Goal: Transaction & Acquisition: Purchase product/service

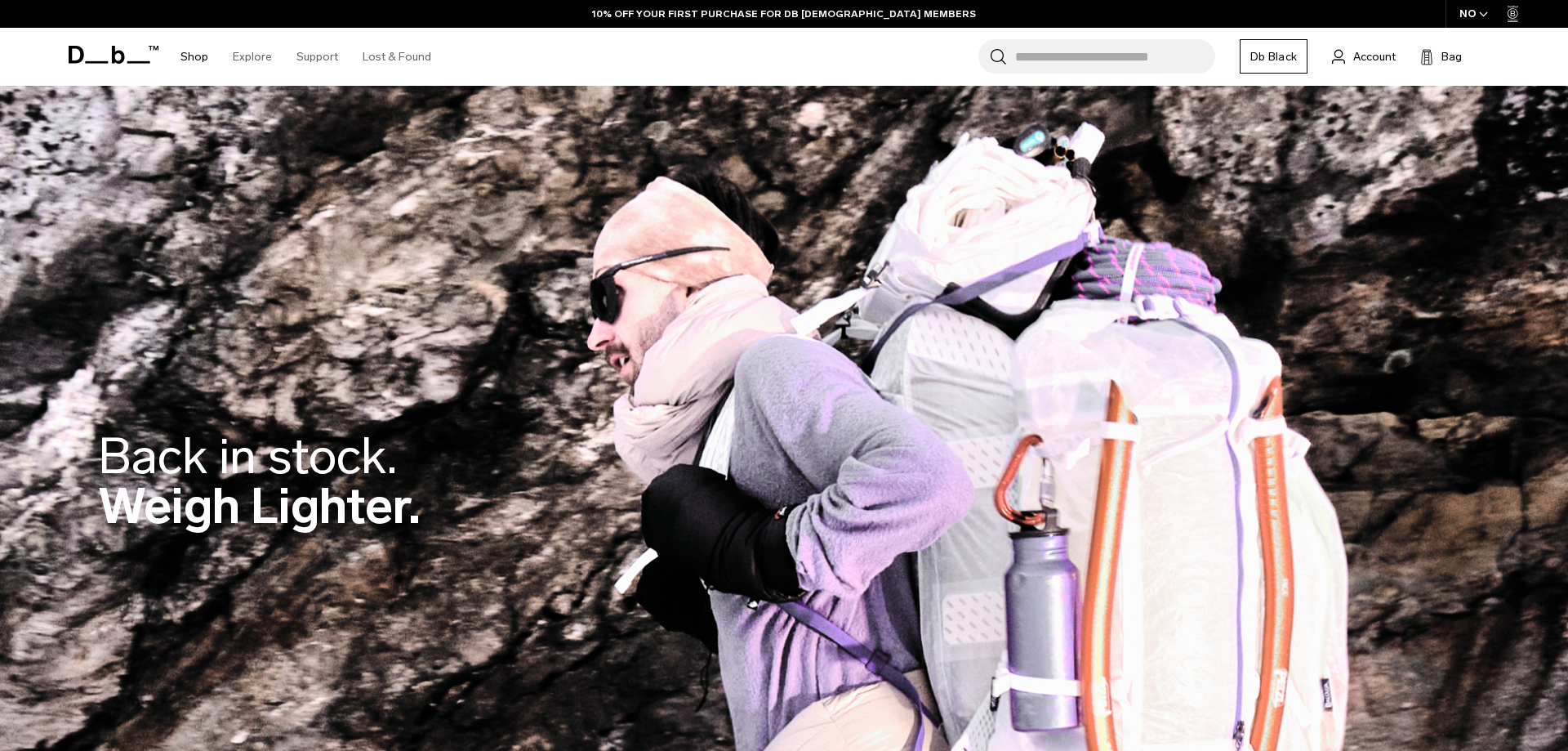
click at [202, 56] on body "Skip to content BUY NOW, PAY LATER WITH KLARNA 10% OFF YOUR FIRST PURCHASE FOR …" at bounding box center [784, 375] width 1568 height 751
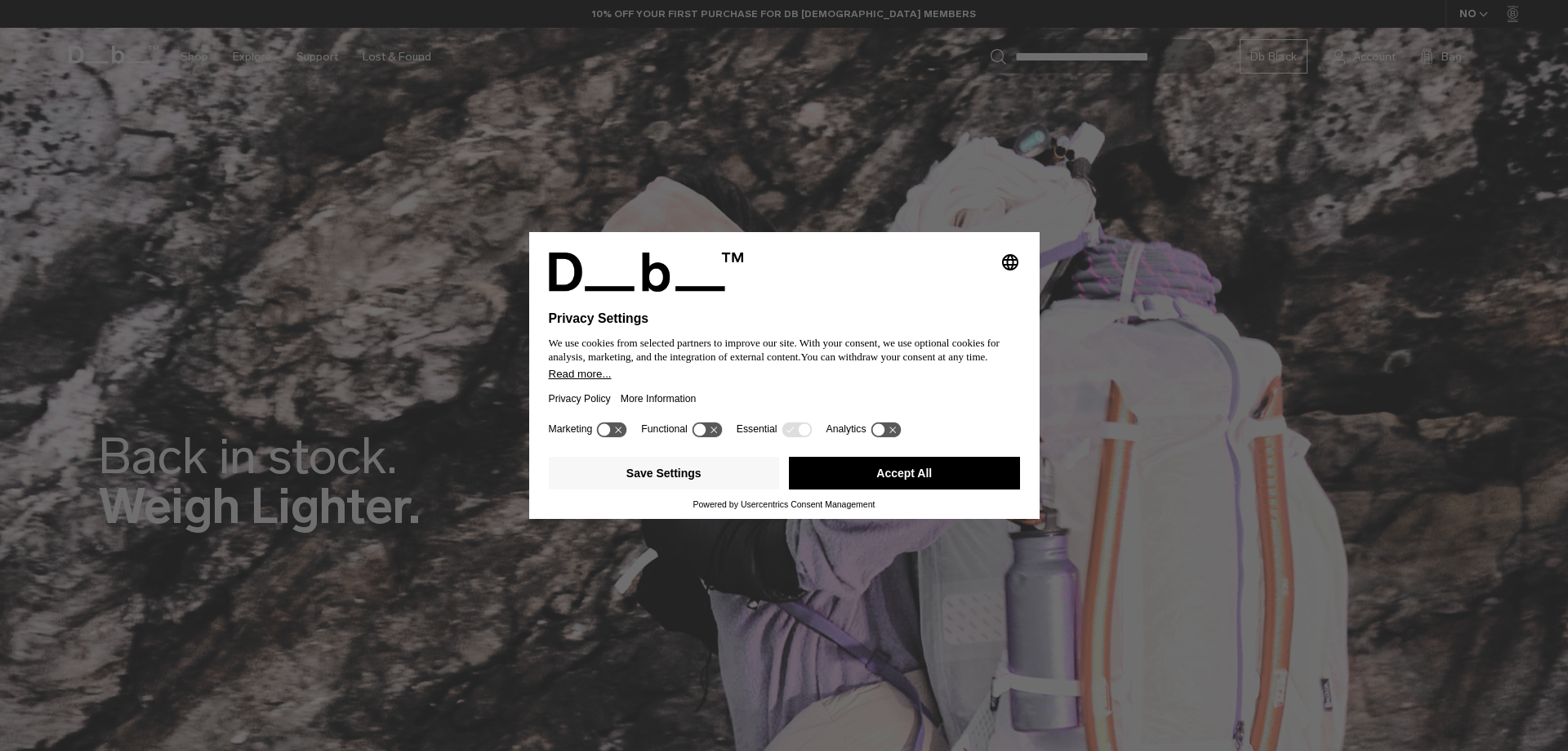
click at [872, 472] on button "Accept All" at bounding box center [904, 473] width 231 height 33
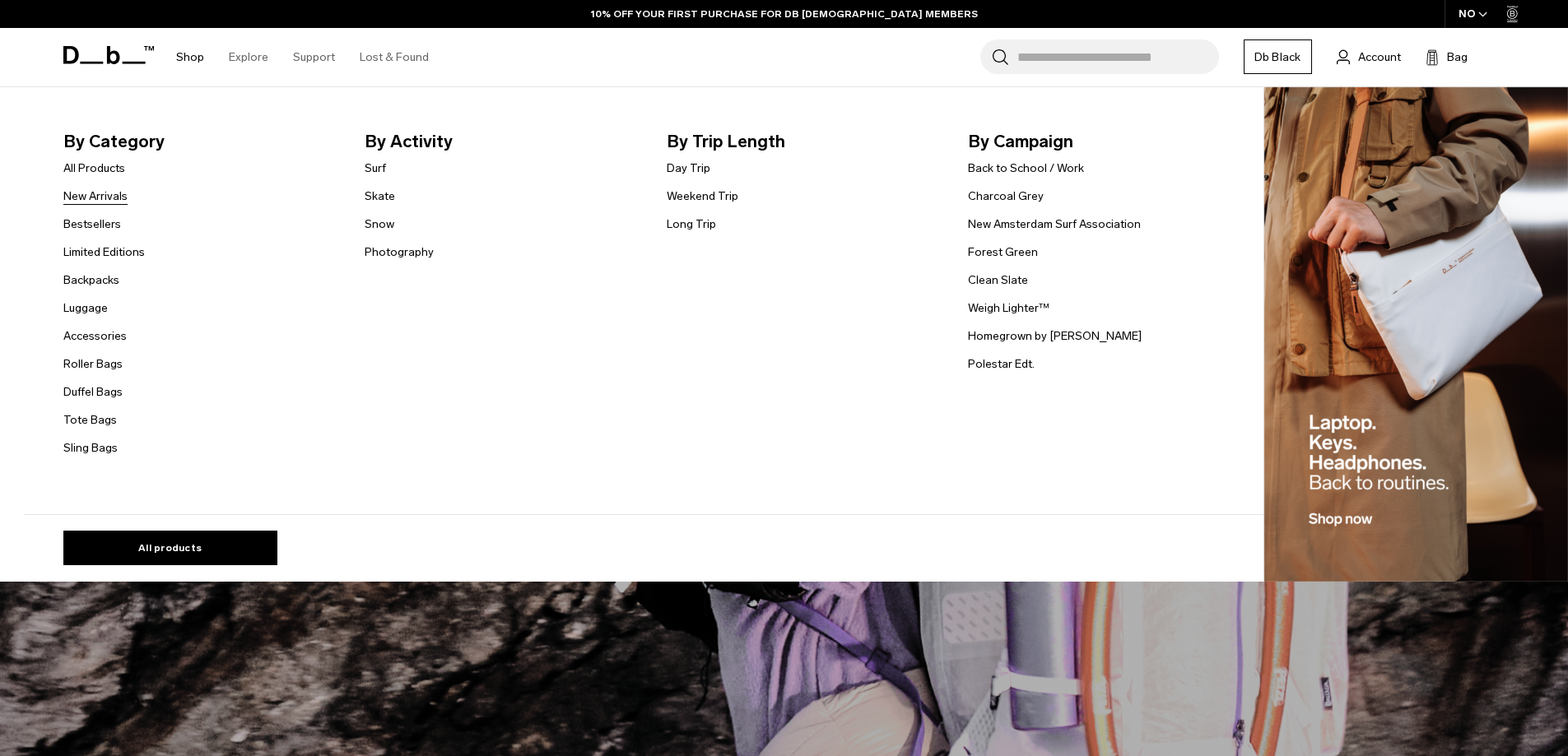
click at [107, 199] on link "New Arrivals" at bounding box center [95, 196] width 64 height 17
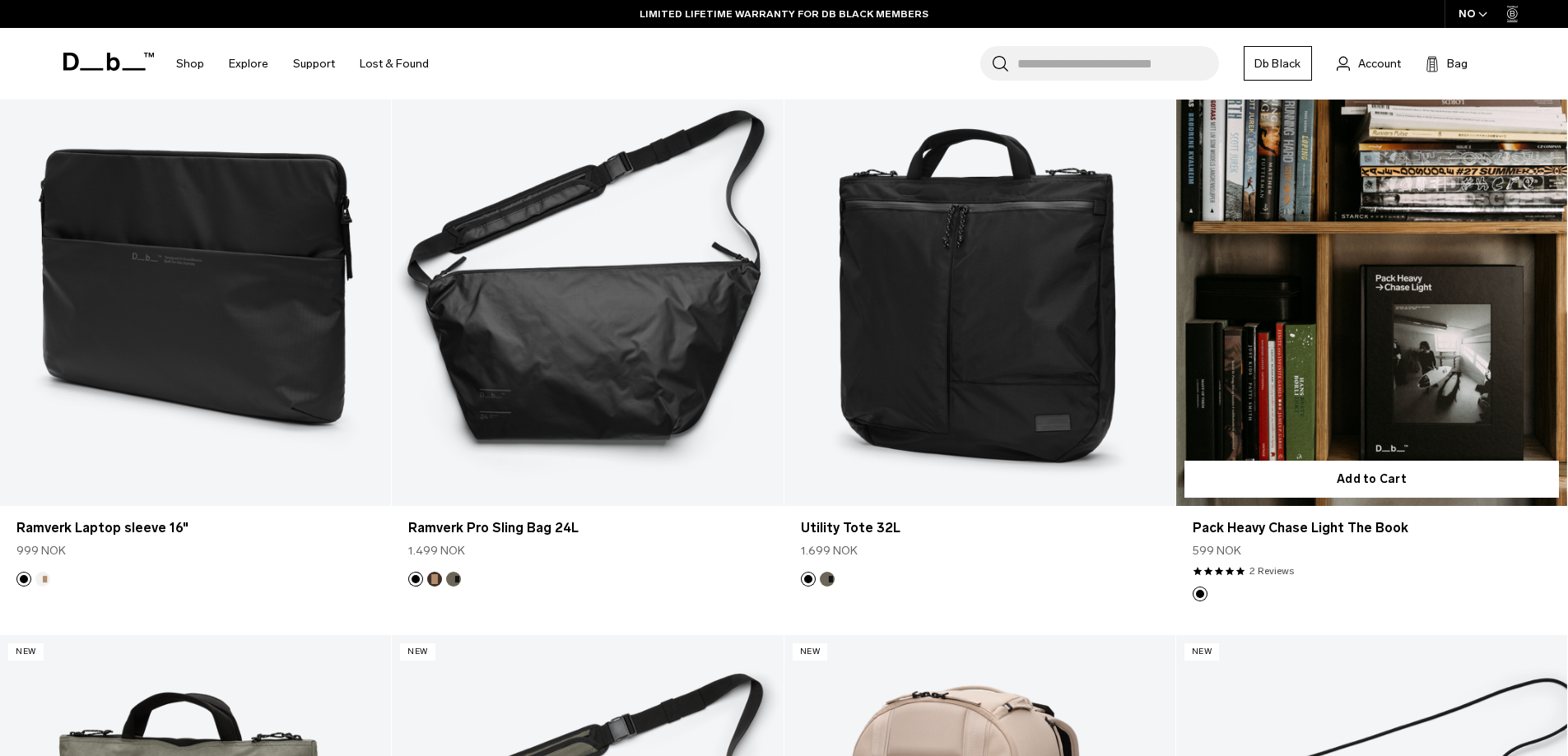
scroll to position [4975, 0]
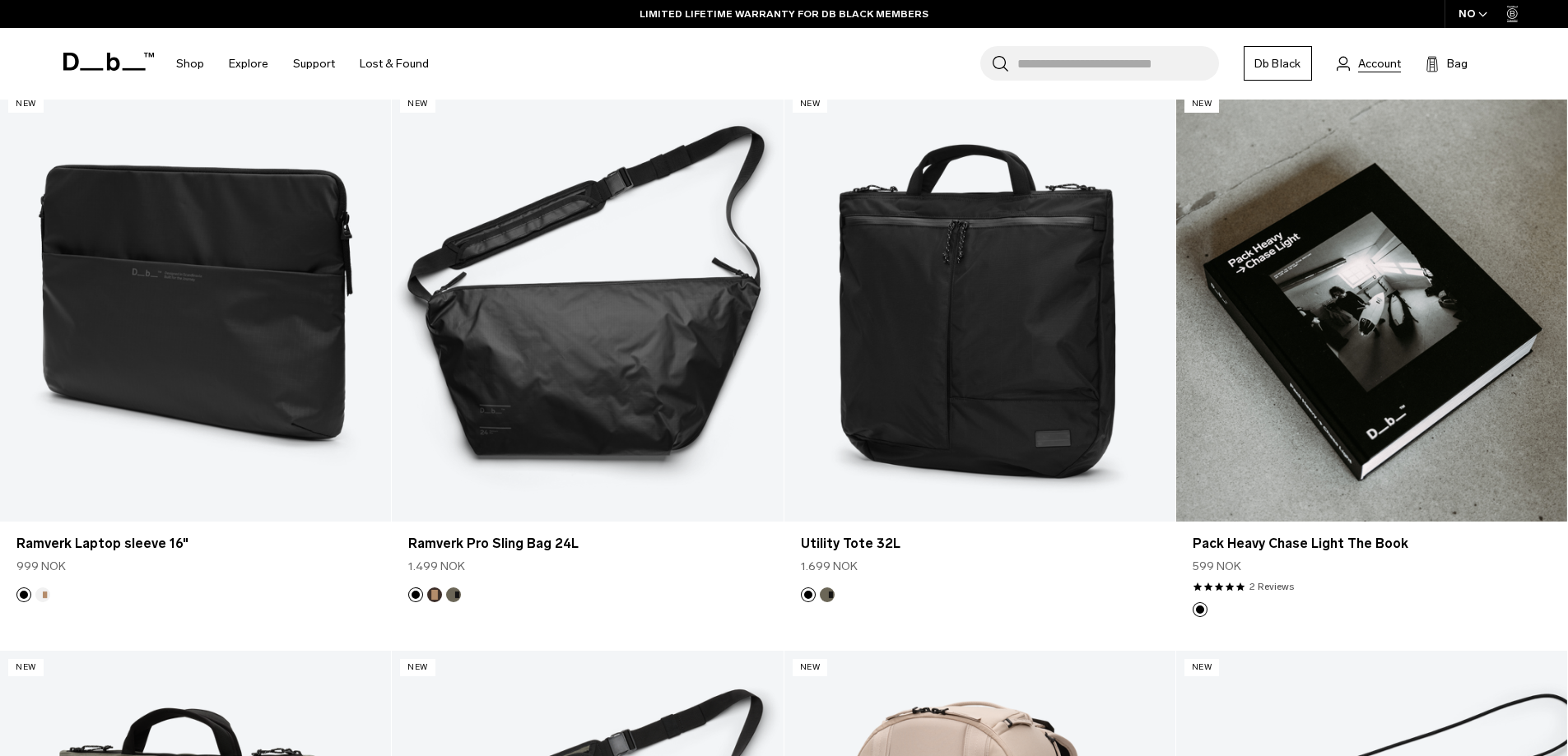
click at [1391, 72] on span "Account" at bounding box center [1380, 64] width 43 height 17
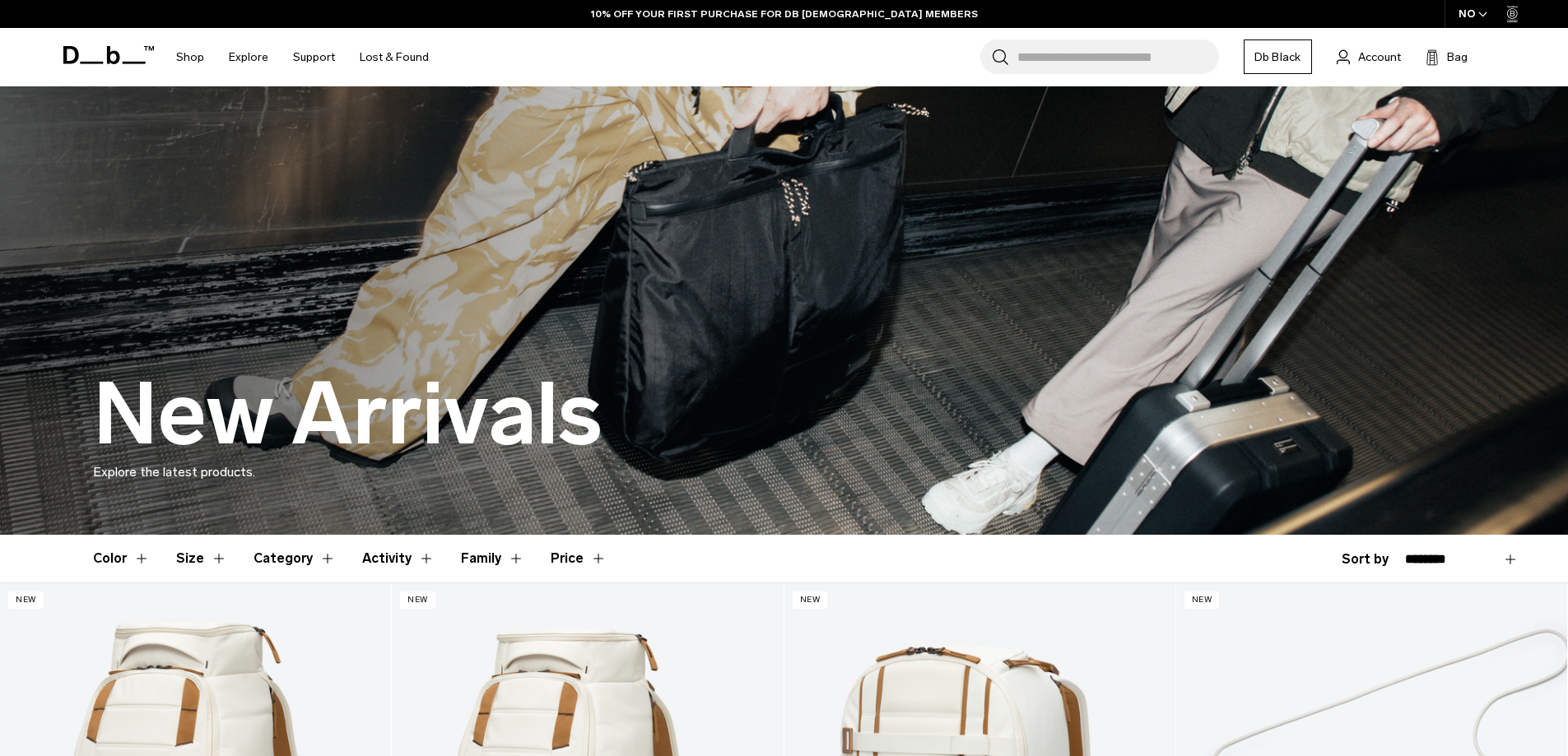
click at [1480, 18] on span "button" at bounding box center [1482, 15] width 9 height 12
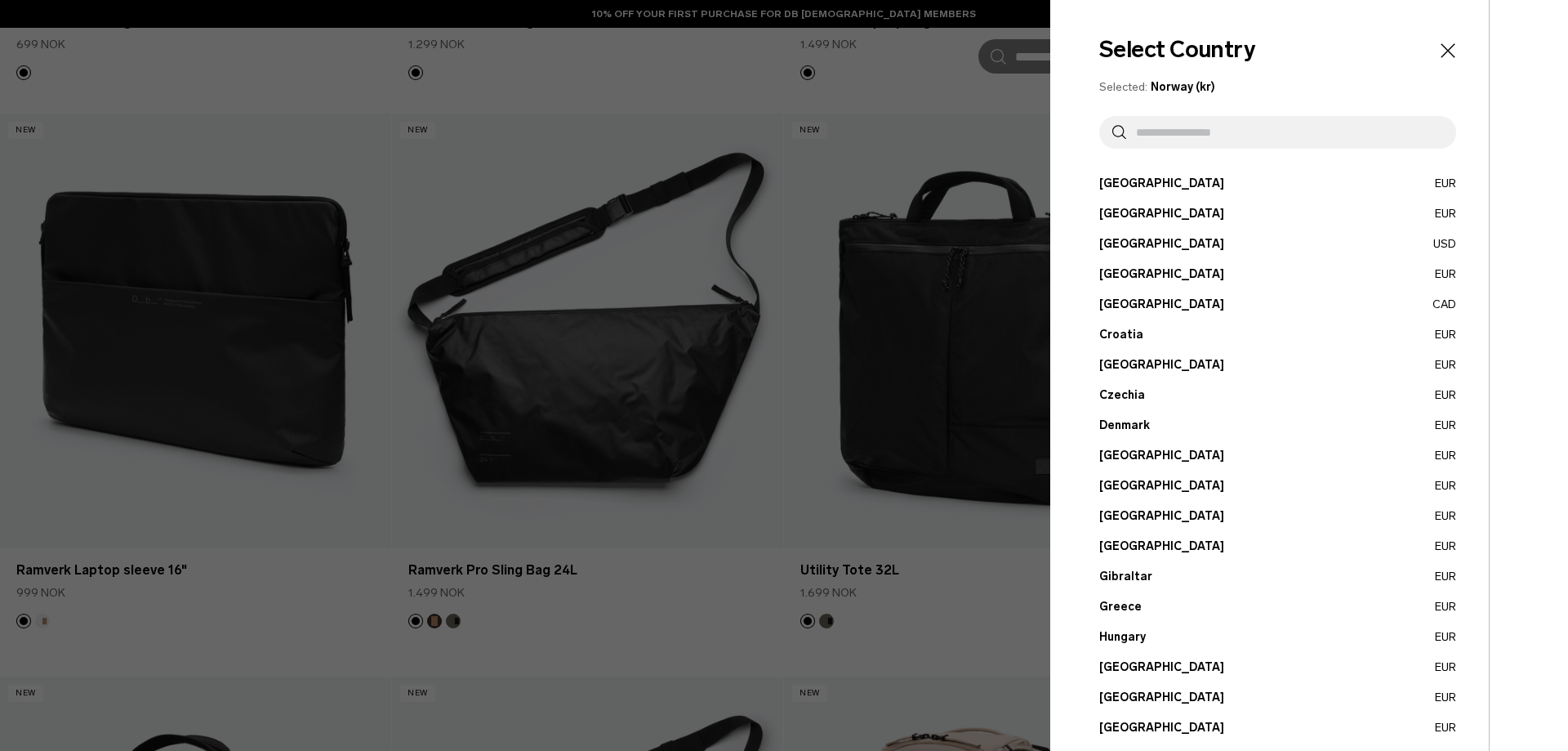
click at [1445, 51] on icon "Close" at bounding box center [1448, 51] width 23 height 23
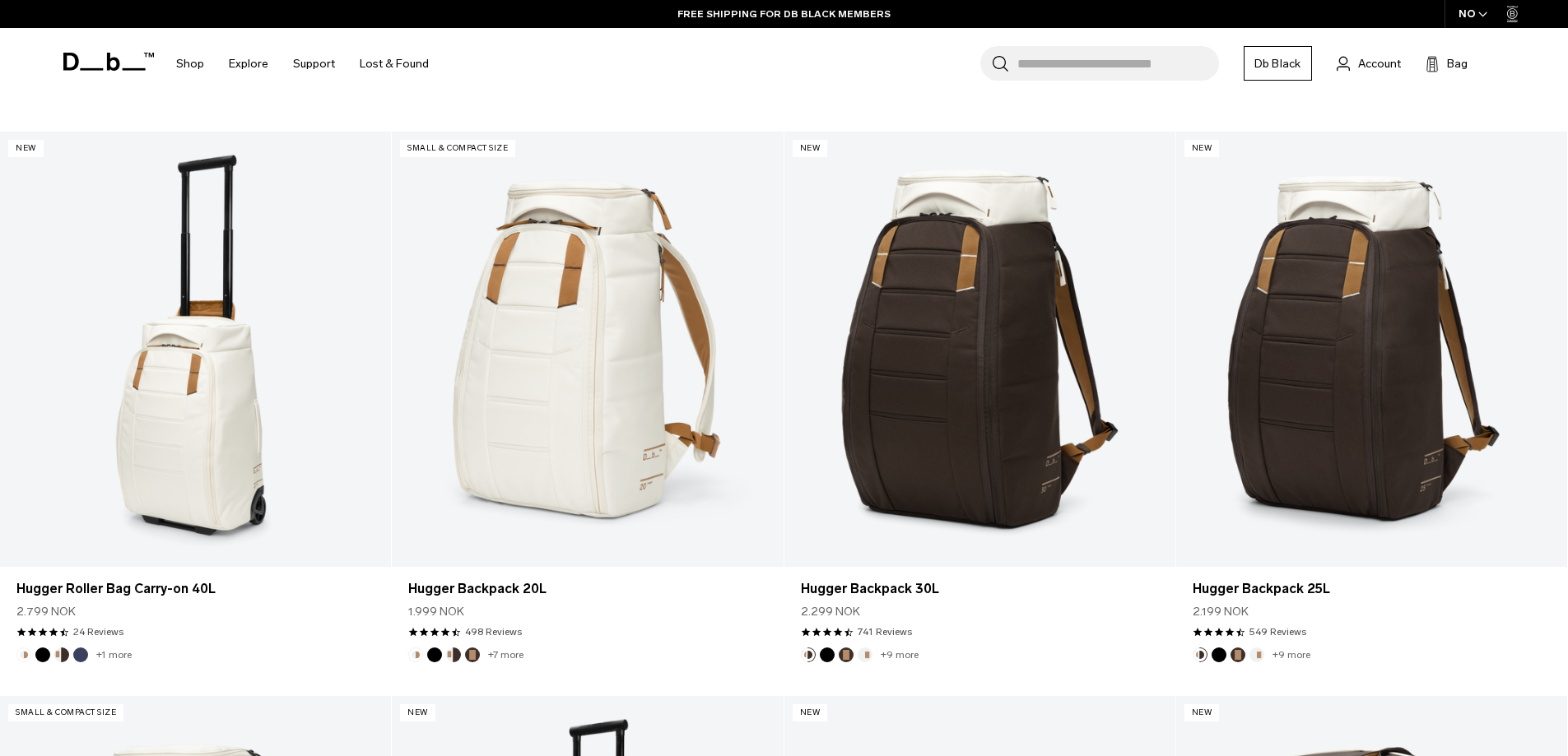
scroll to position [1195, 0]
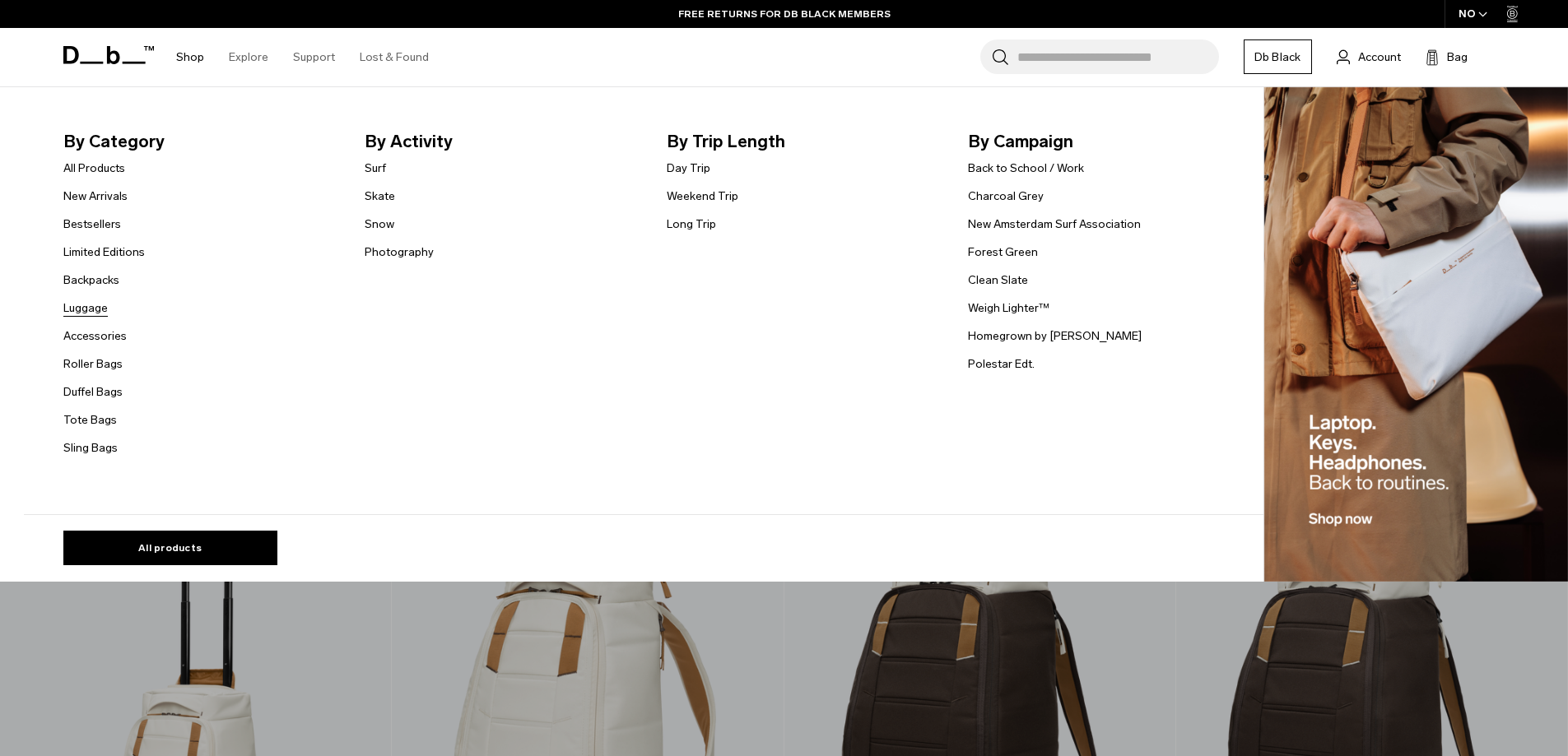
click at [97, 302] on link "Luggage" at bounding box center [85, 308] width 44 height 17
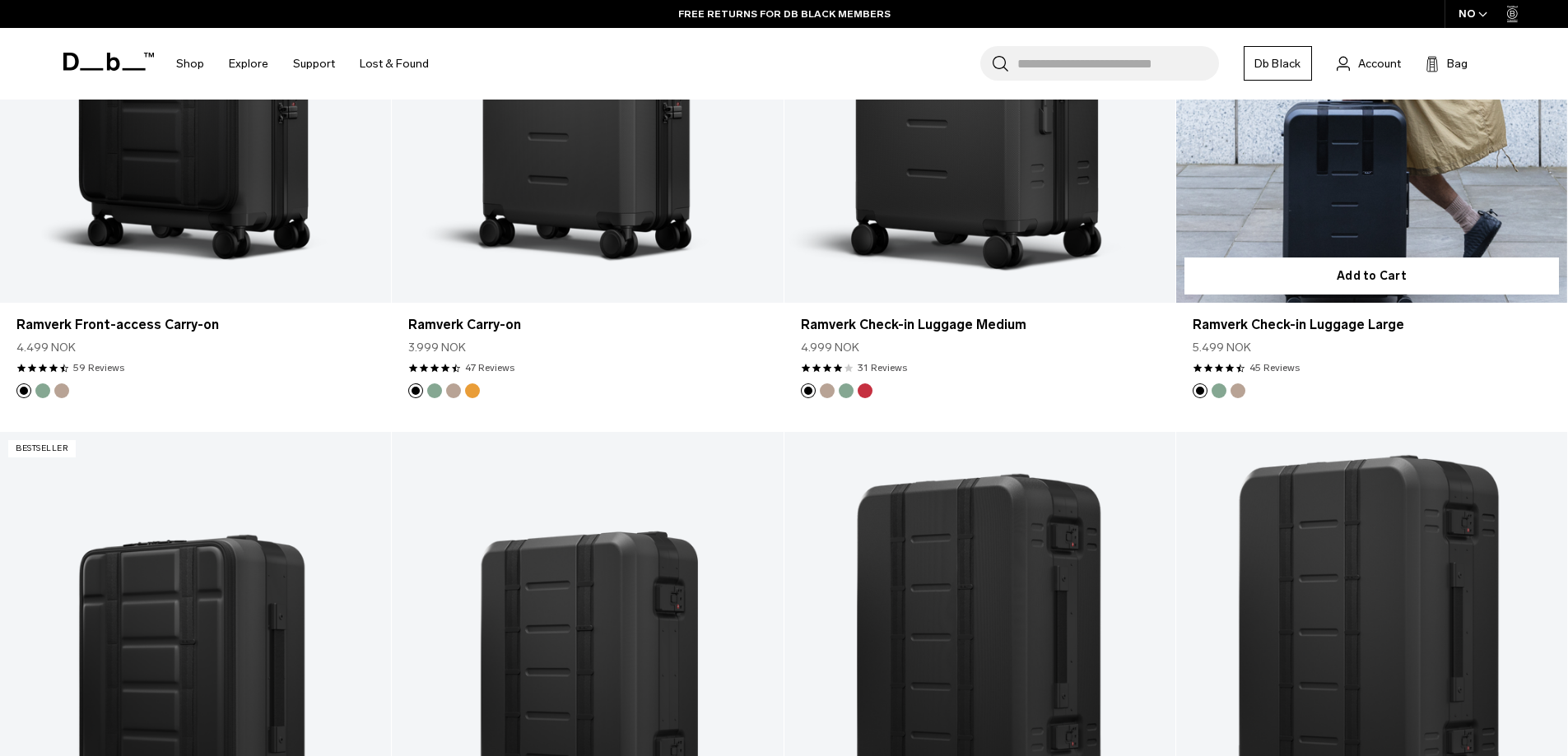
scroll to position [1486, 0]
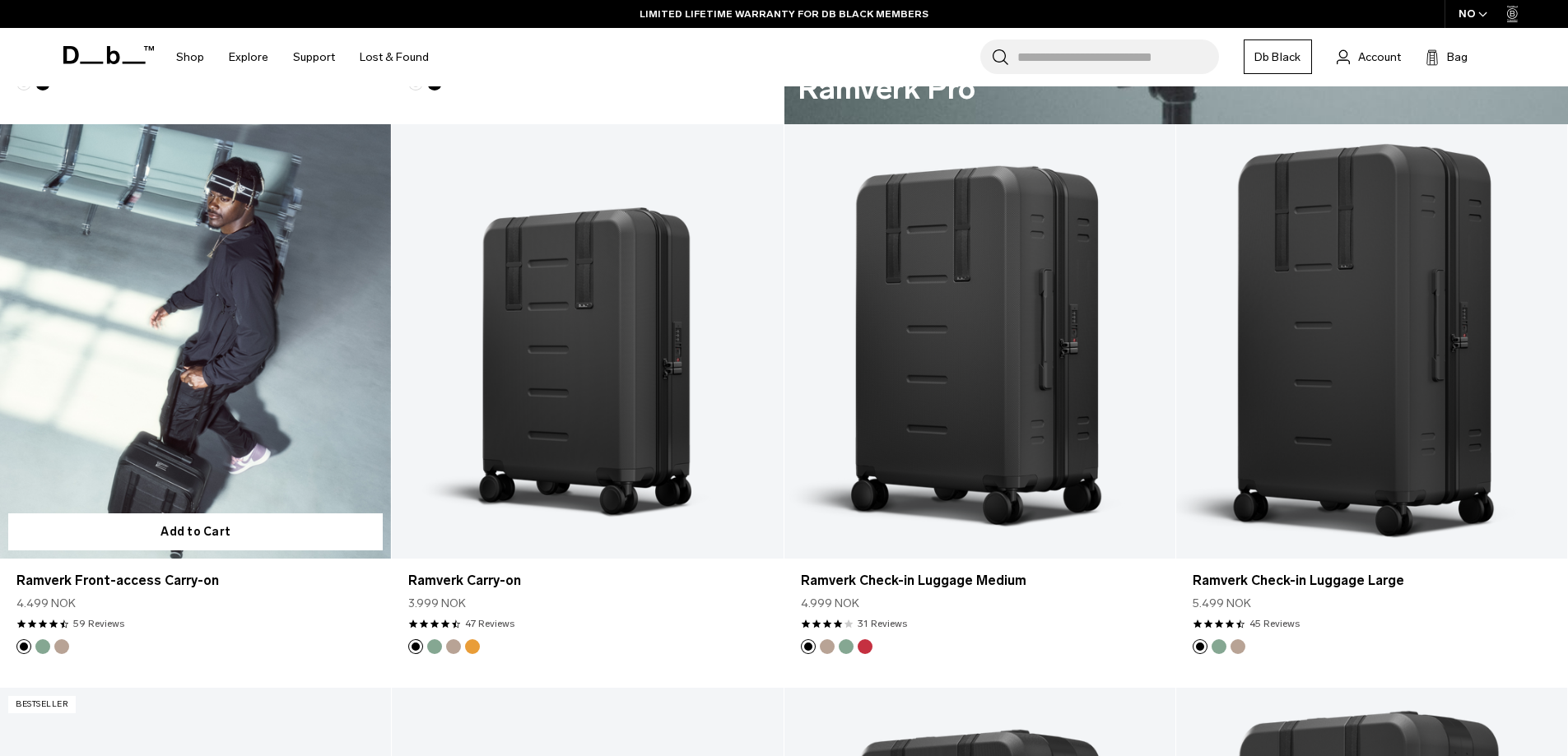
click at [277, 369] on link "Ramverk Front-access Carry-on" at bounding box center [195, 341] width 391 height 435
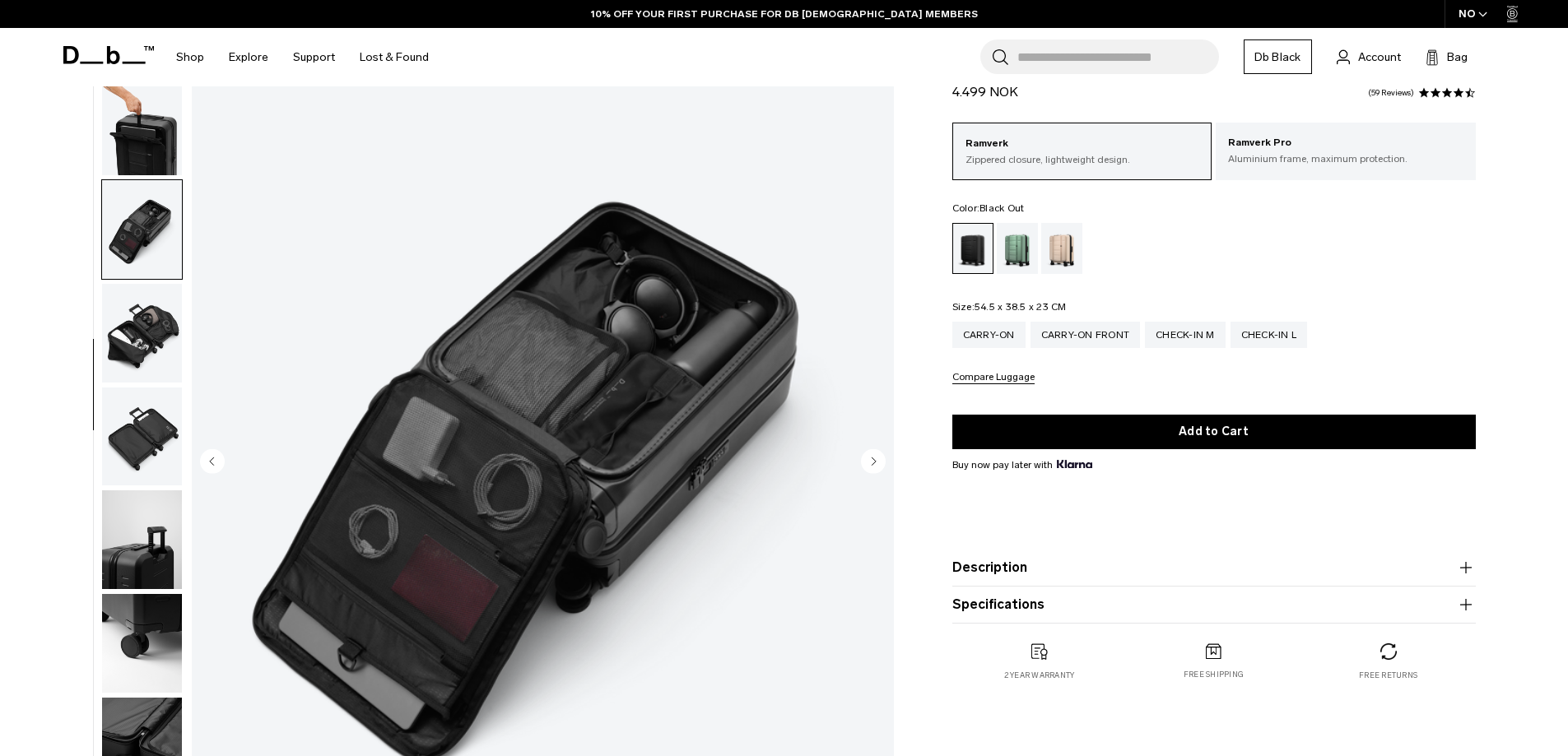
click at [160, 438] on img "button" at bounding box center [142, 436] width 80 height 98
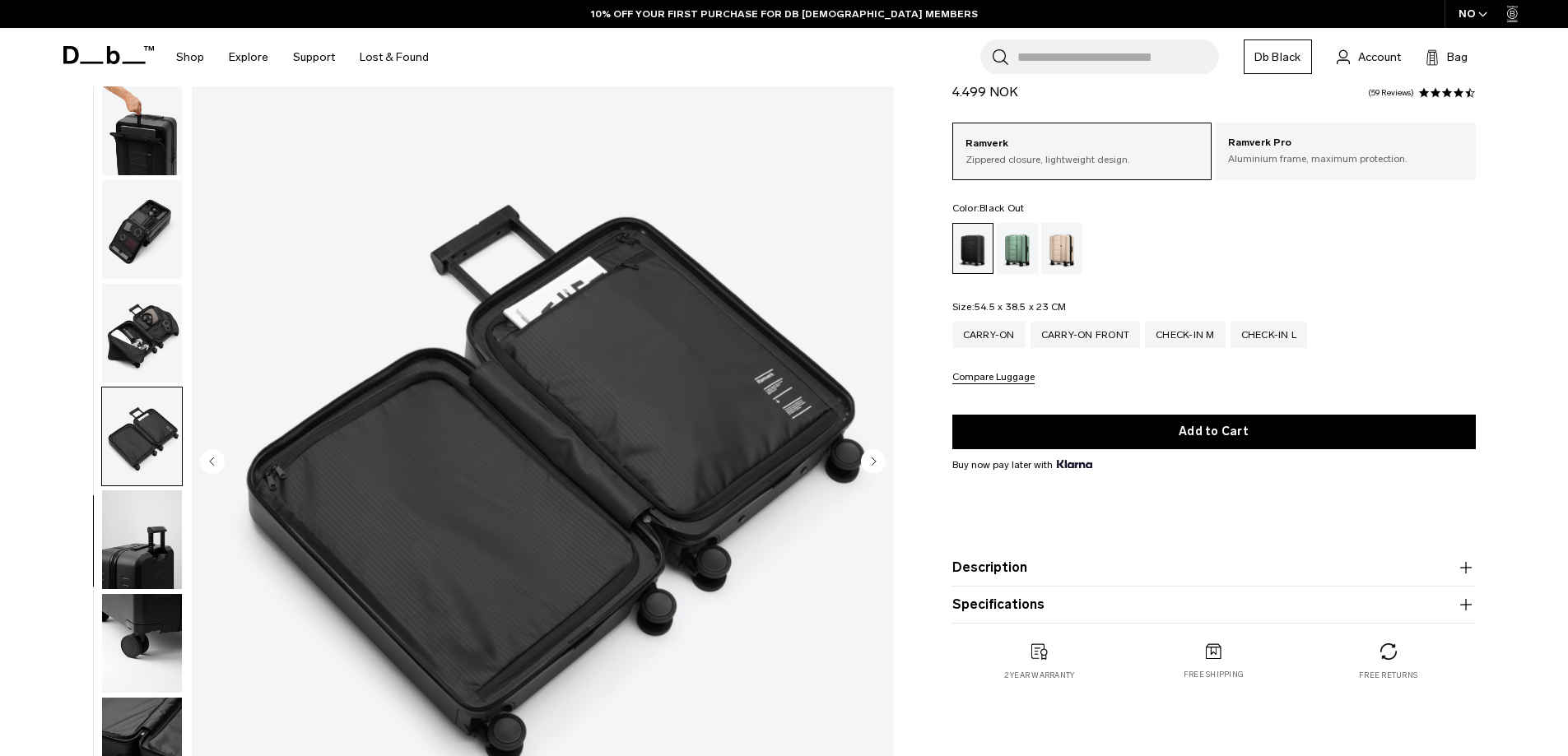
click at [129, 555] on img "button" at bounding box center [142, 539] width 80 height 98
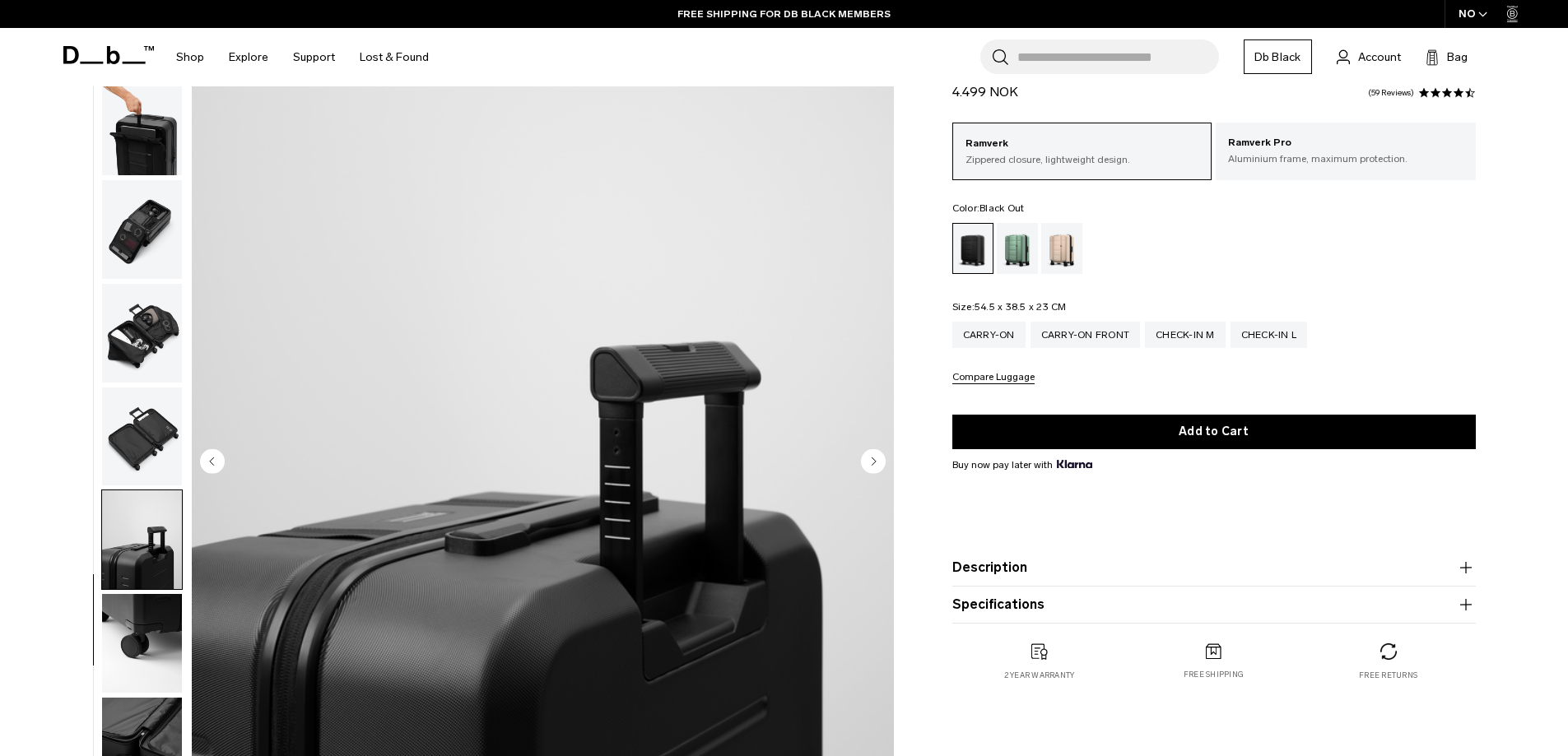
click at [127, 629] on img "button" at bounding box center [142, 643] width 80 height 98
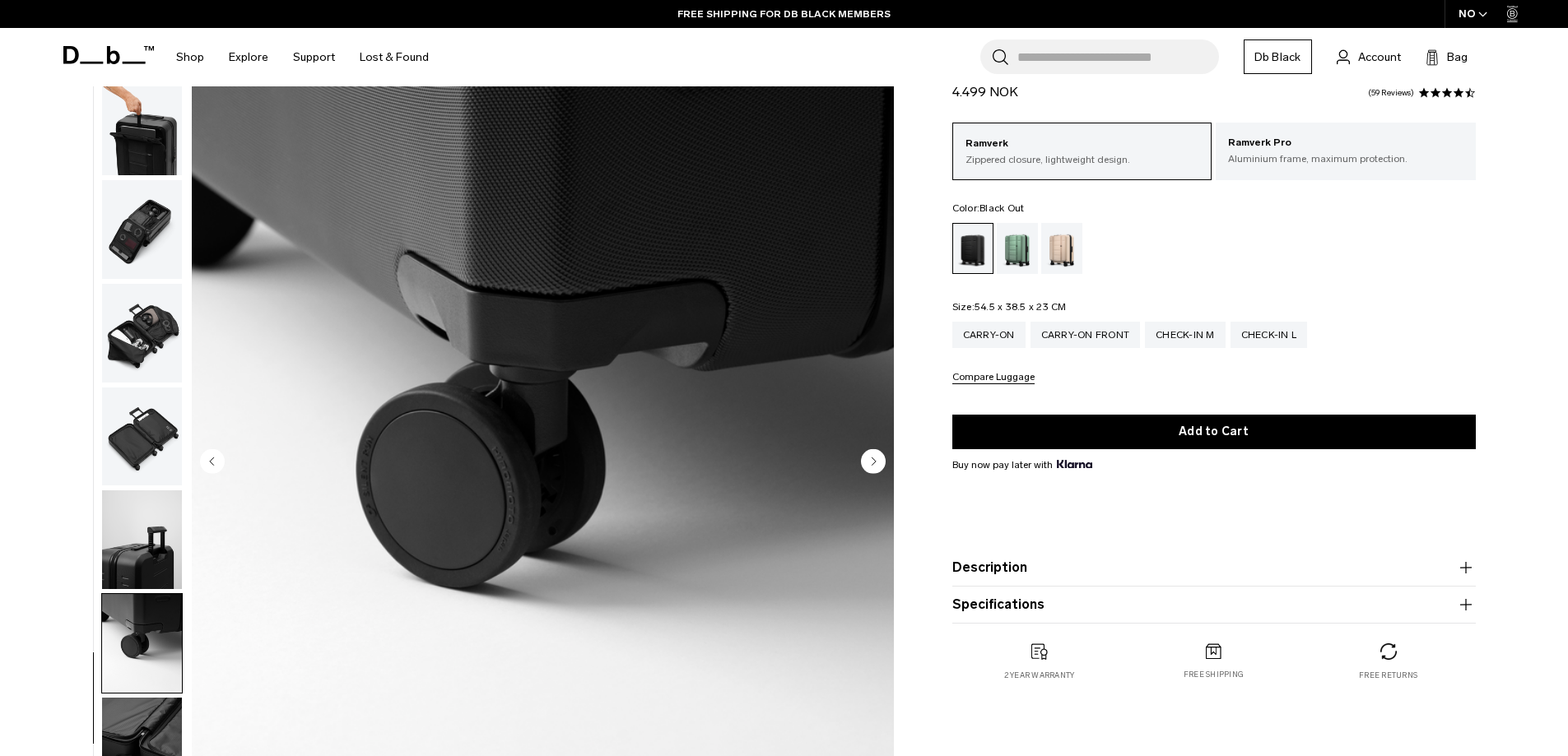
click at [159, 708] on img "button" at bounding box center [142, 746] width 80 height 98
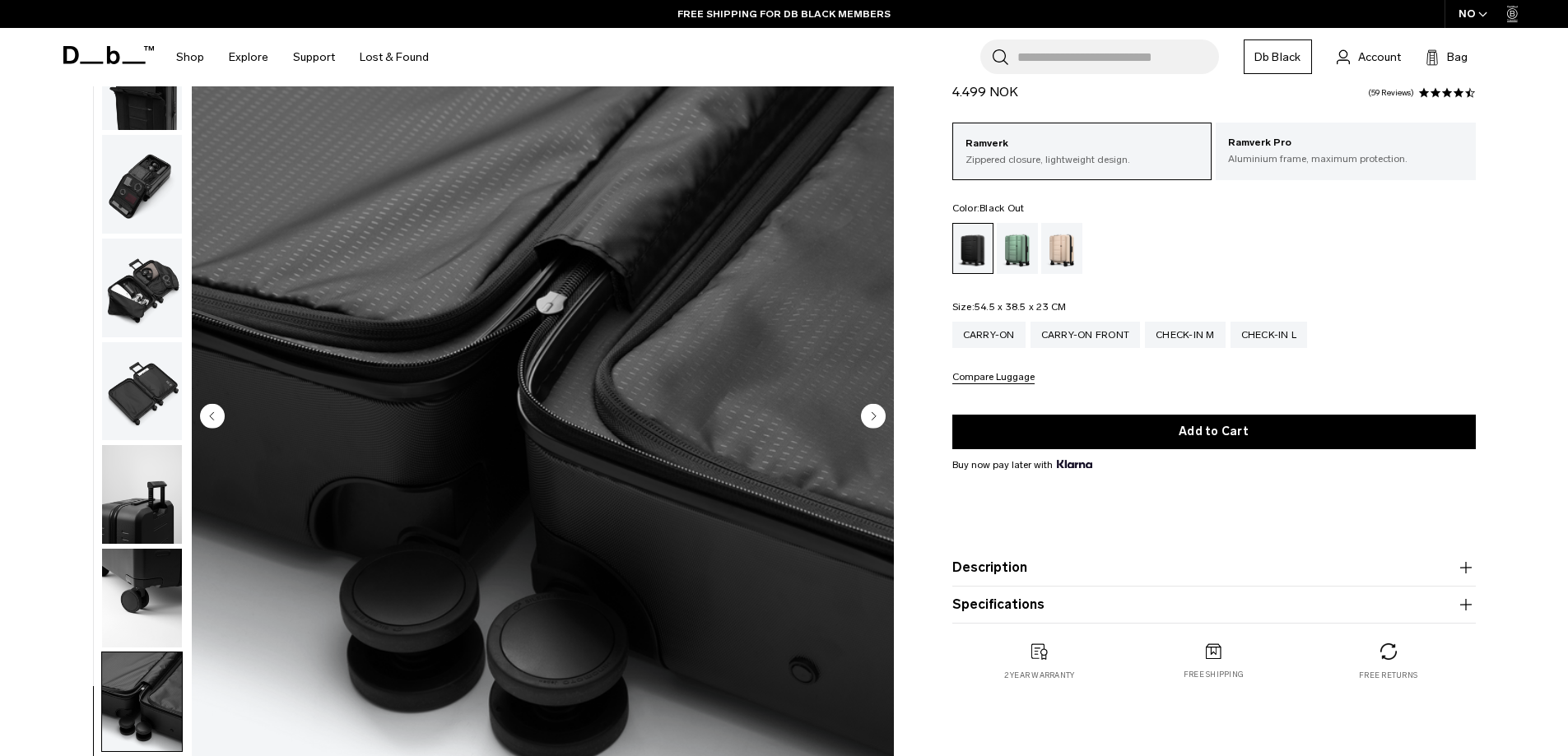
drag, startPoint x: 54, startPoint y: 453, endPoint x: 54, endPoint y: 546, distance: 93.0
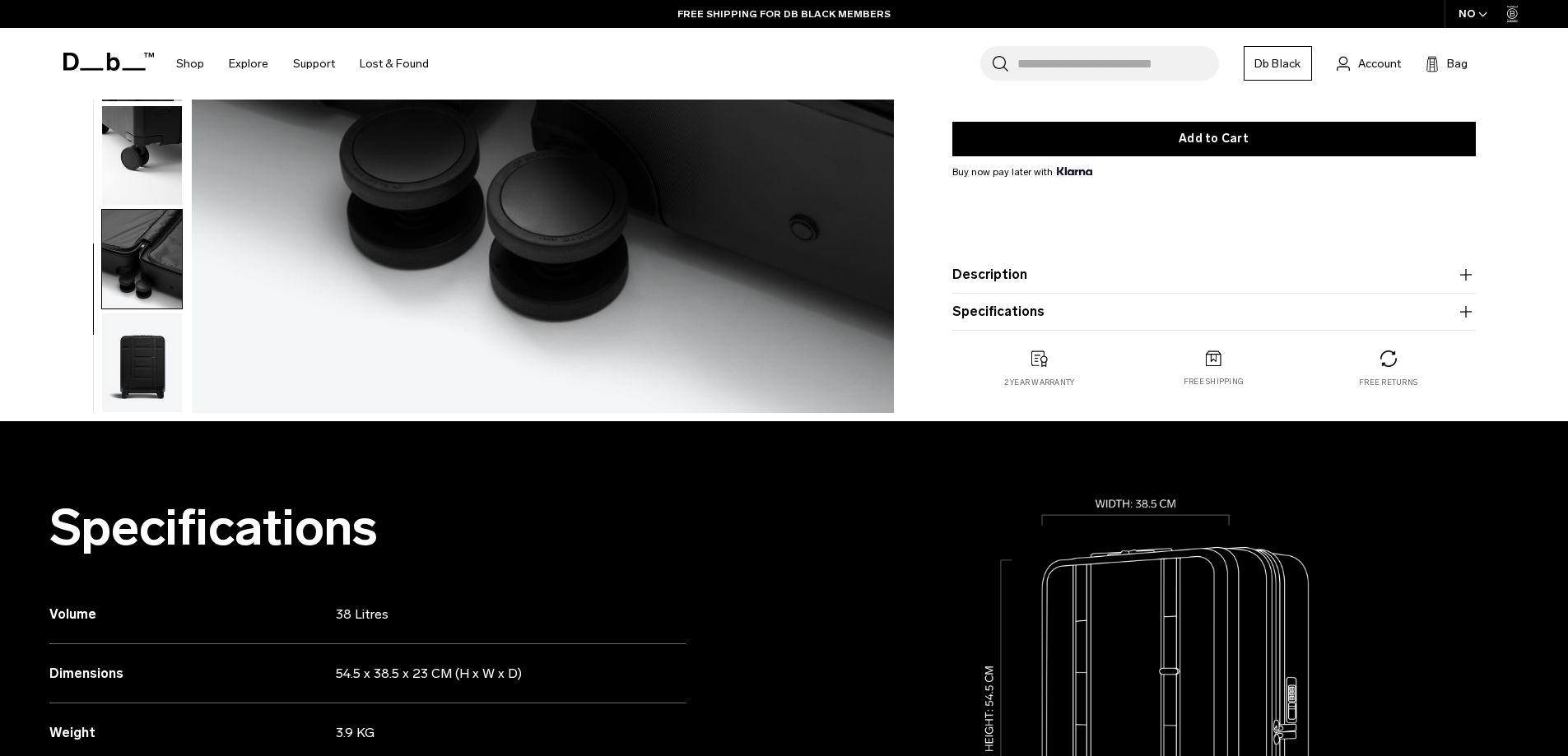
drag, startPoint x: 43, startPoint y: 706, endPoint x: 52, endPoint y: 637, distance: 69.6
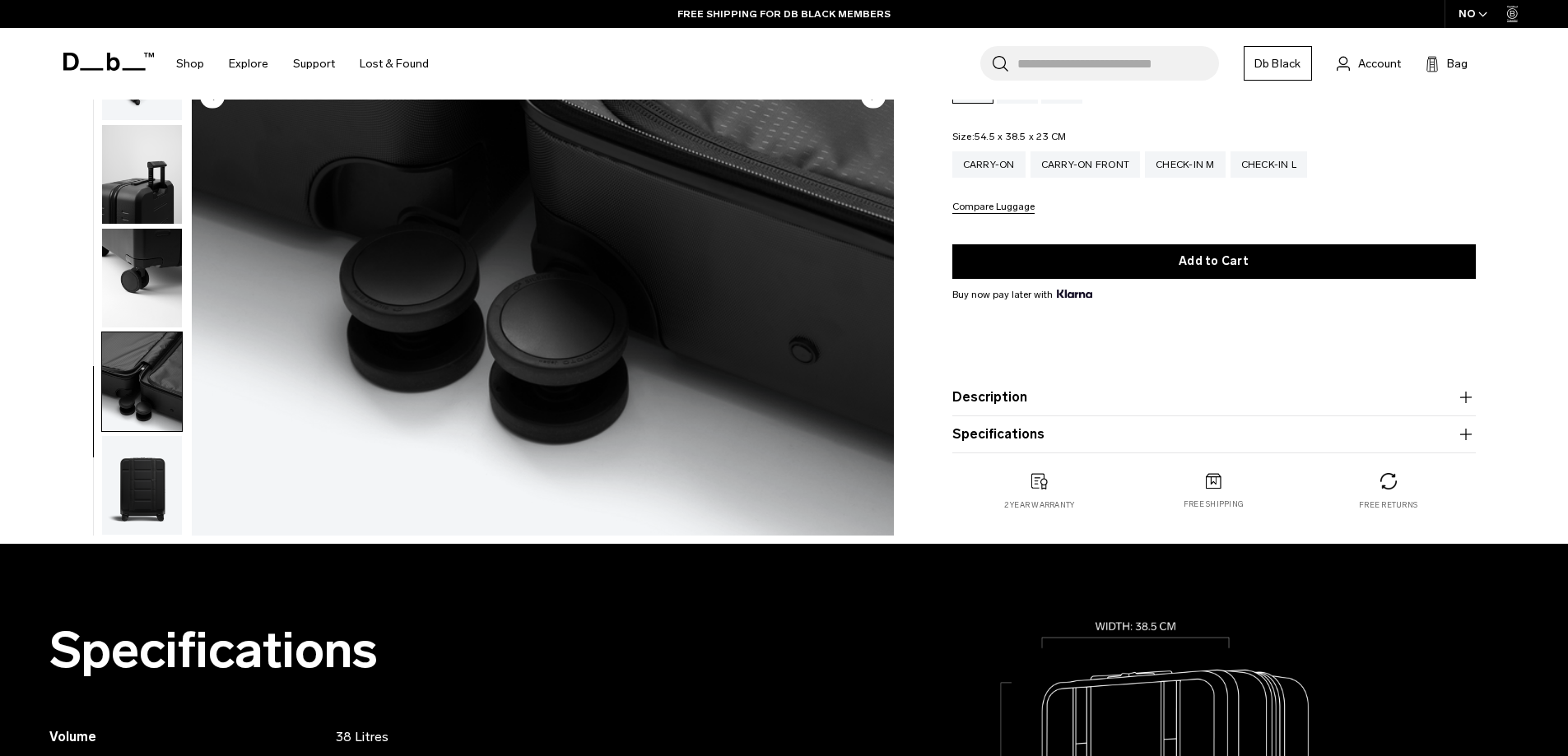
scroll to position [378, 0]
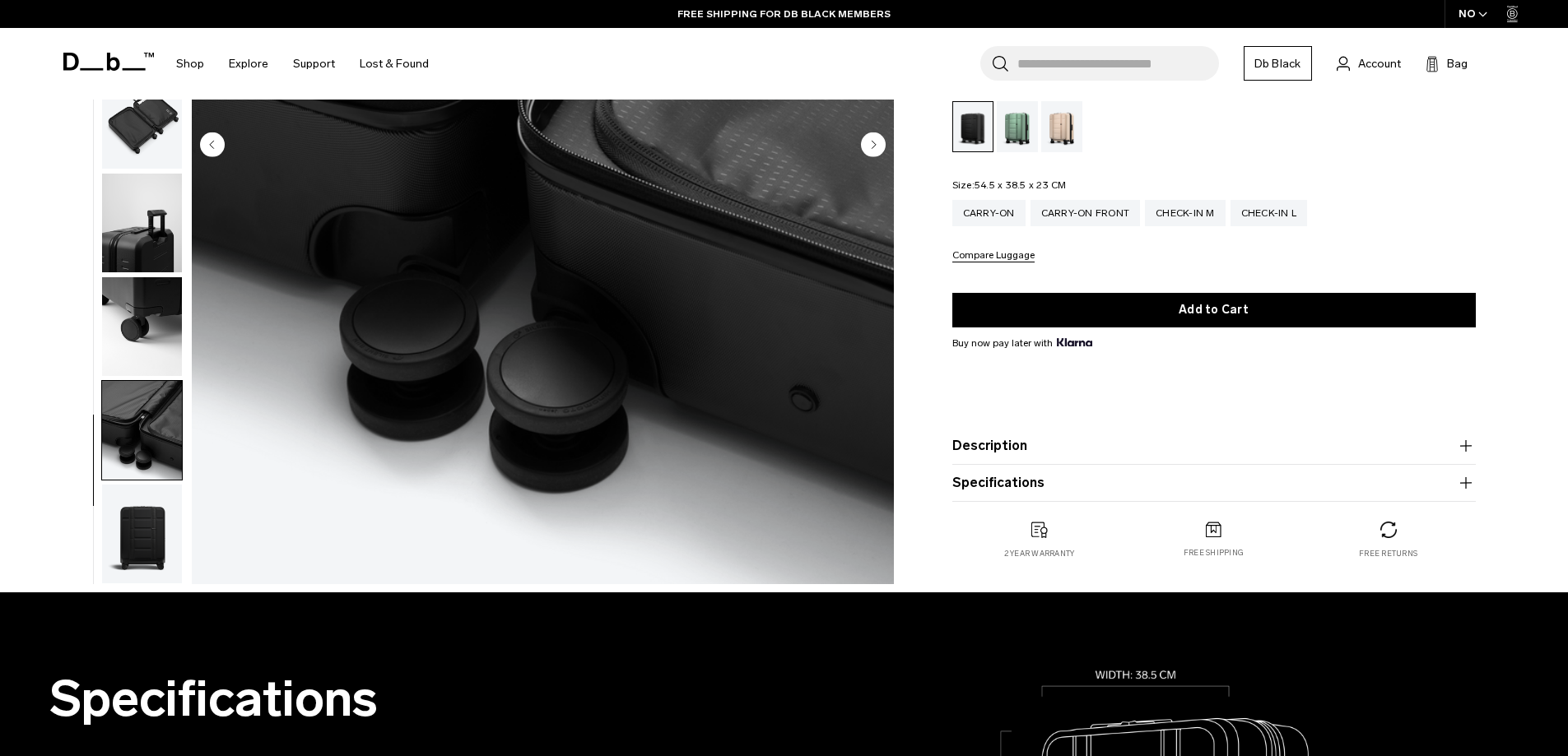
drag, startPoint x: 1425, startPoint y: 646, endPoint x: 1451, endPoint y: 583, distance: 68.2
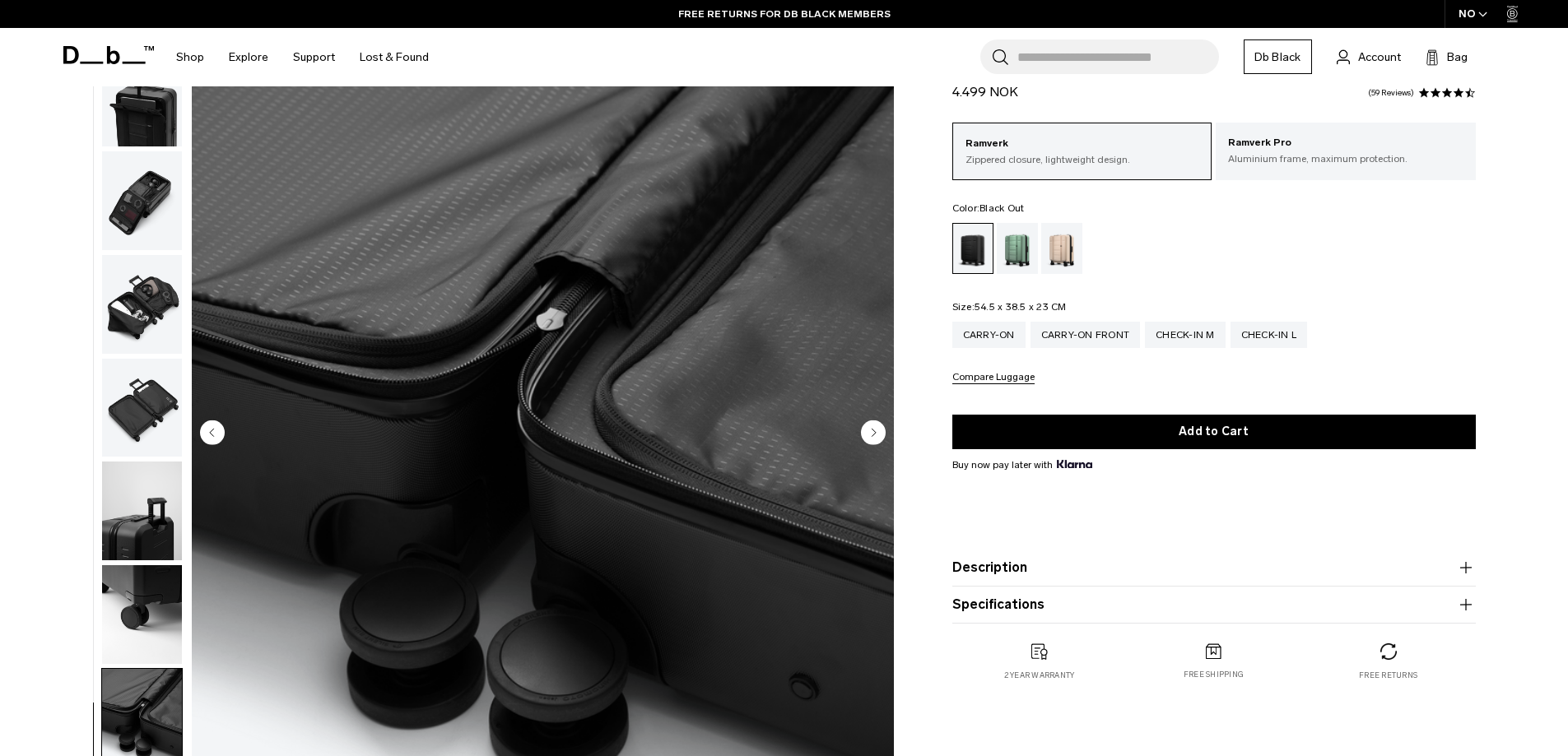
scroll to position [0, 0]
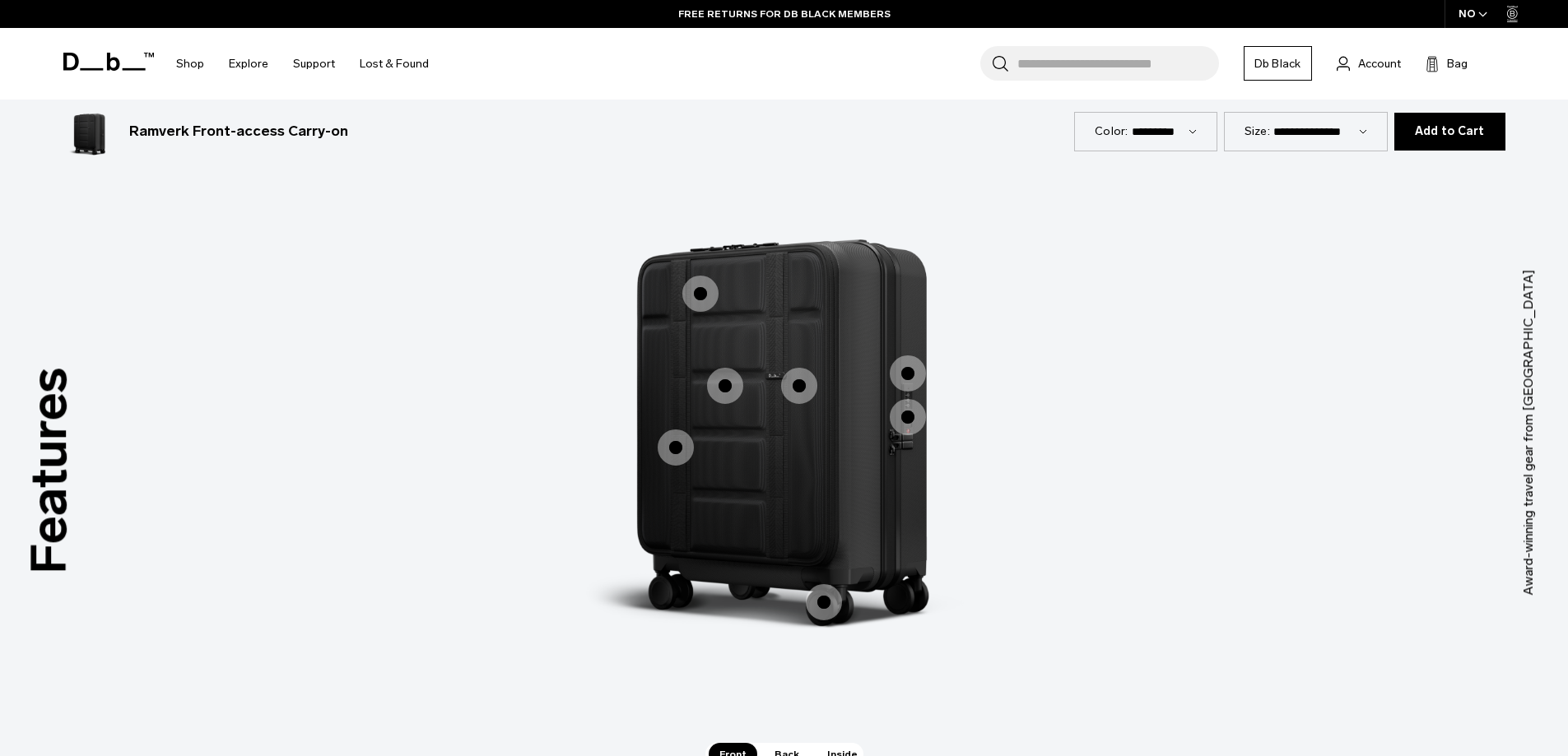
drag, startPoint x: 1509, startPoint y: 528, endPoint x: 1508, endPoint y: 459, distance: 69.0
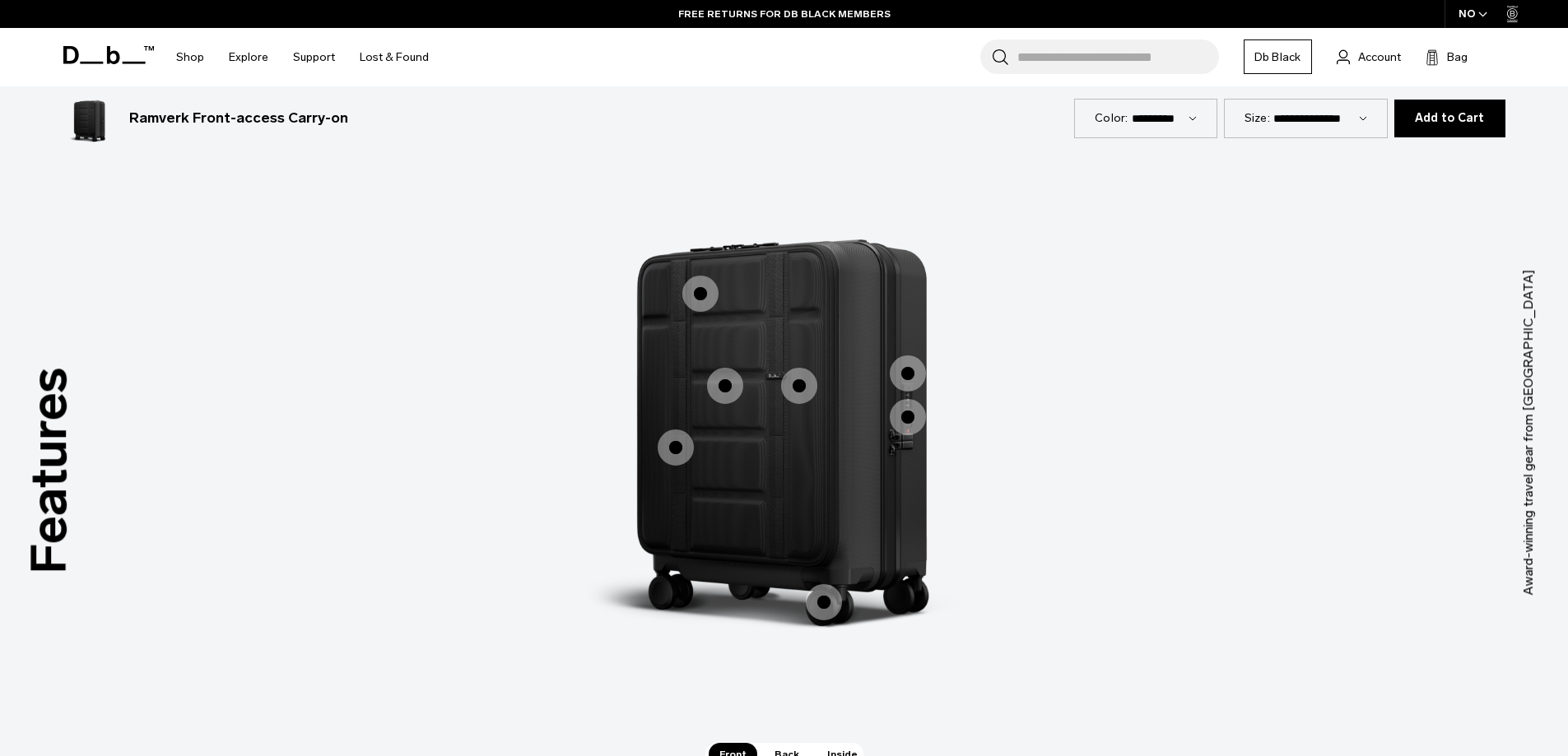
scroll to position [1544, 0]
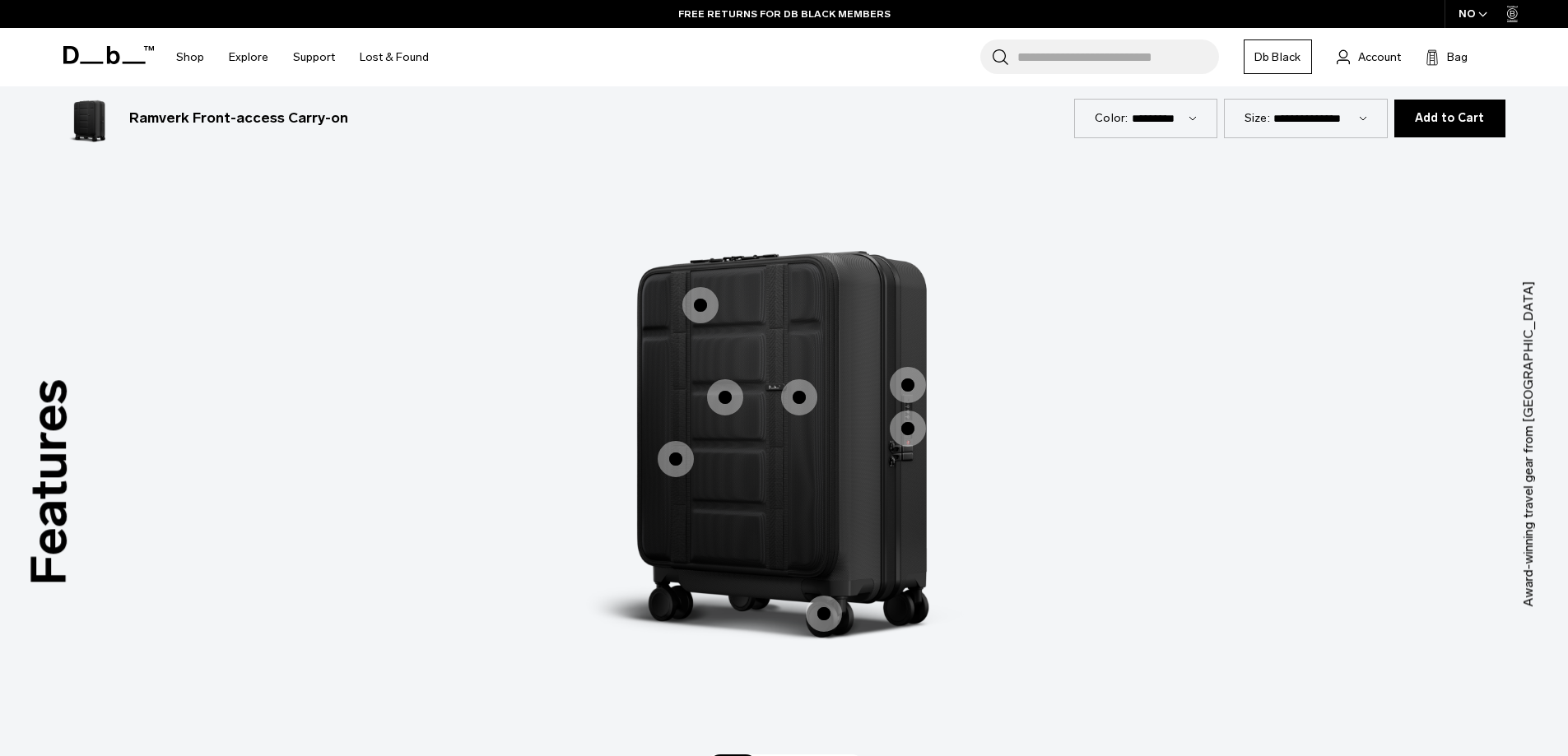
click at [787, 402] on span "1 / 3" at bounding box center [800, 397] width 36 height 36
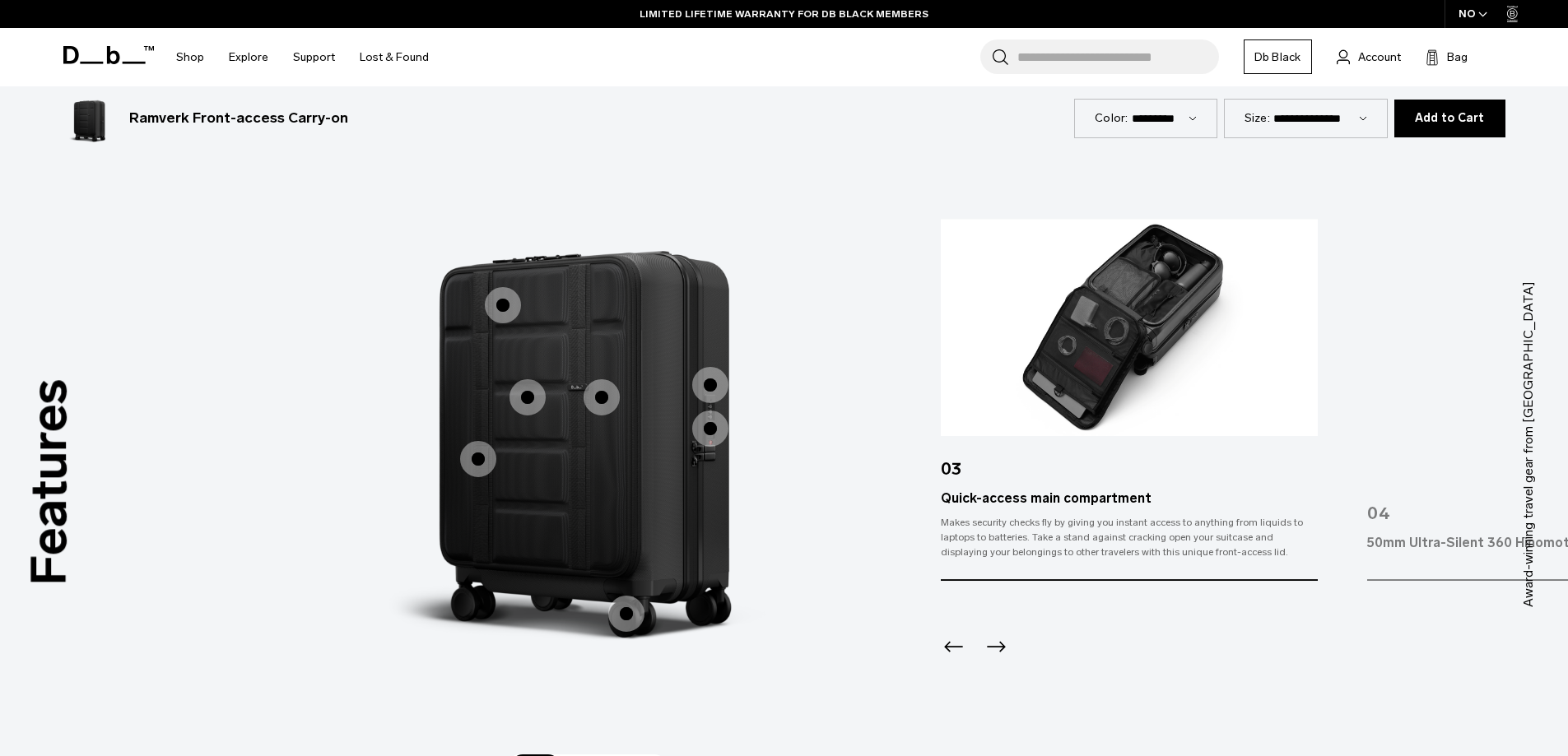
click at [716, 384] on span "1 / 3" at bounding box center [711, 385] width 36 height 36
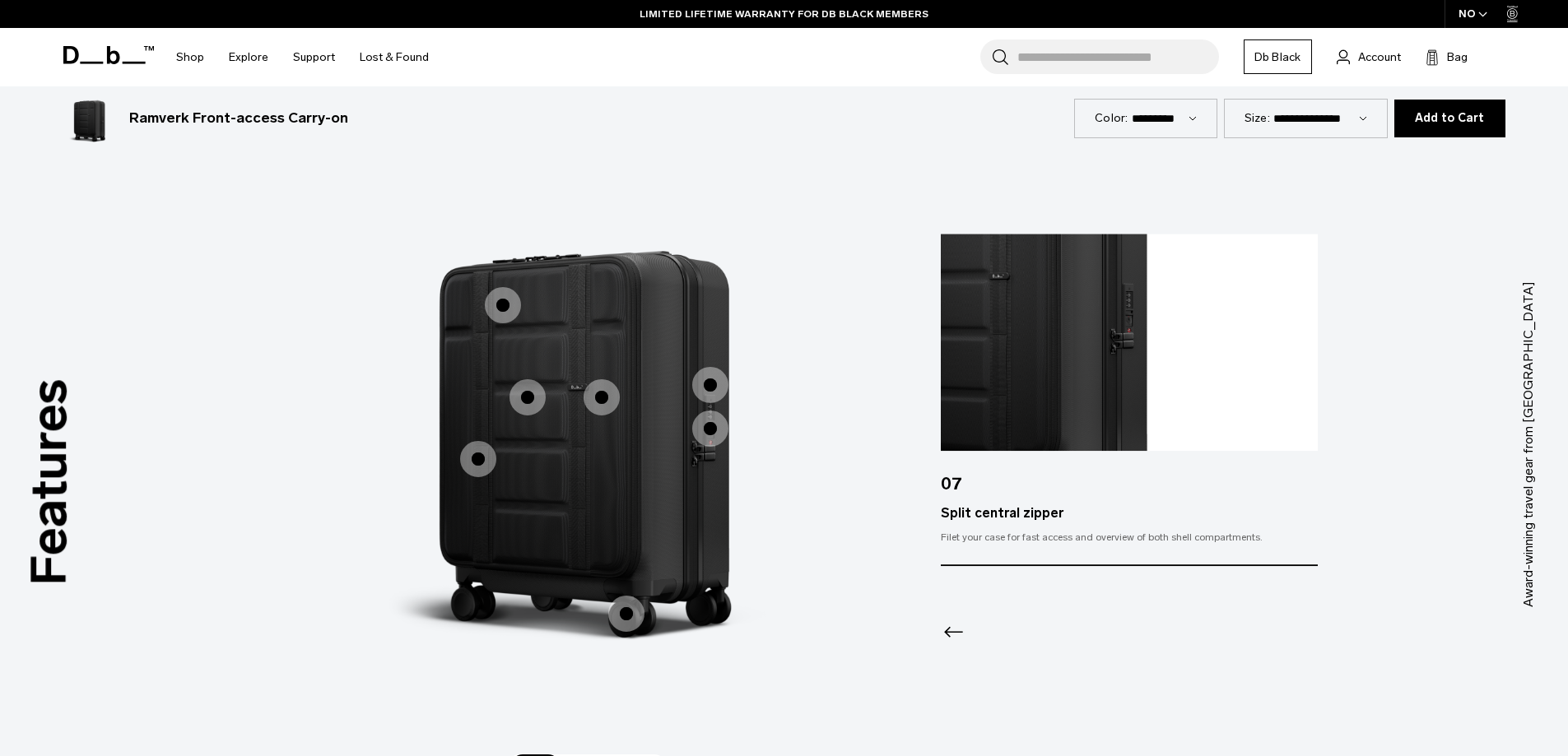
click at [707, 420] on span "1 / 3" at bounding box center [711, 429] width 36 height 36
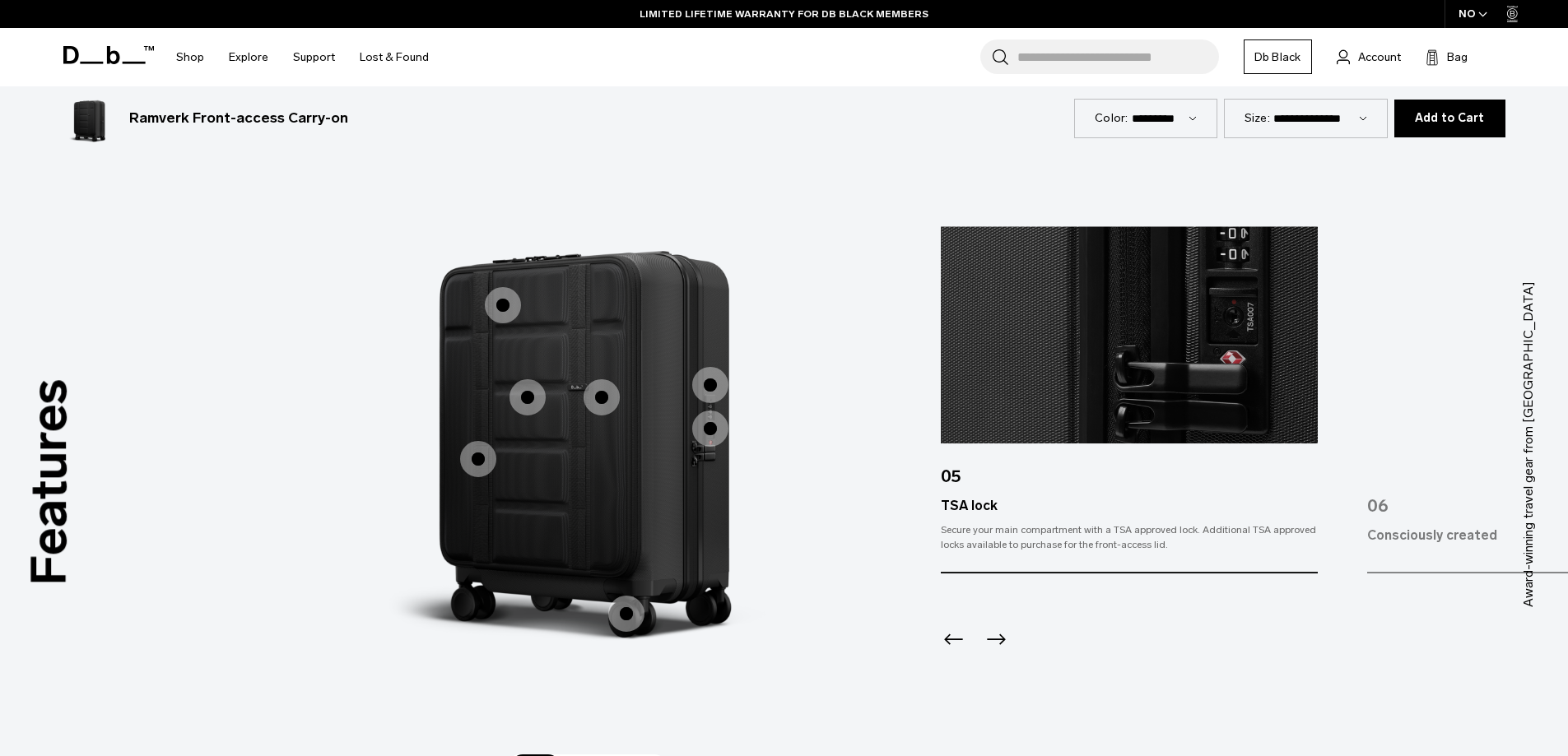
click at [527, 380] on span "1 / 3" at bounding box center [527, 397] width 36 height 36
click at [489, 309] on span "1 / 3" at bounding box center [503, 305] width 36 height 36
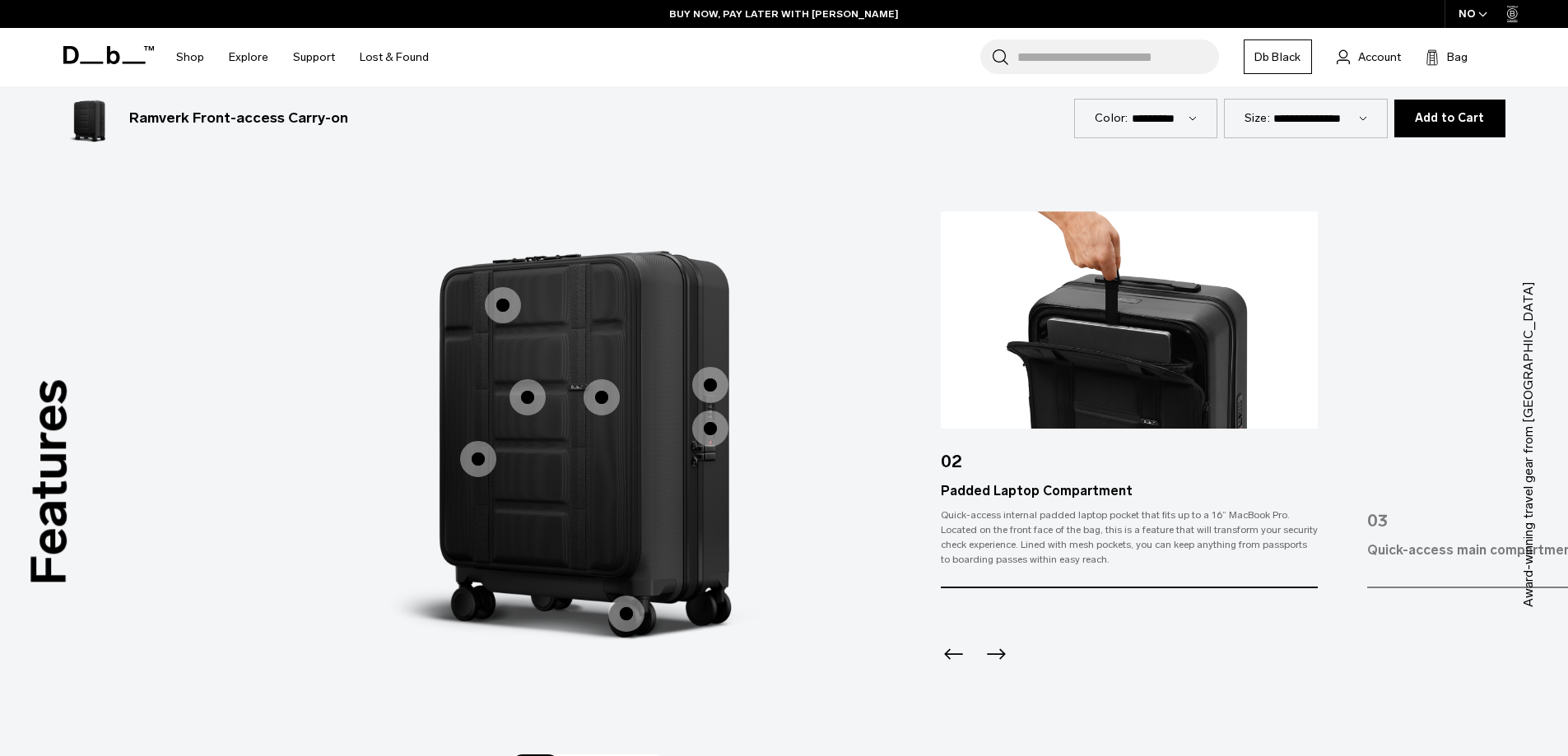
click at [628, 397] on img "1 / 3" at bounding box center [586, 420] width 494 height 617
click at [609, 403] on span "1 / 3" at bounding box center [602, 397] width 36 height 36
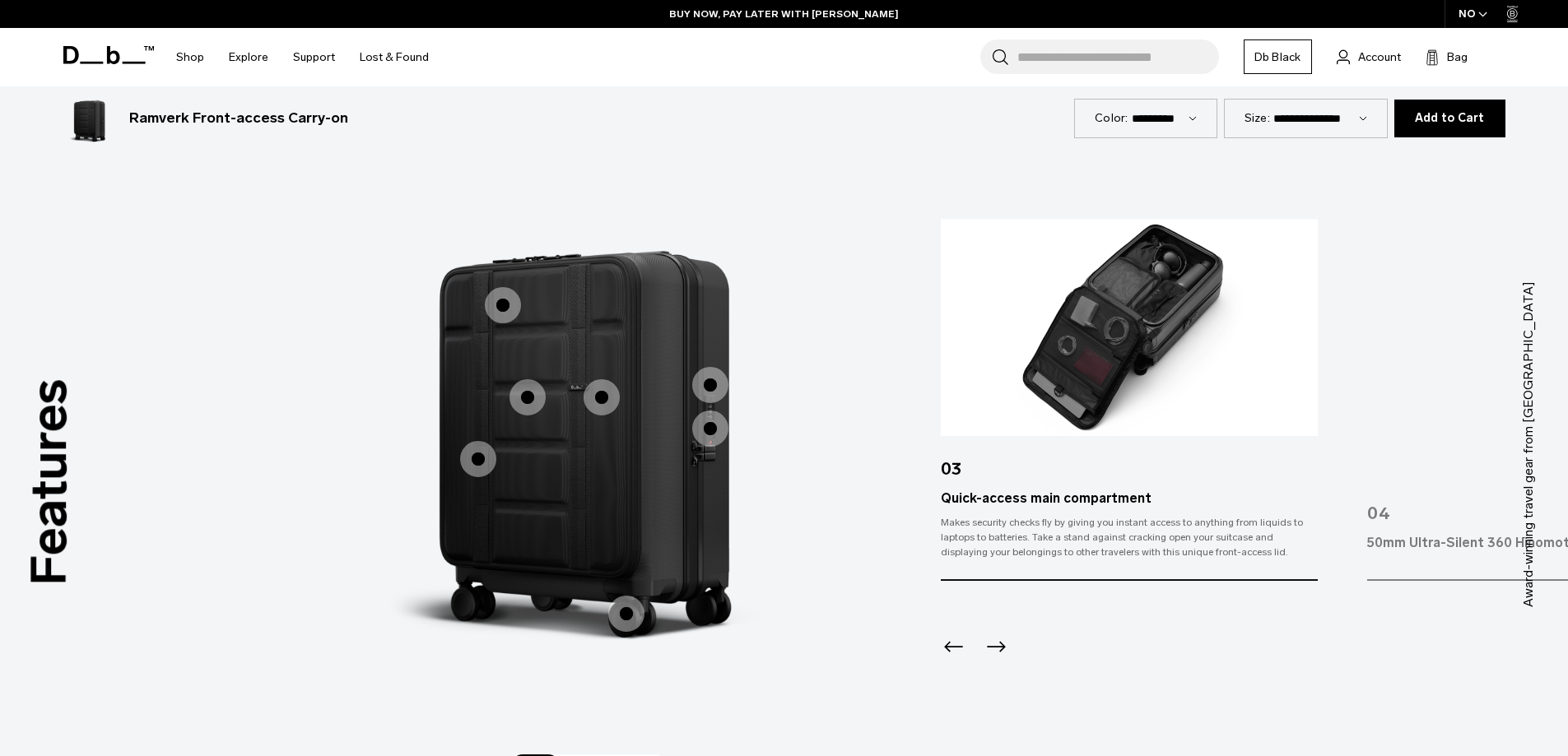
click at [485, 447] on span "1 / 3" at bounding box center [478, 459] width 36 height 36
click at [481, 456] on span "1 / 3" at bounding box center [478, 459] width 36 height 36
click at [635, 619] on span "1 / 3" at bounding box center [627, 613] width 36 height 36
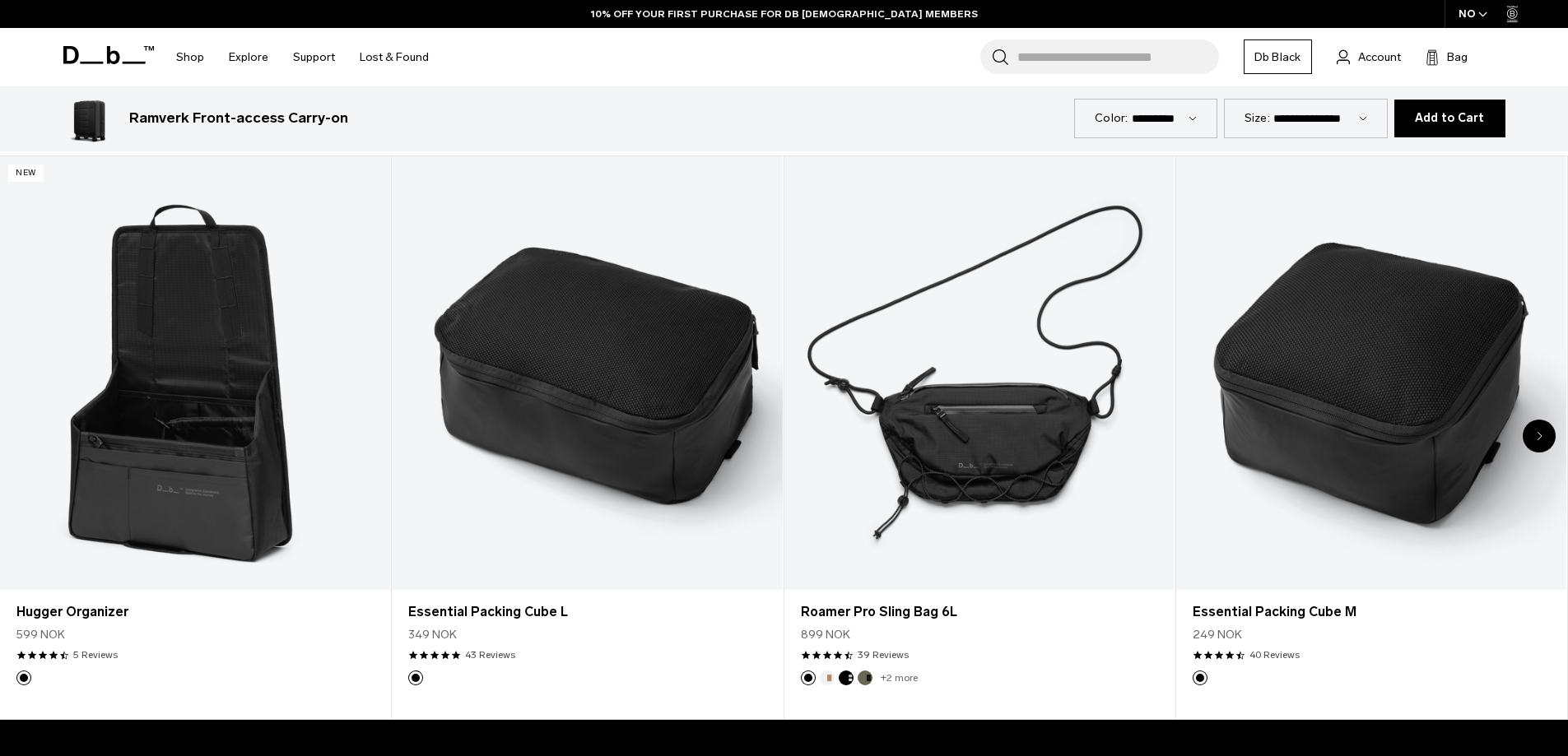
scroll to position [3066, 0]
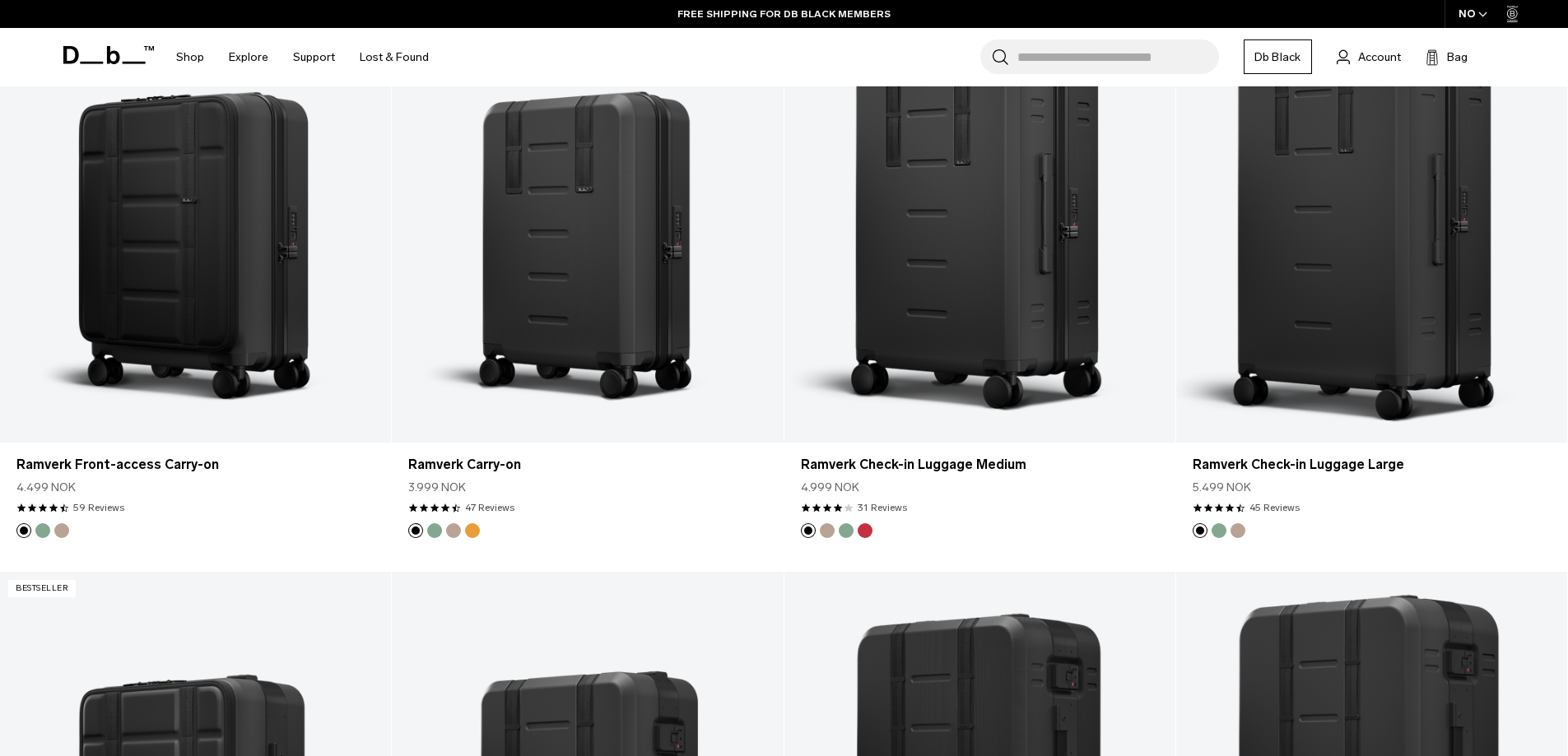
scroll to position [1573, 0]
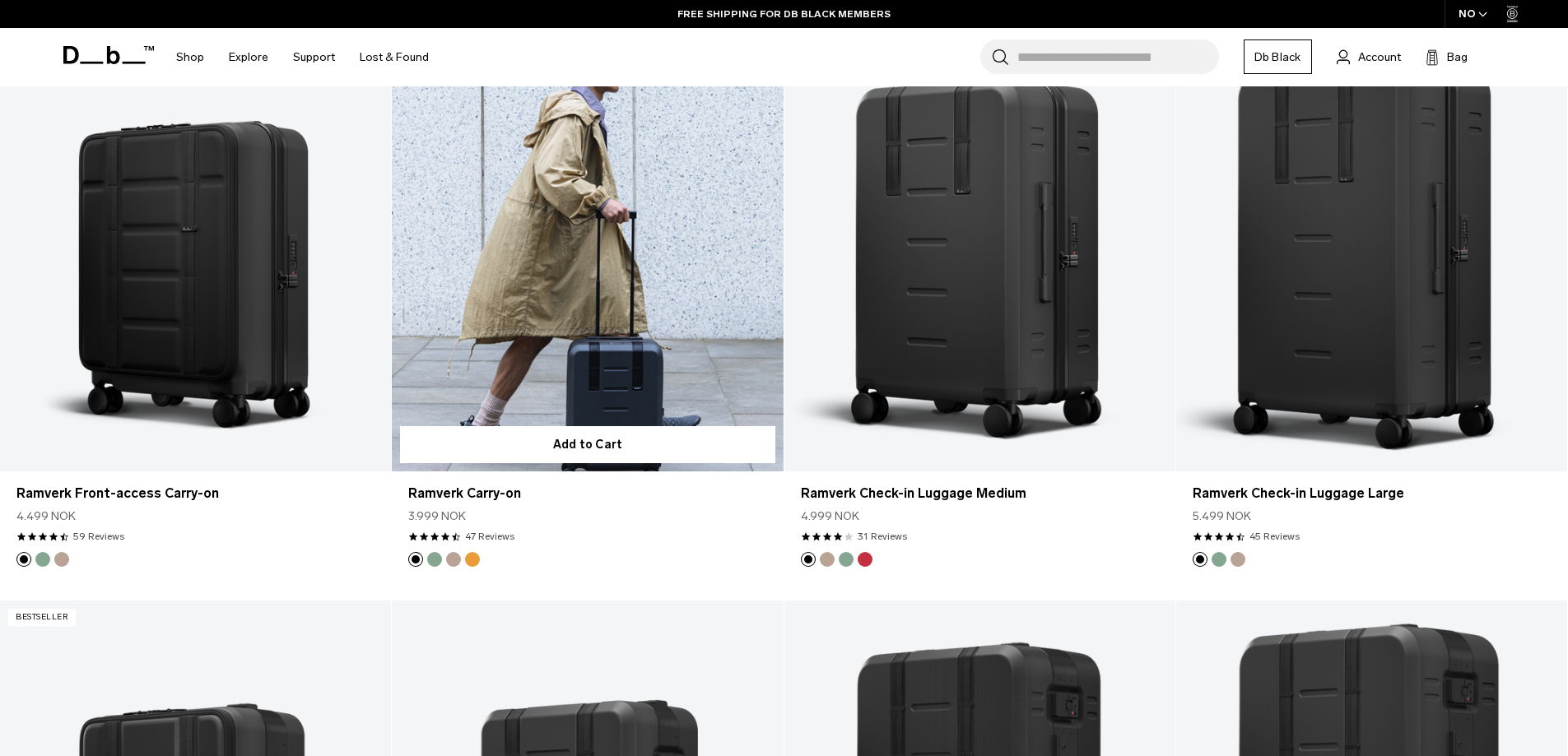
click at [578, 301] on link "Ramverk Carry-on" at bounding box center [587, 254] width 391 height 435
click at [644, 358] on link "Ramverk Carry-on" at bounding box center [587, 254] width 391 height 435
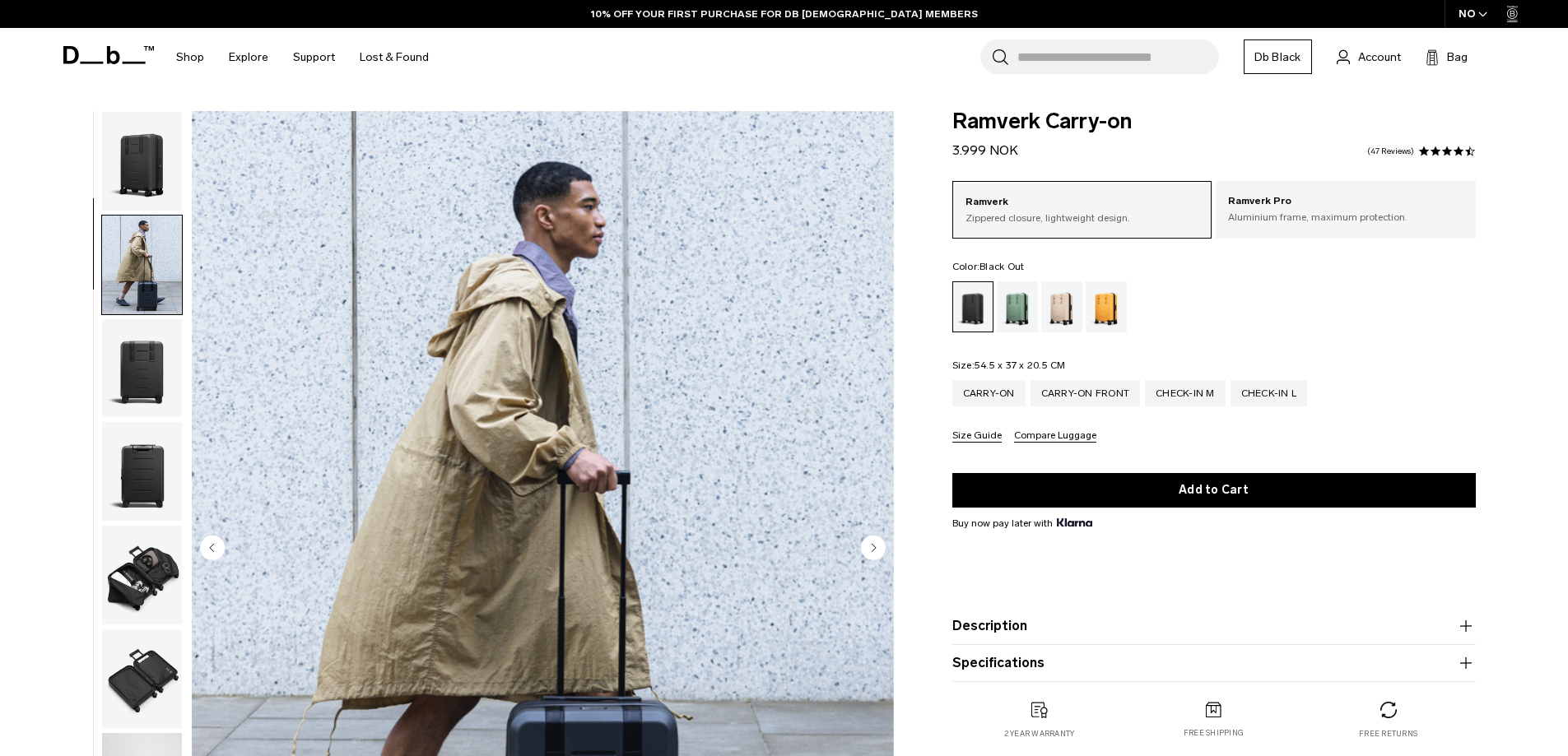
click at [869, 535] on circle "Next slide" at bounding box center [873, 547] width 25 height 25
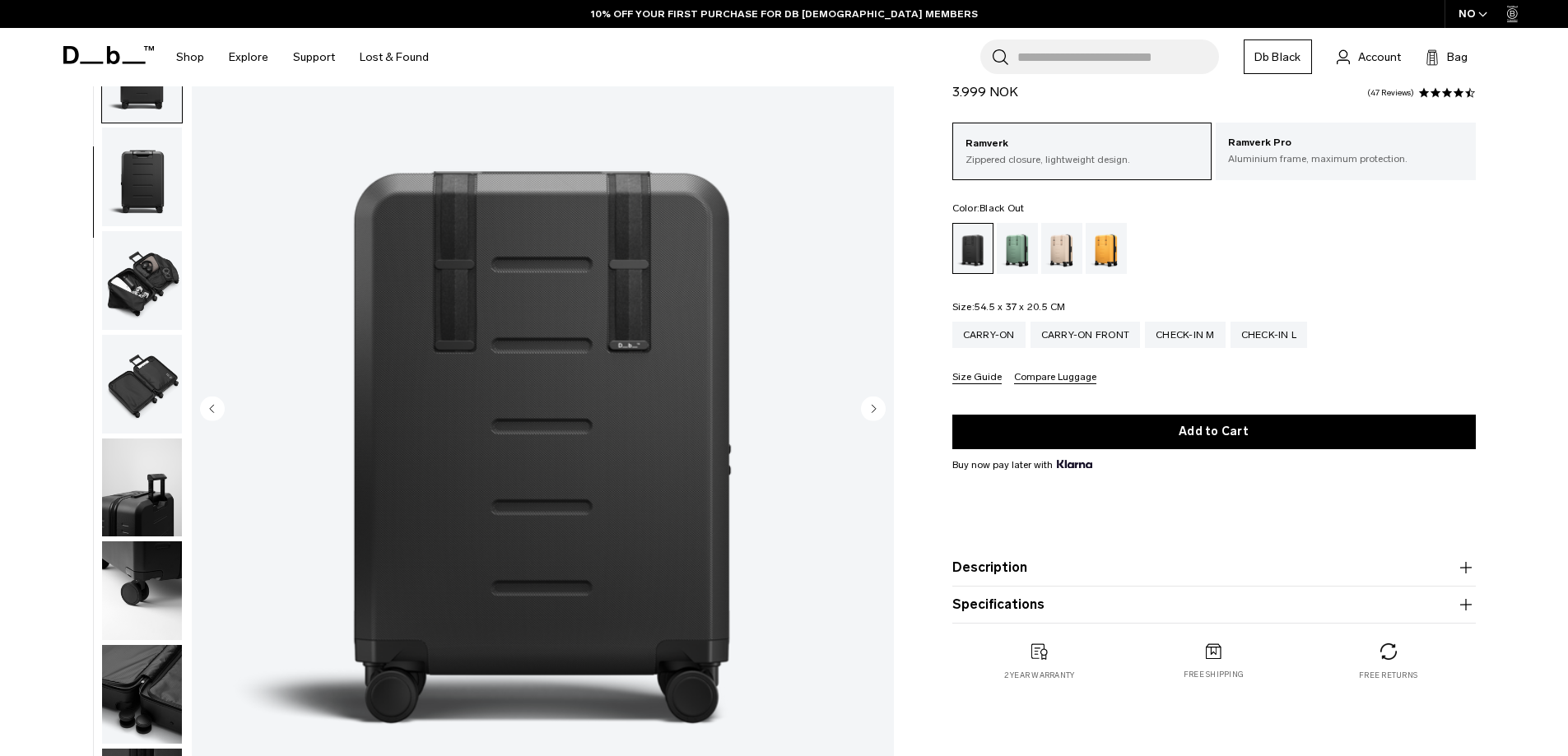
click at [869, 409] on circle "Next slide" at bounding box center [873, 408] width 25 height 25
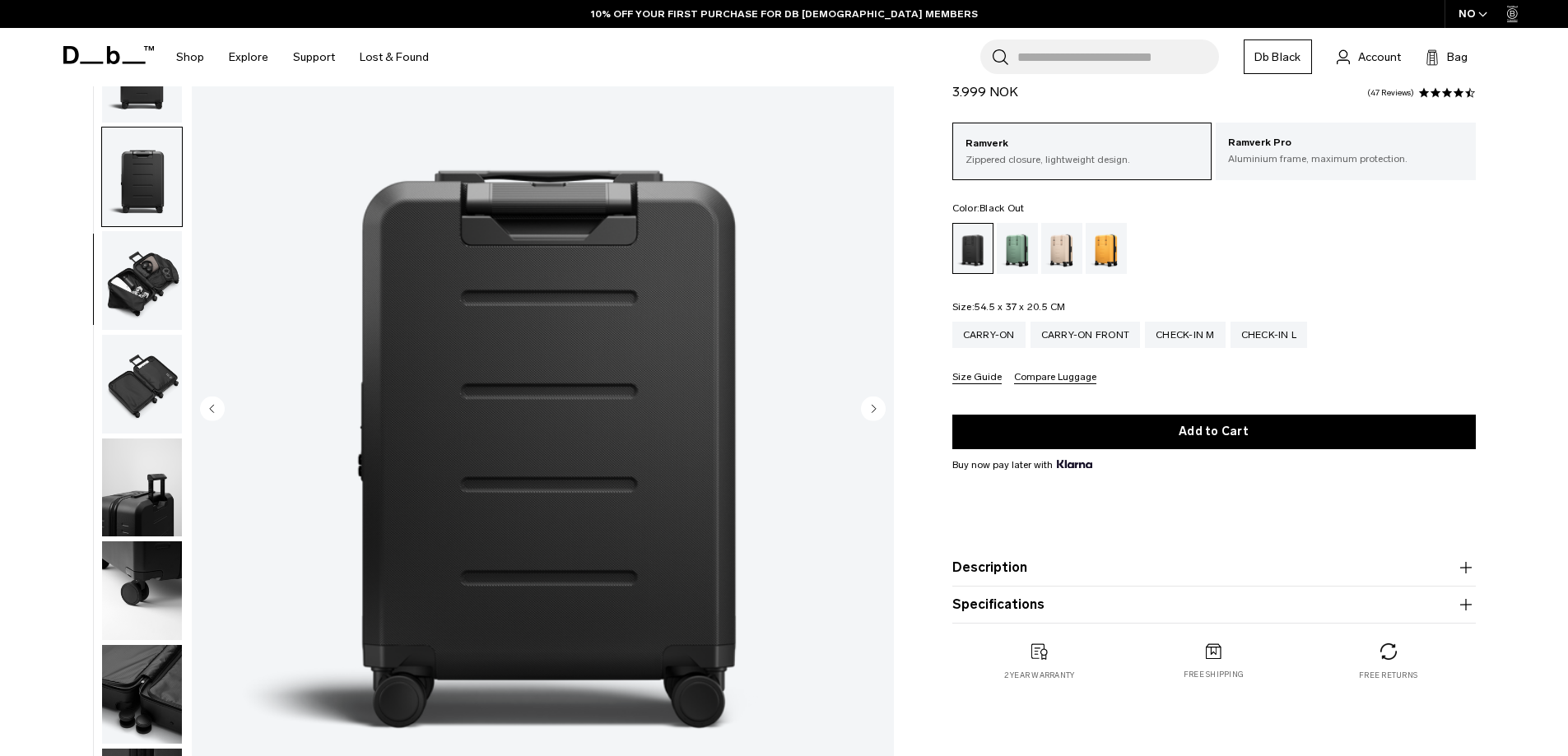
click at [869, 409] on circle "Next slide" at bounding box center [873, 408] width 25 height 25
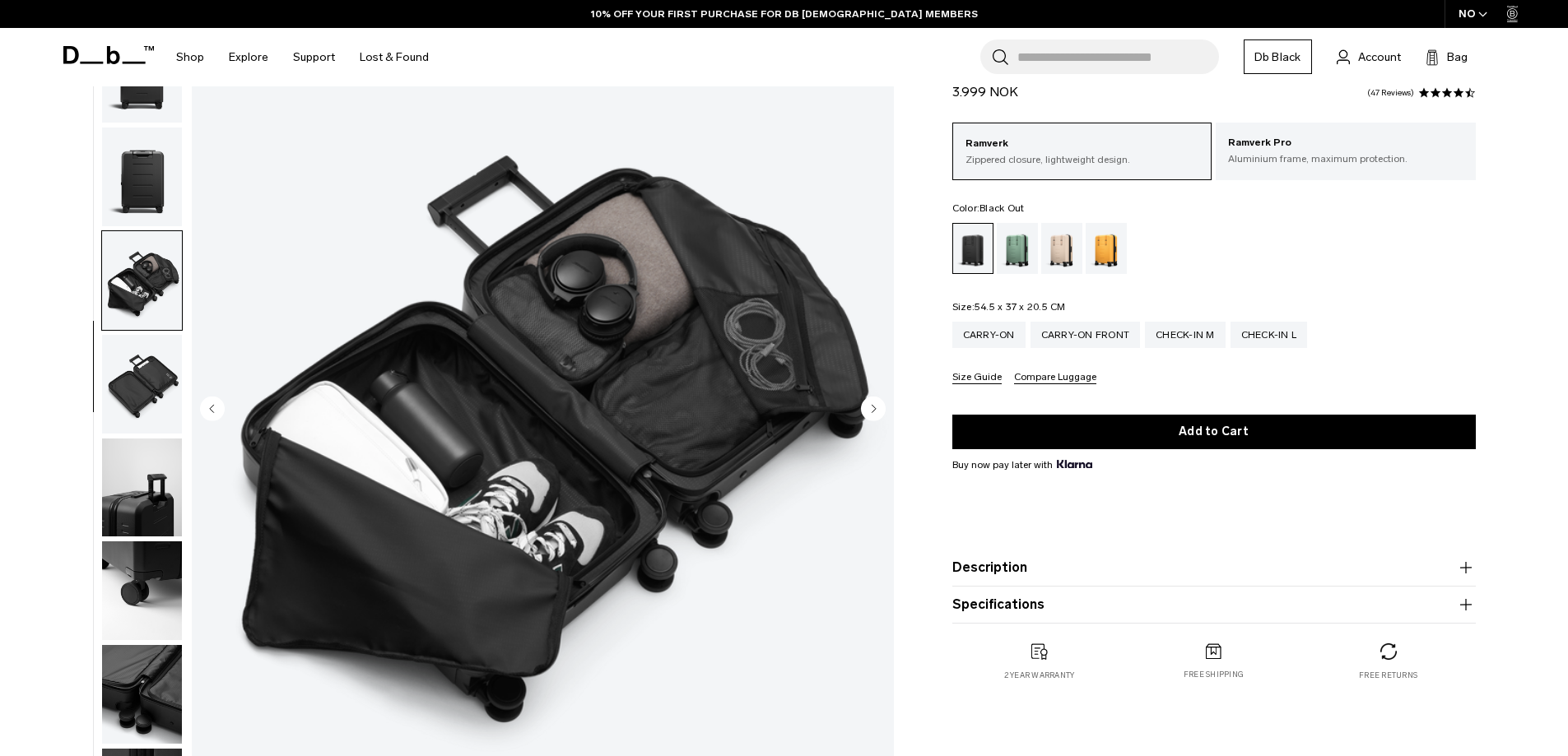
click at [869, 409] on circle "Next slide" at bounding box center [873, 408] width 25 height 25
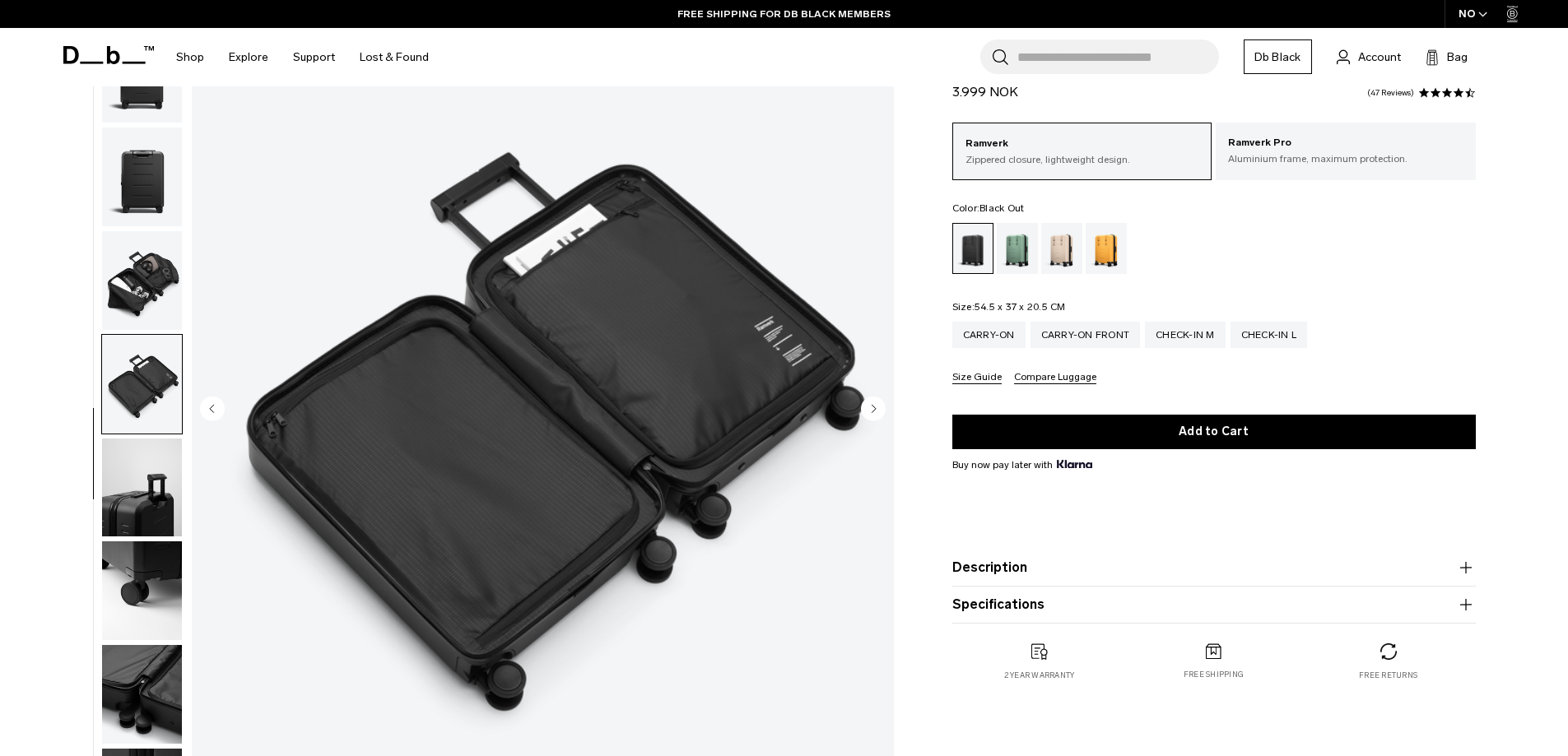
click at [872, 410] on icon "Next slide" at bounding box center [873, 408] width 4 height 8
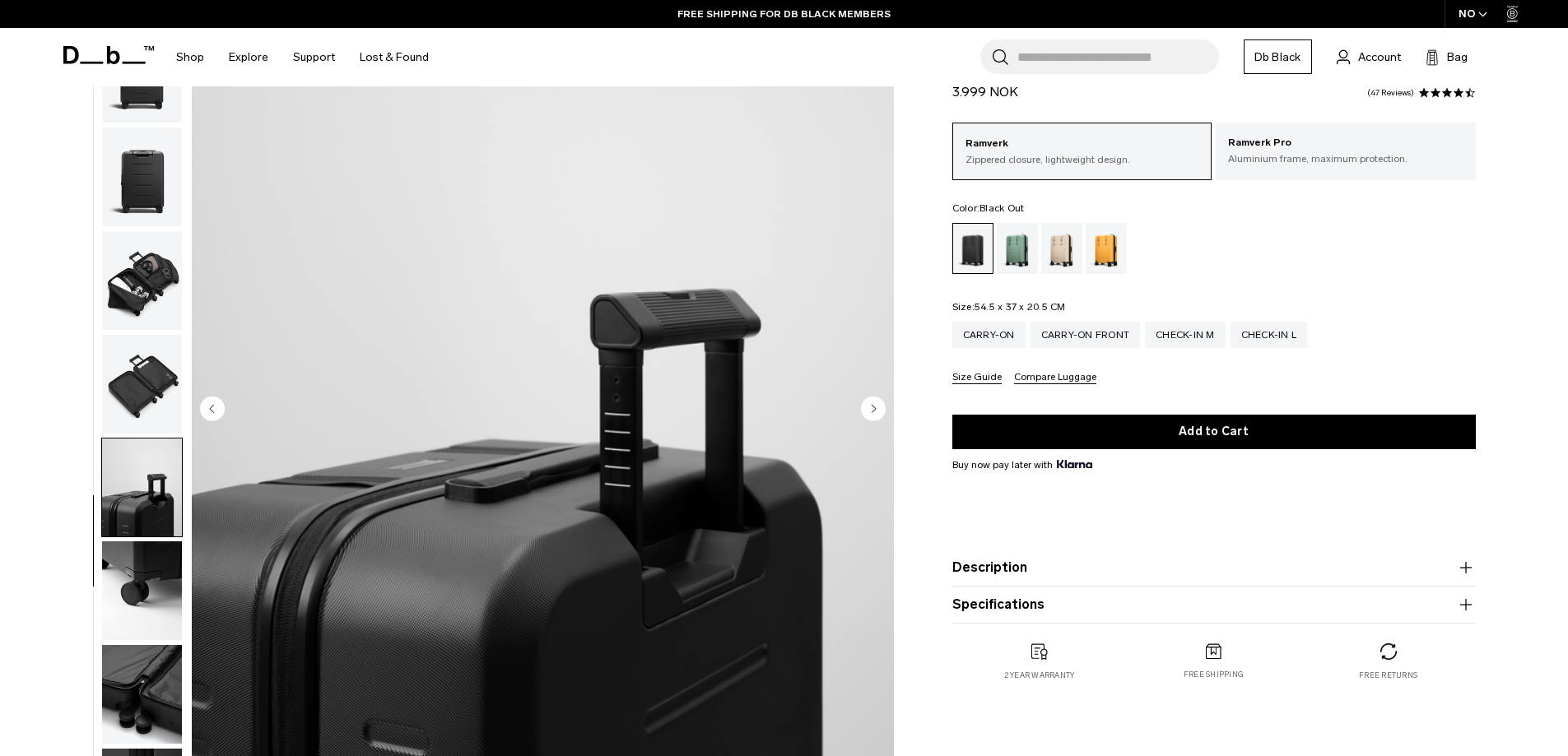
click at [872, 410] on icon "Next slide" at bounding box center [873, 408] width 4 height 8
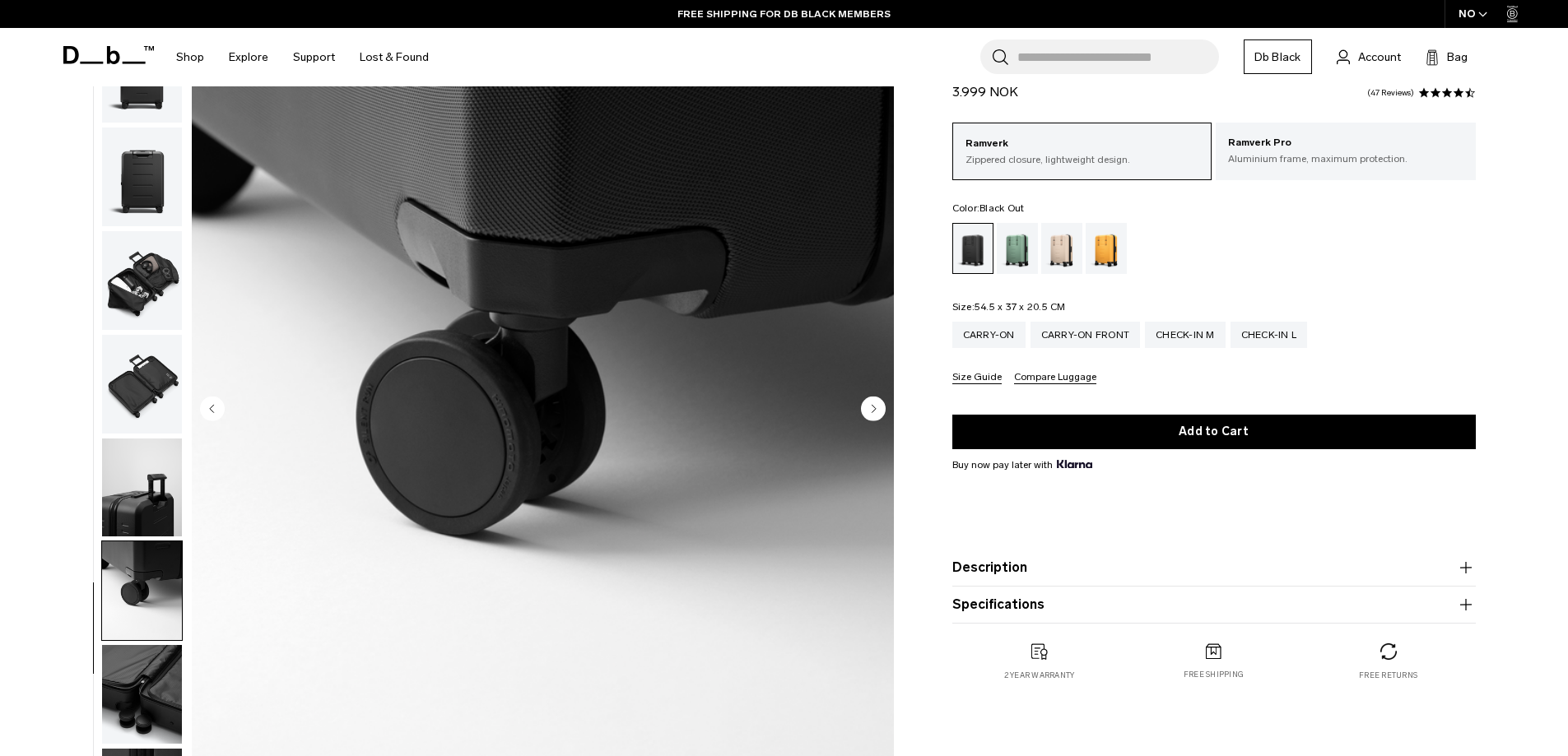
click at [872, 410] on icon "Next slide" at bounding box center [873, 408] width 4 height 8
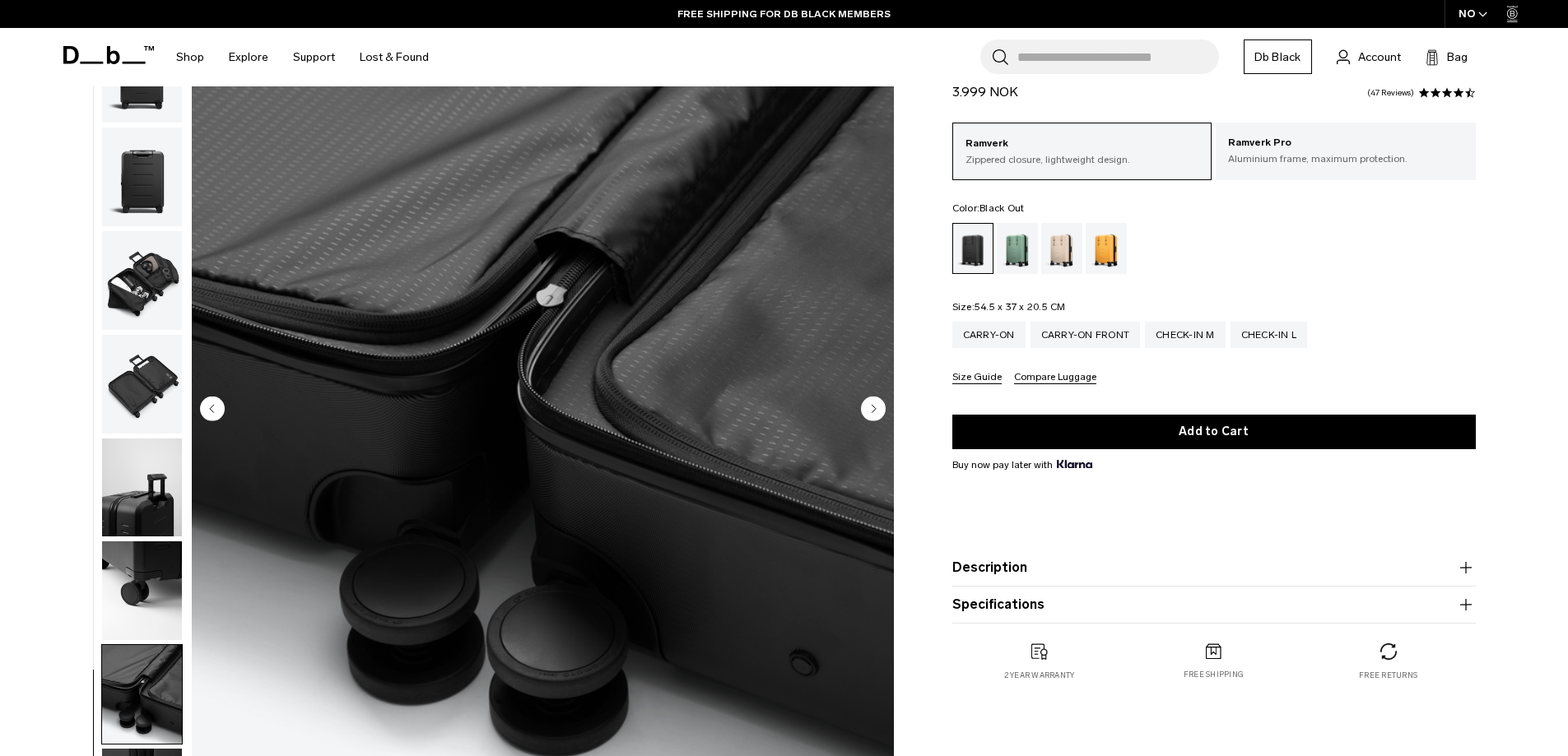
click at [872, 410] on icon "Next slide" at bounding box center [873, 408] width 4 height 8
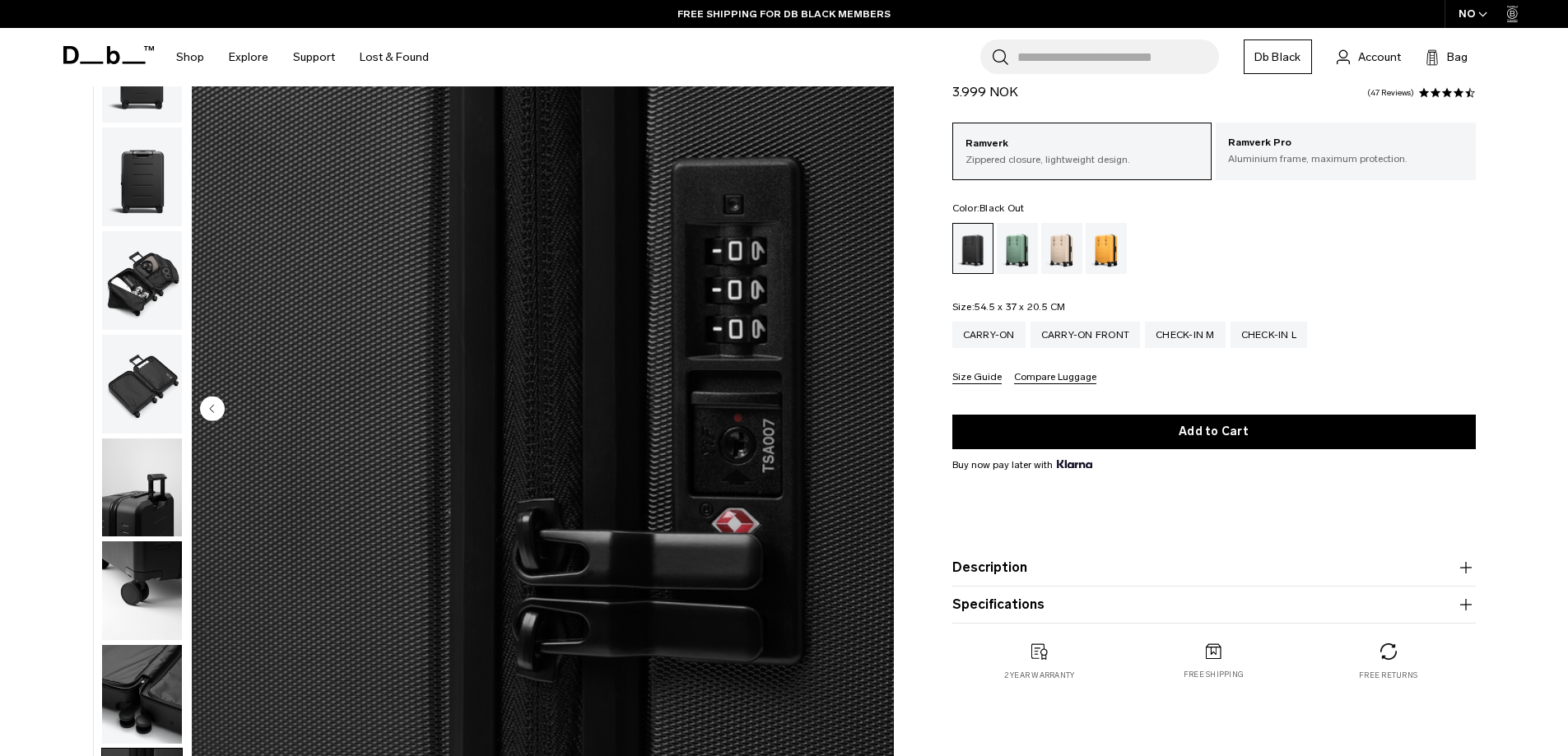
click at [872, 410] on img "10 / 10" at bounding box center [543, 410] width 702 height 876
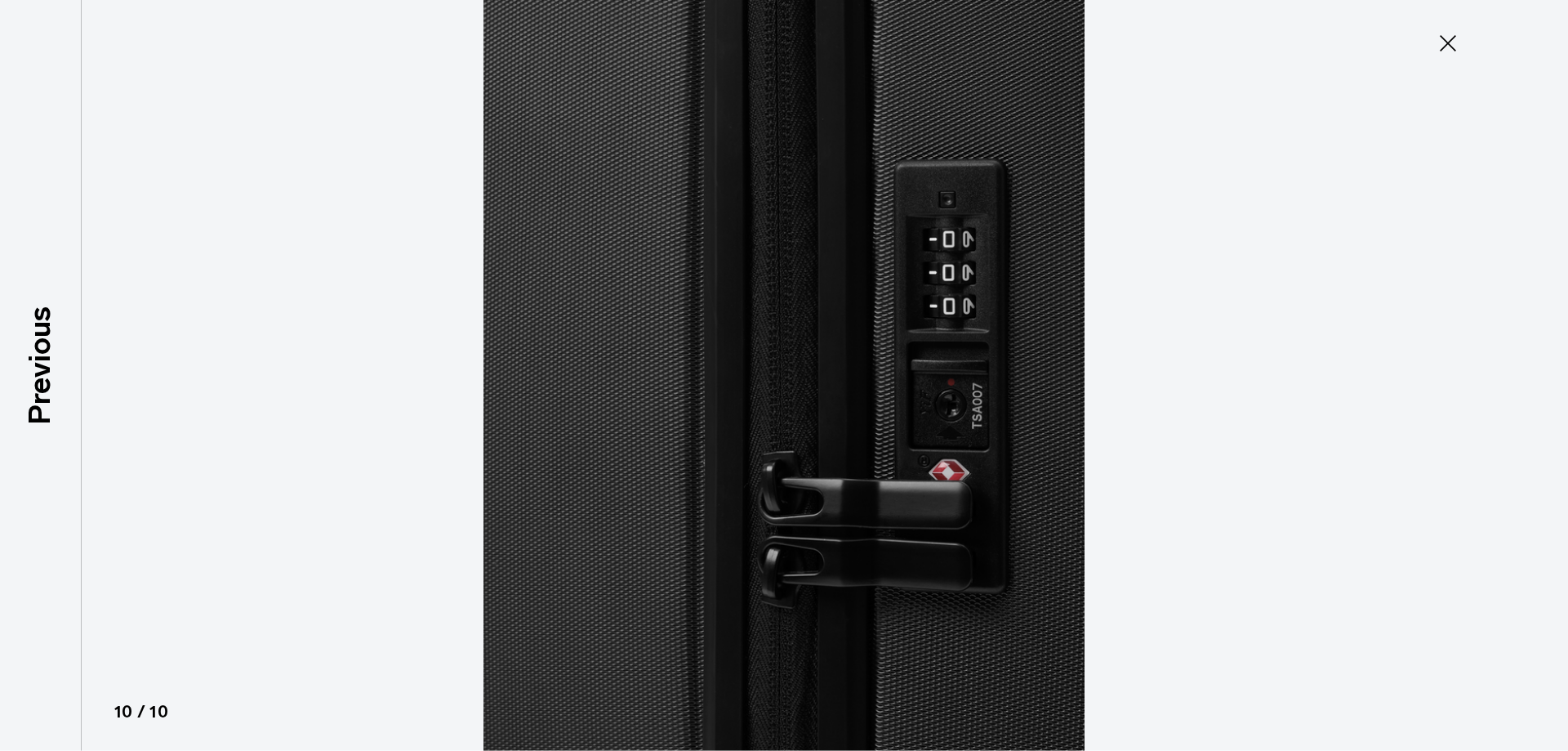
click at [1447, 35] on icon at bounding box center [1448, 43] width 26 height 26
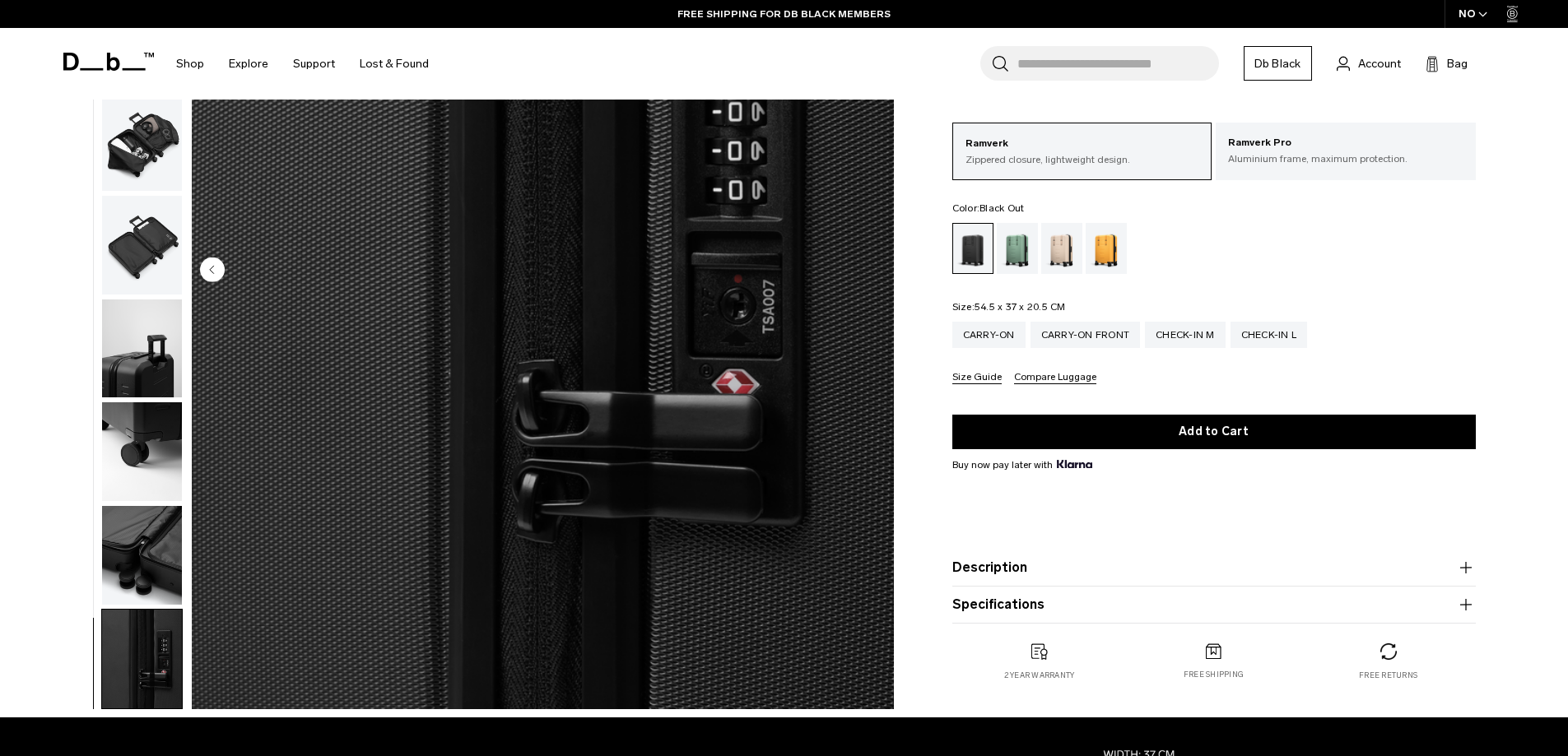
drag, startPoint x: 902, startPoint y: 416, endPoint x: 905, endPoint y: 471, distance: 55.1
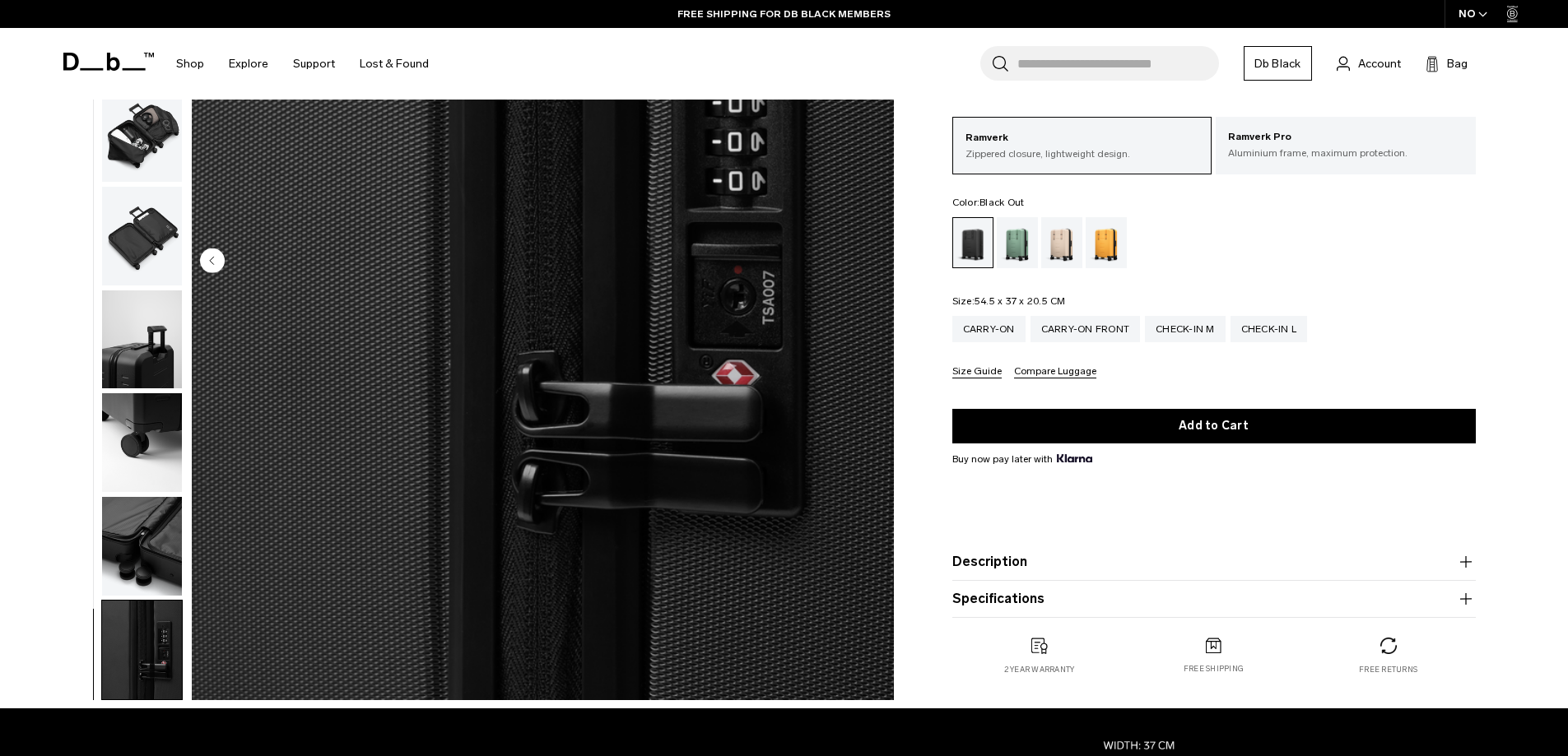
click at [131, 647] on img "button" at bounding box center [142, 650] width 80 height 98
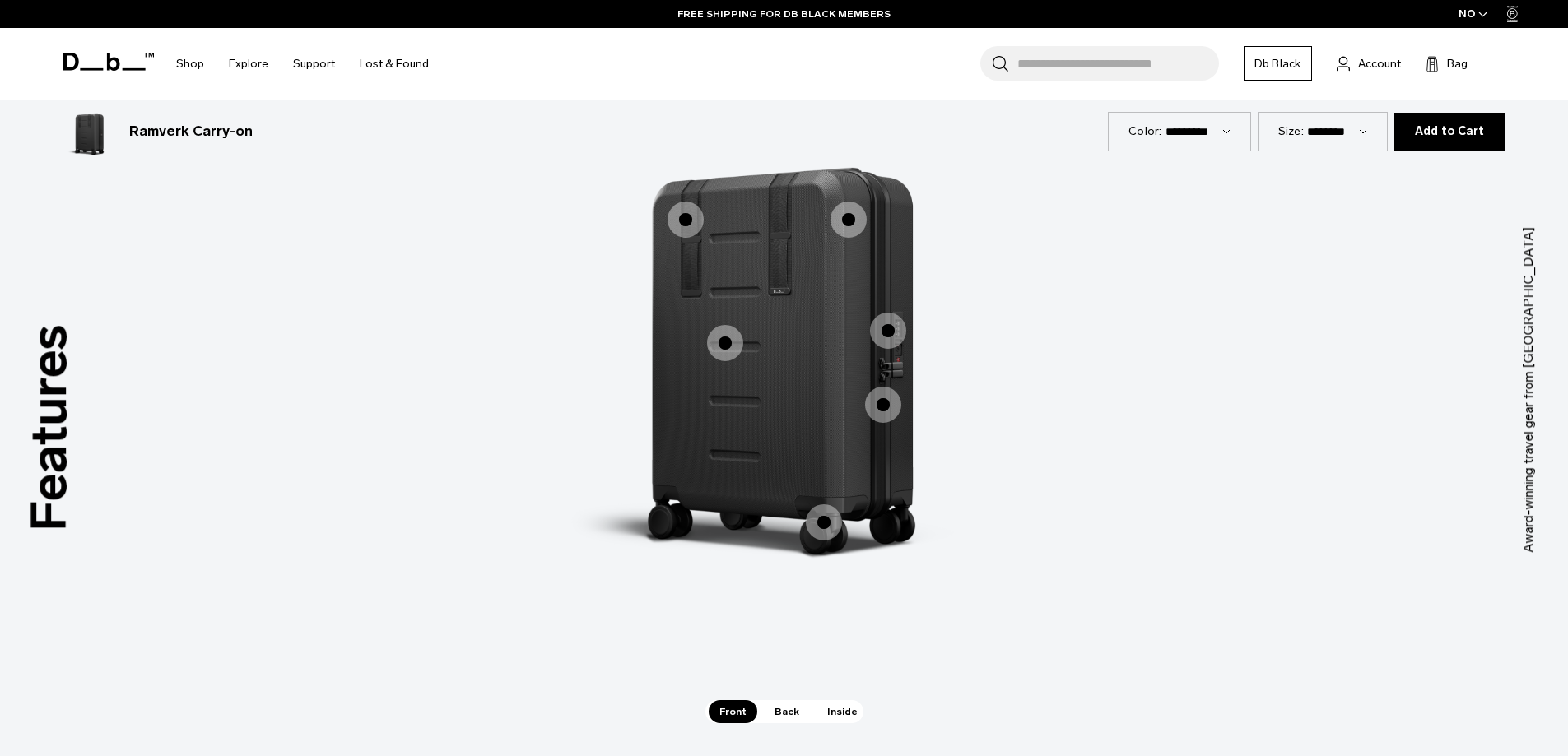
scroll to position [1621, 0]
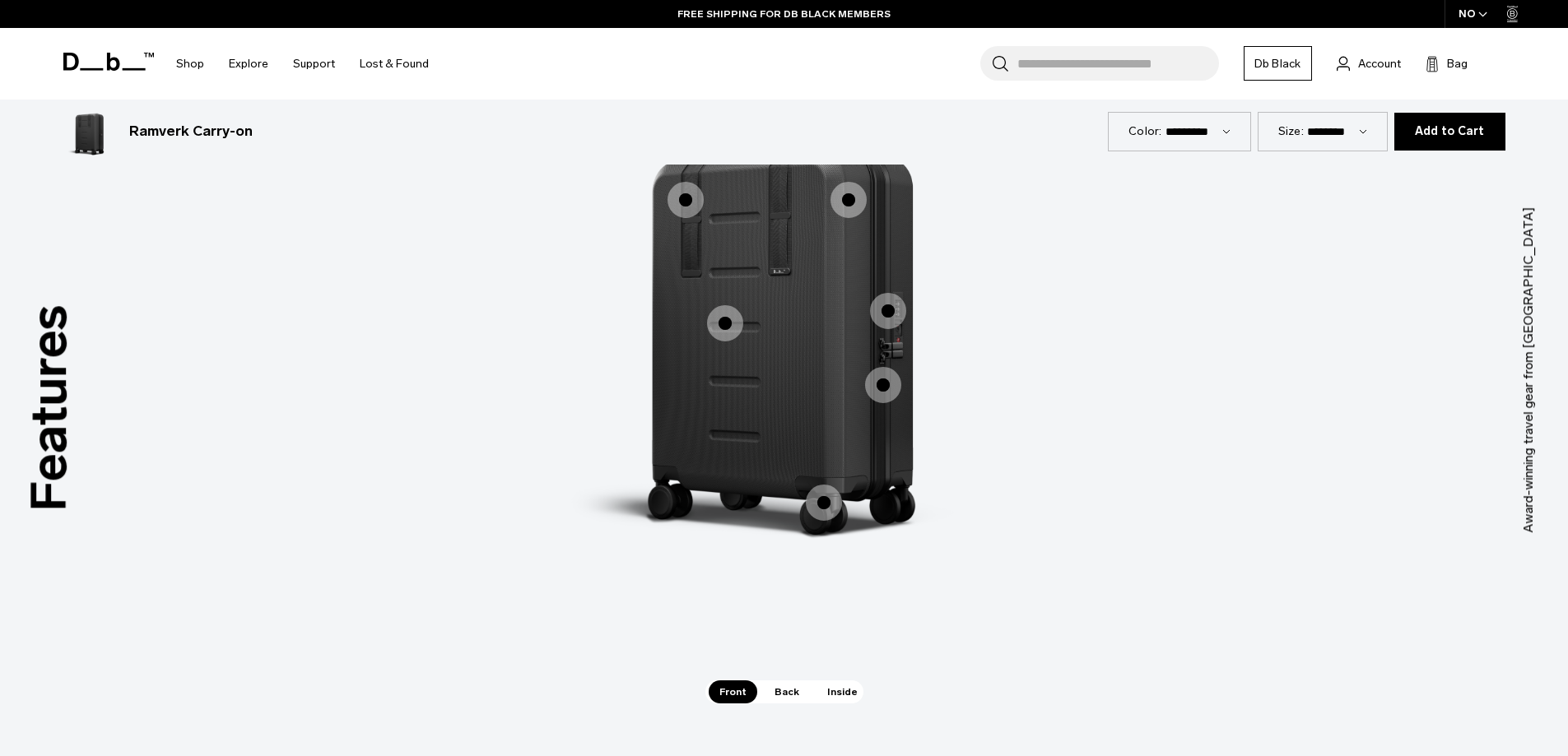
drag, startPoint x: 1562, startPoint y: 487, endPoint x: 1468, endPoint y: 416, distance: 117.8
click at [876, 307] on span "1 / 3" at bounding box center [888, 308] width 36 height 36
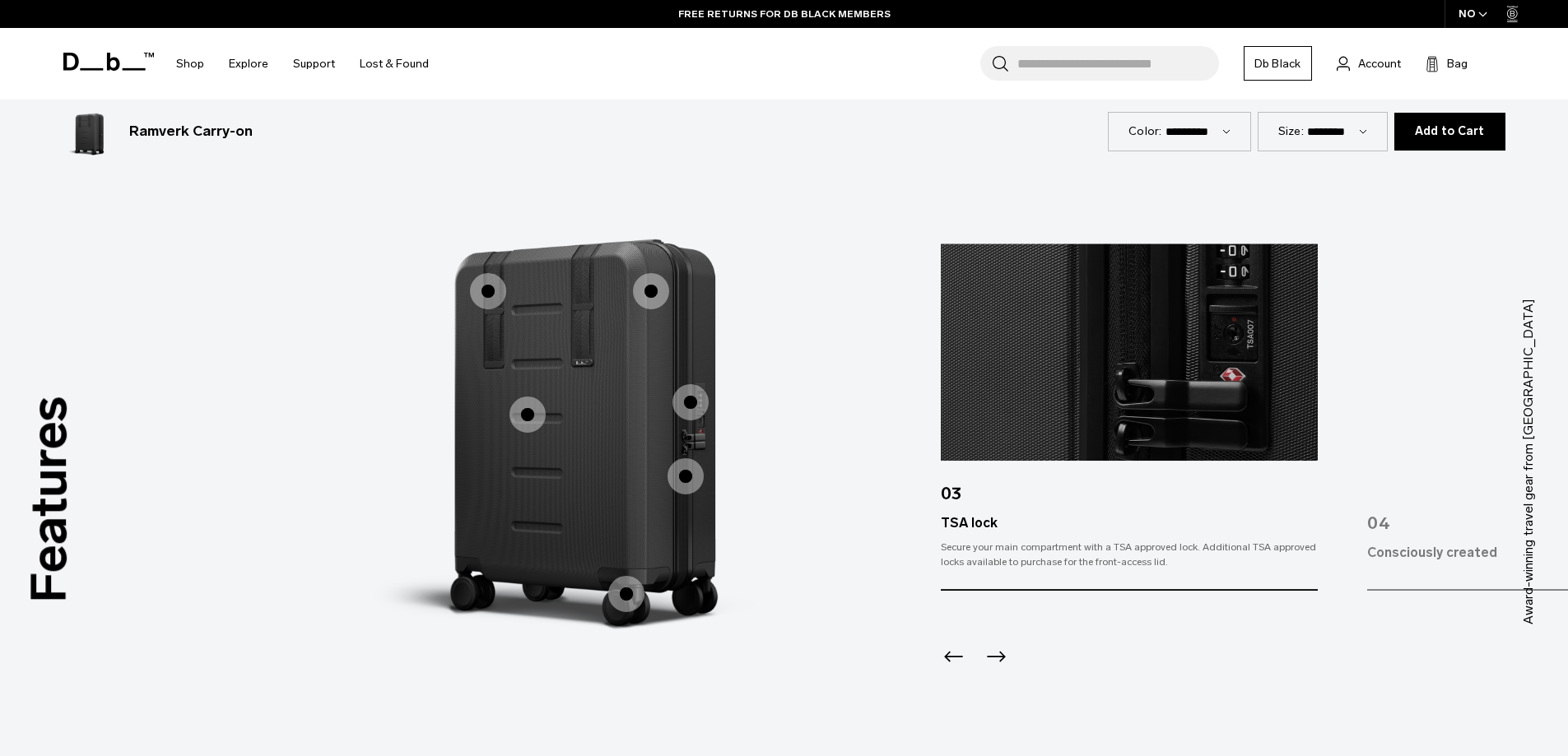
drag, startPoint x: 897, startPoint y: 604, endPoint x: 774, endPoint y: 532, distance: 142.5
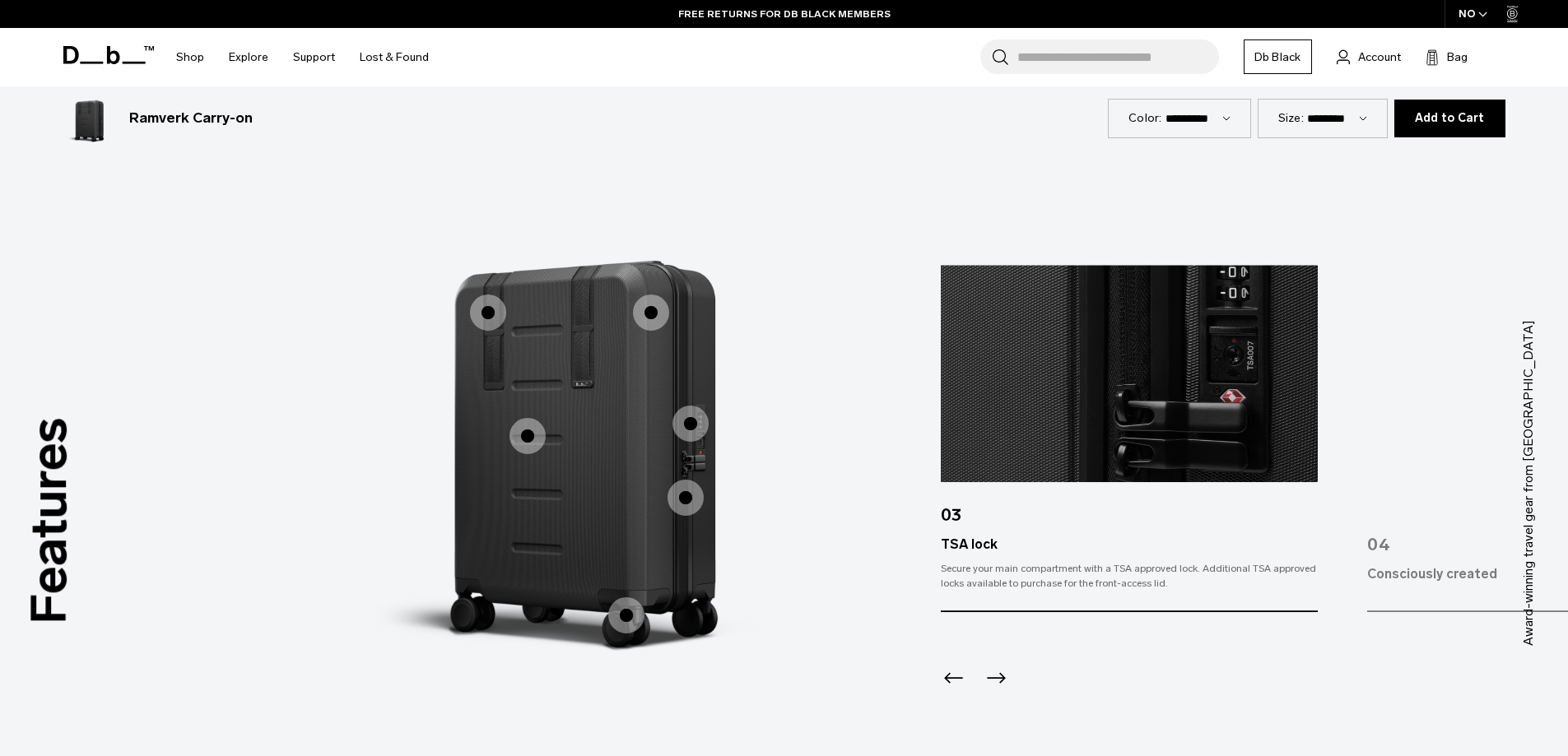
click at [516, 439] on span "1 / 3" at bounding box center [527, 436] width 36 height 36
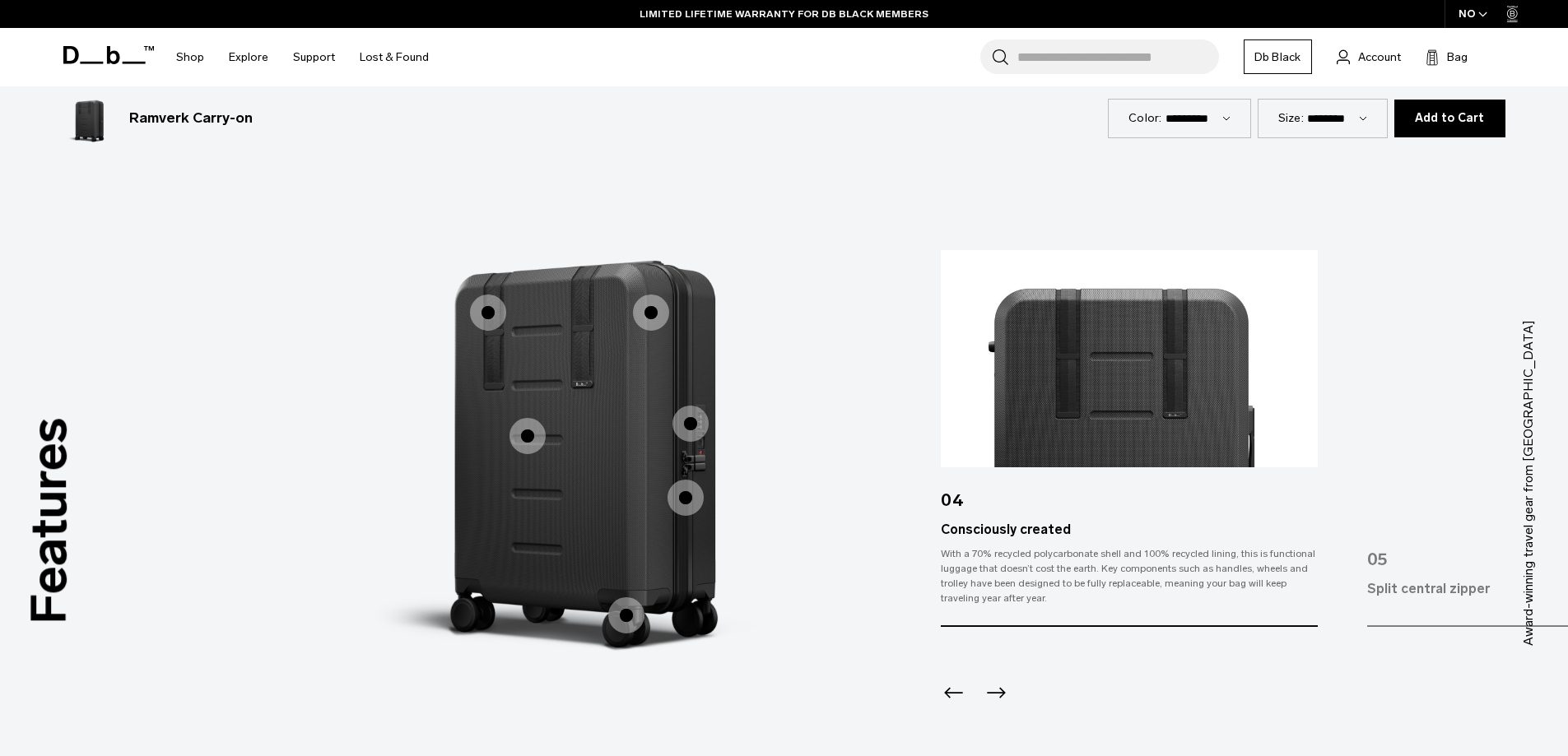
click at [674, 492] on span "1 / 3" at bounding box center [685, 498] width 36 height 36
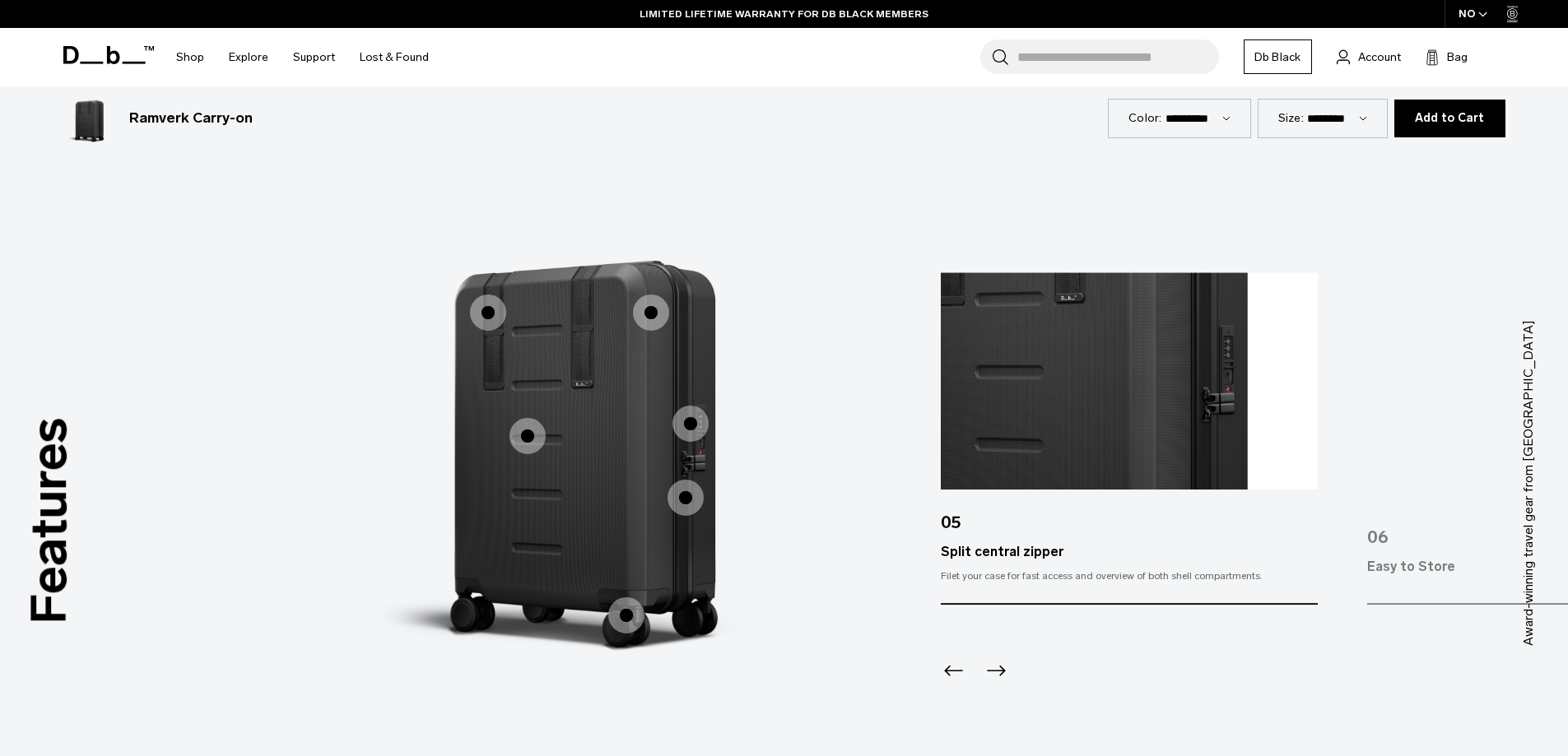
click at [513, 445] on span "1 / 3" at bounding box center [527, 436] width 36 height 36
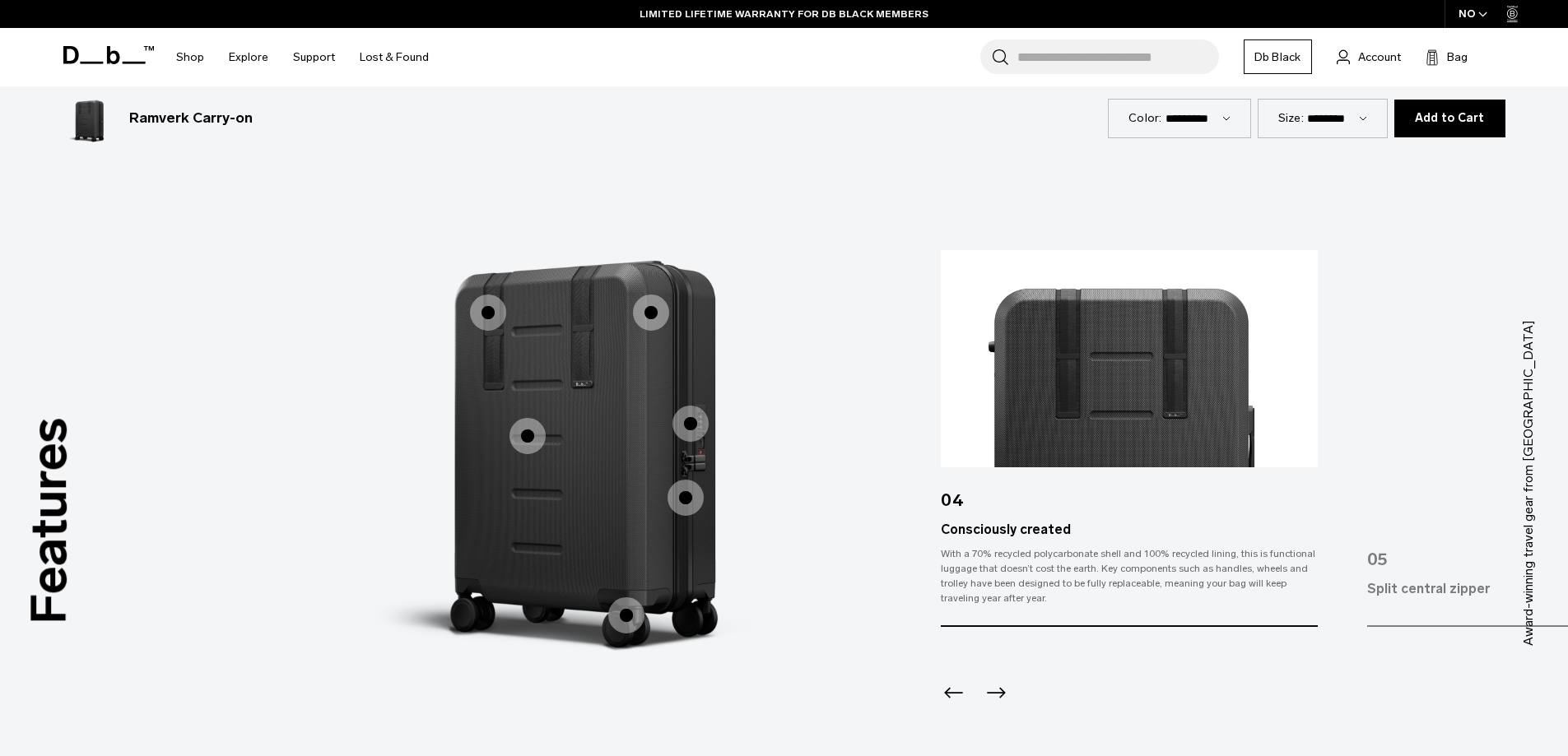
click at [478, 315] on span "1 / 3" at bounding box center [488, 313] width 36 height 36
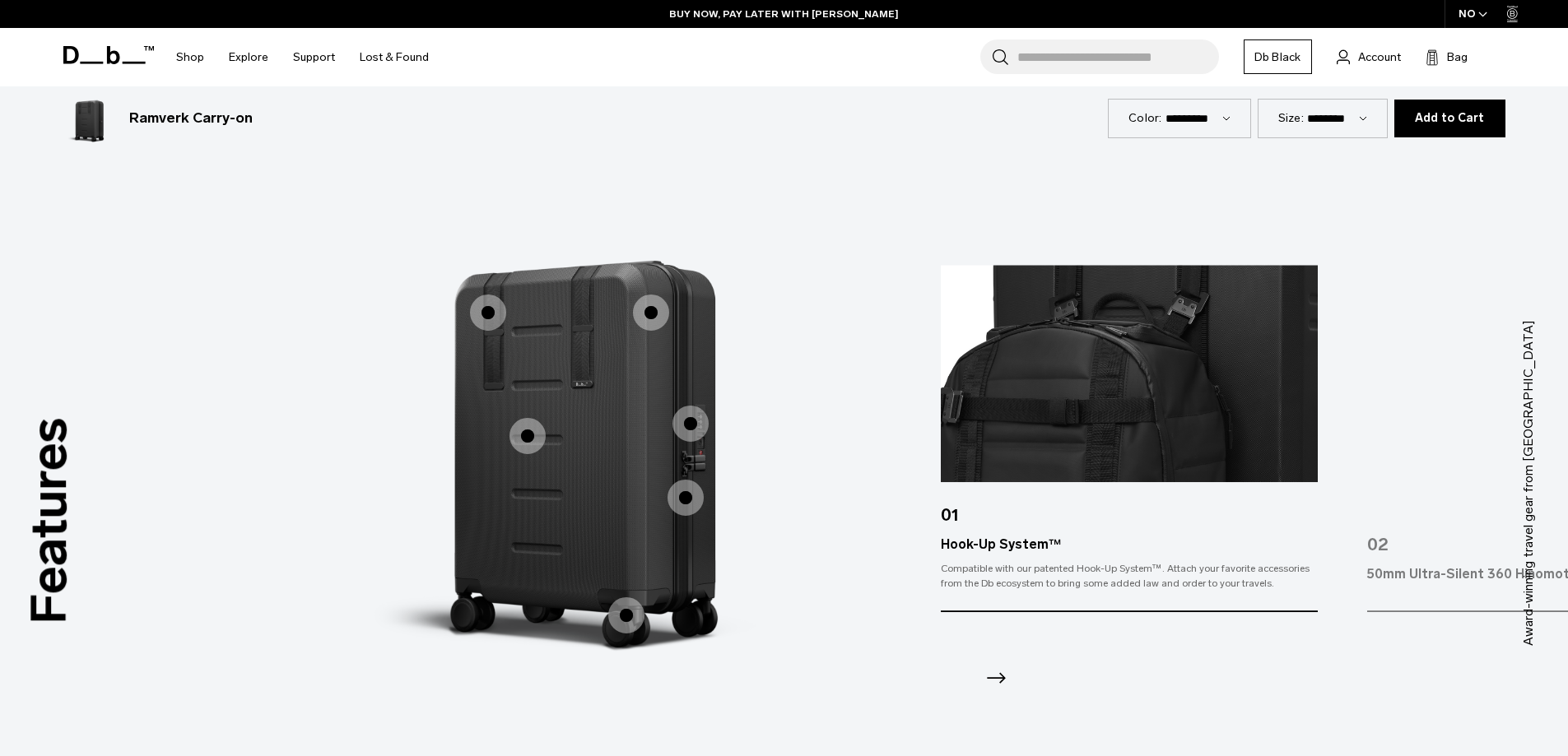
click at [666, 314] on span "1 / 3" at bounding box center [651, 313] width 36 height 36
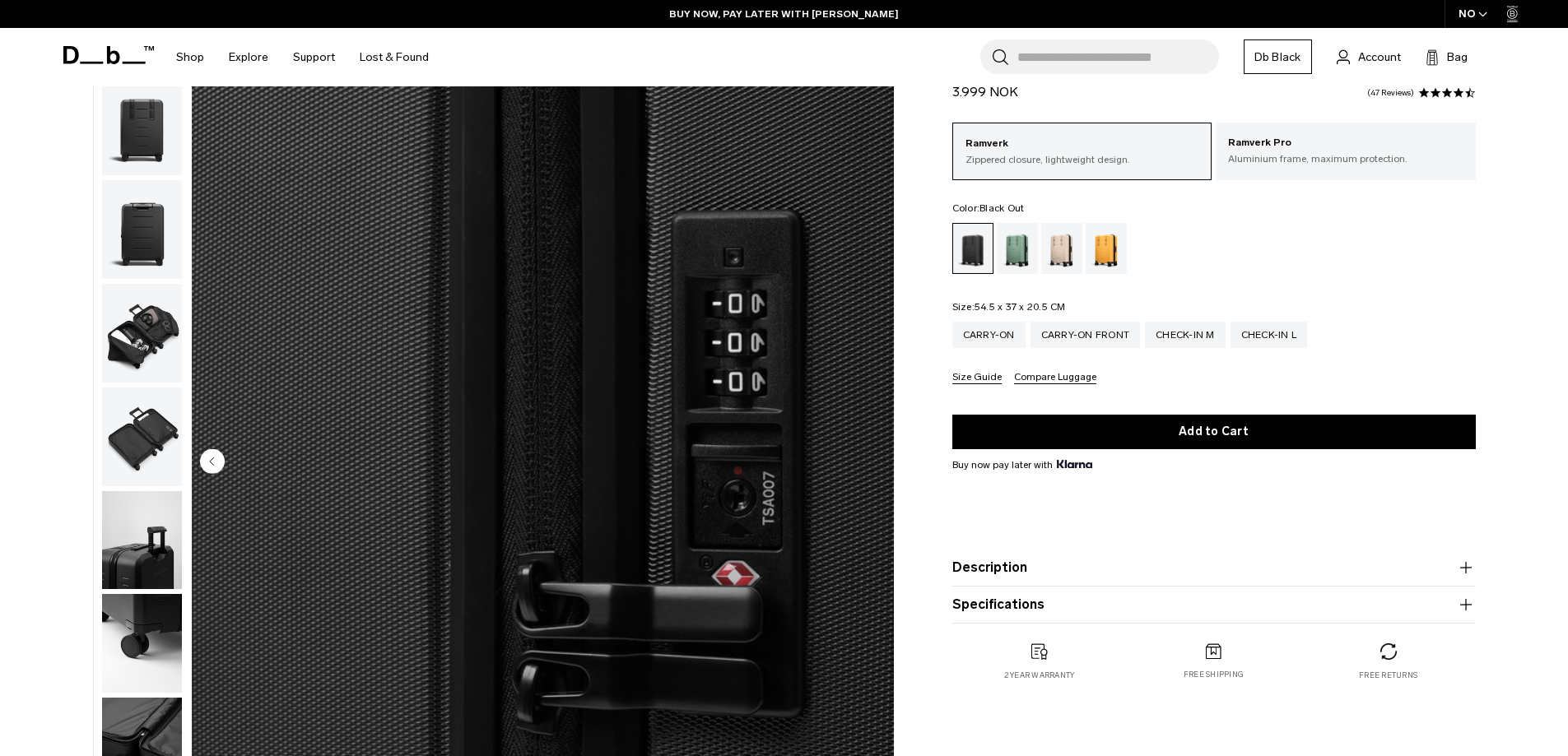
scroll to position [0, 0]
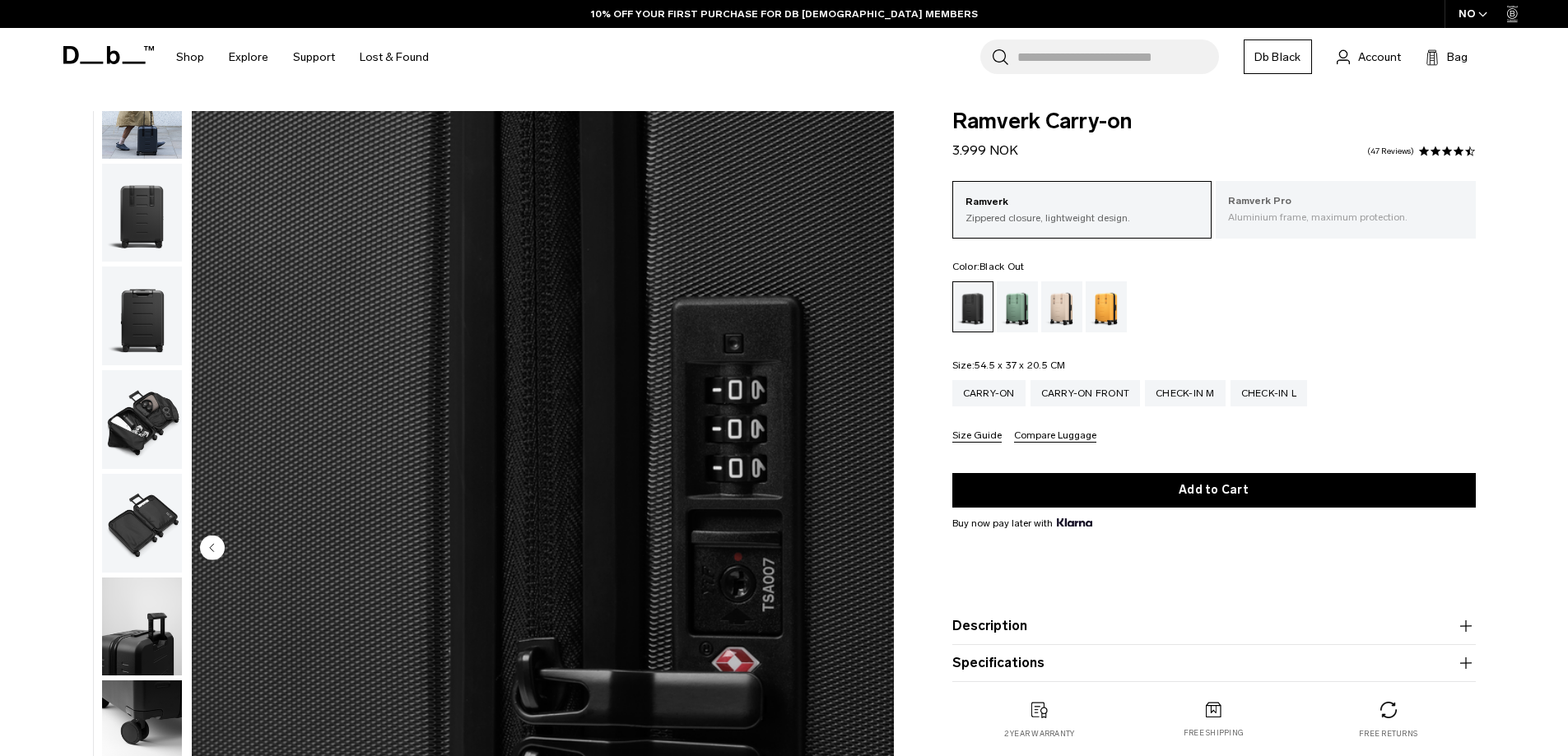
click at [1326, 197] on p "Ramverk Pro" at bounding box center [1345, 201] width 235 height 16
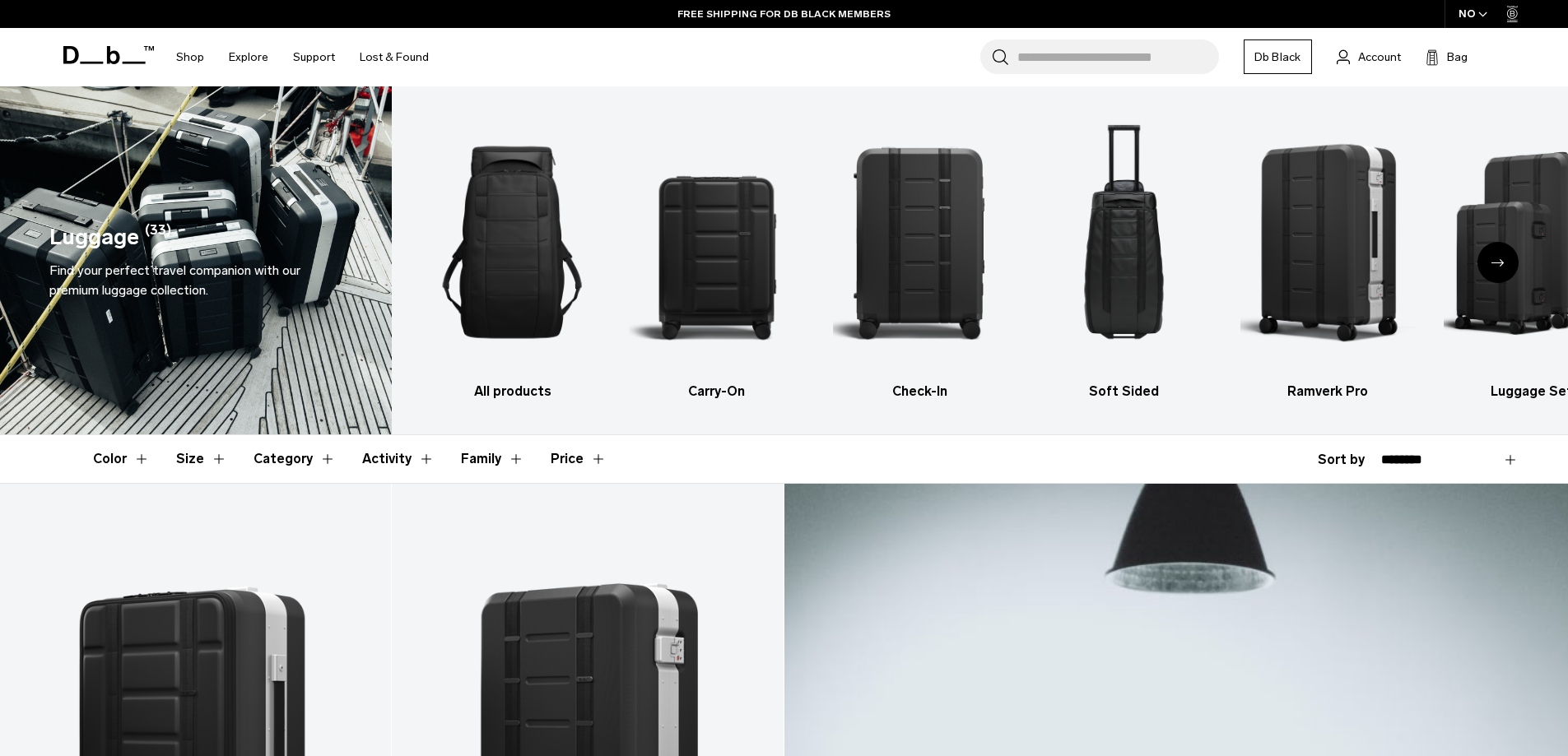
scroll to position [52, 0]
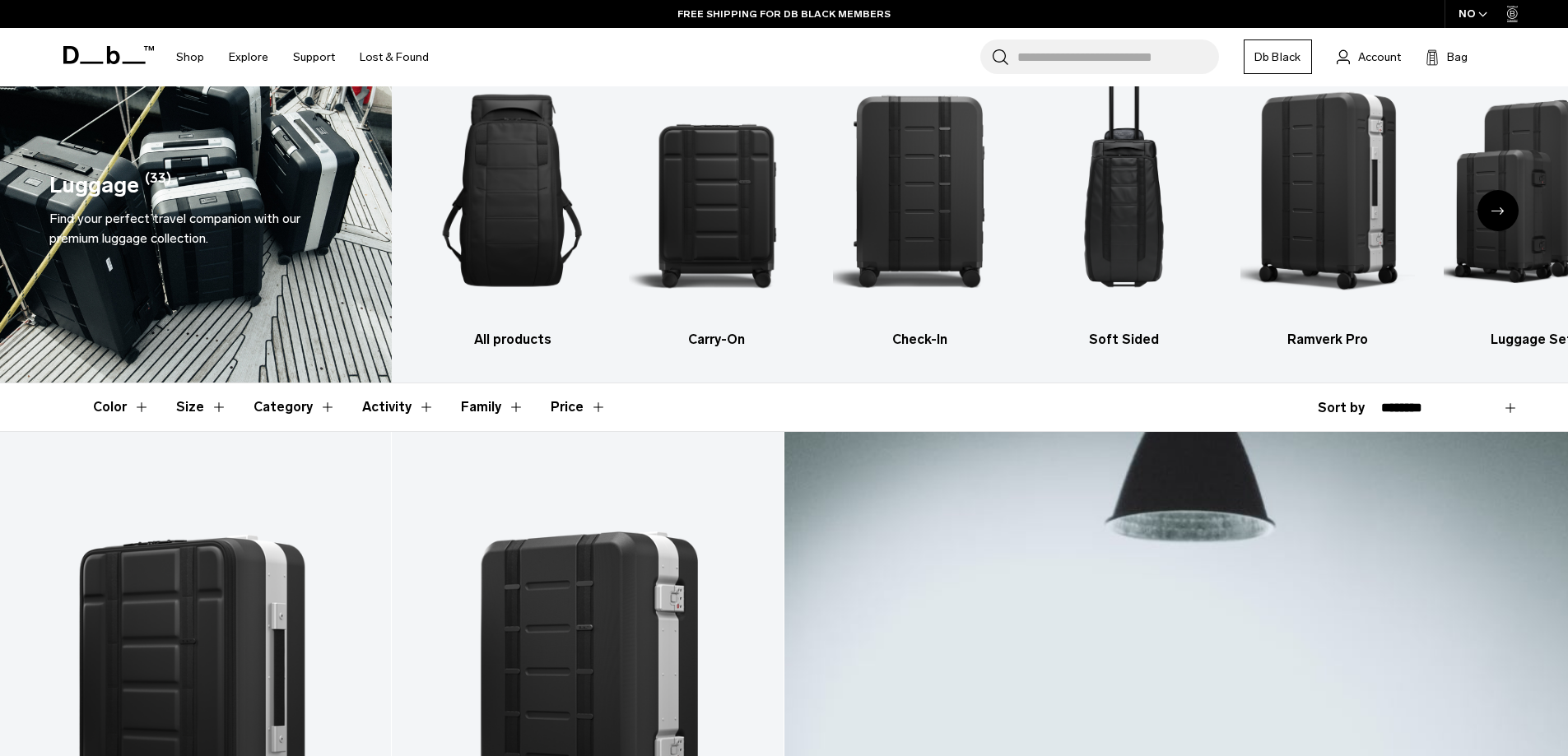
click at [557, 402] on button "Price" at bounding box center [578, 407] width 56 height 48
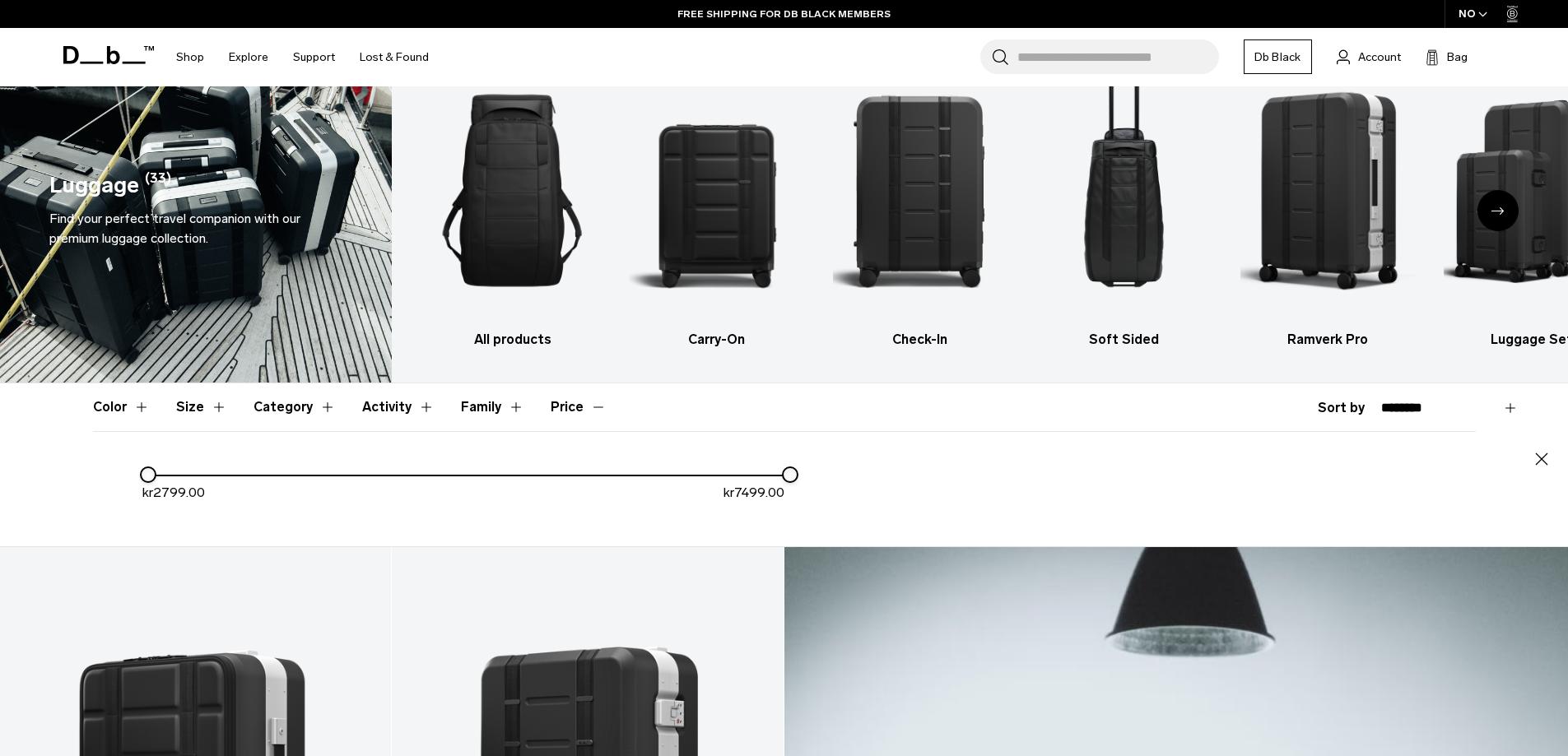
drag, startPoint x: 781, startPoint y: 472, endPoint x: 642, endPoint y: 496, distance: 141.1
click at [587, 505] on div "kr 2799.00 kr 7499.00" at bounding box center [463, 490] width 642 height 51
drag, startPoint x: 787, startPoint y: 478, endPoint x: 588, endPoint y: 533, distance: 206.5
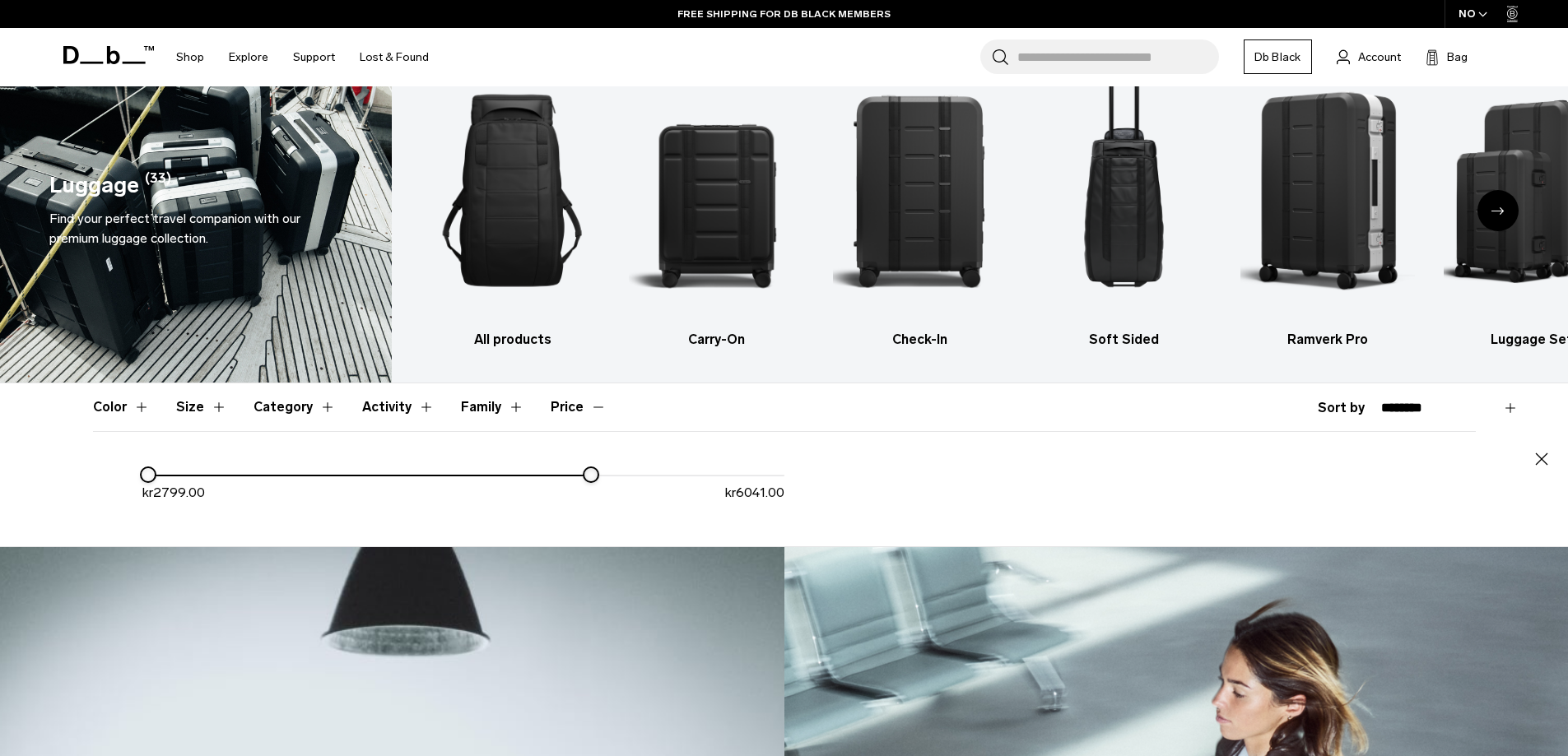
click at [588, 533] on div "kr 2799.00 kr 6041.00" at bounding box center [784, 499] width 1382 height 68
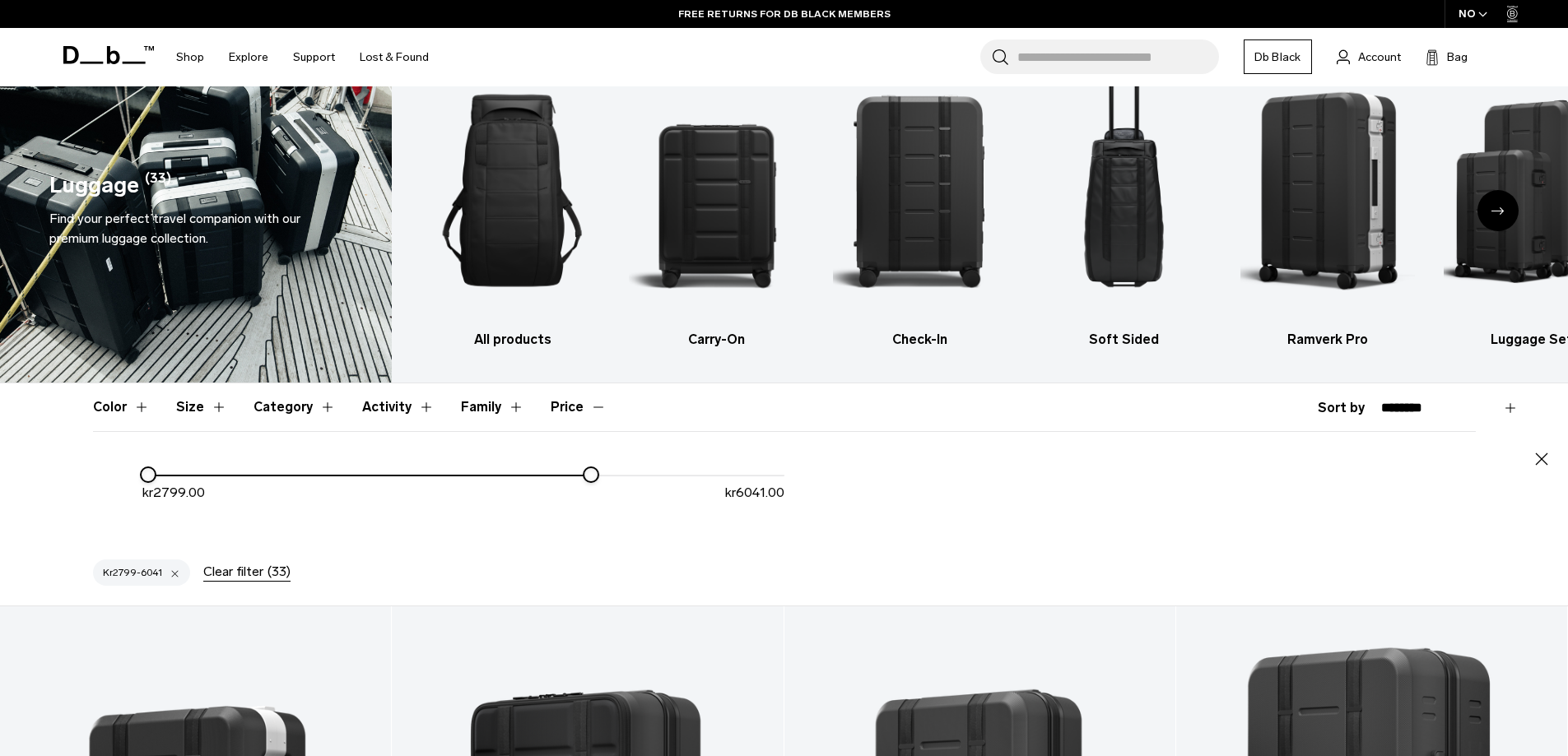
drag, startPoint x: 568, startPoint y: 483, endPoint x: 558, endPoint y: 489, distance: 11.7
click at [558, 489] on div "kr 2799.00 kr 6041.00" at bounding box center [463, 490] width 642 height 51
drag, startPoint x: 592, startPoint y: 471, endPoint x: 505, endPoint y: 541, distance: 111.7
click at [505, 541] on div "Close kr 2799.00 kr 5414.00" at bounding box center [784, 488] width 1382 height 115
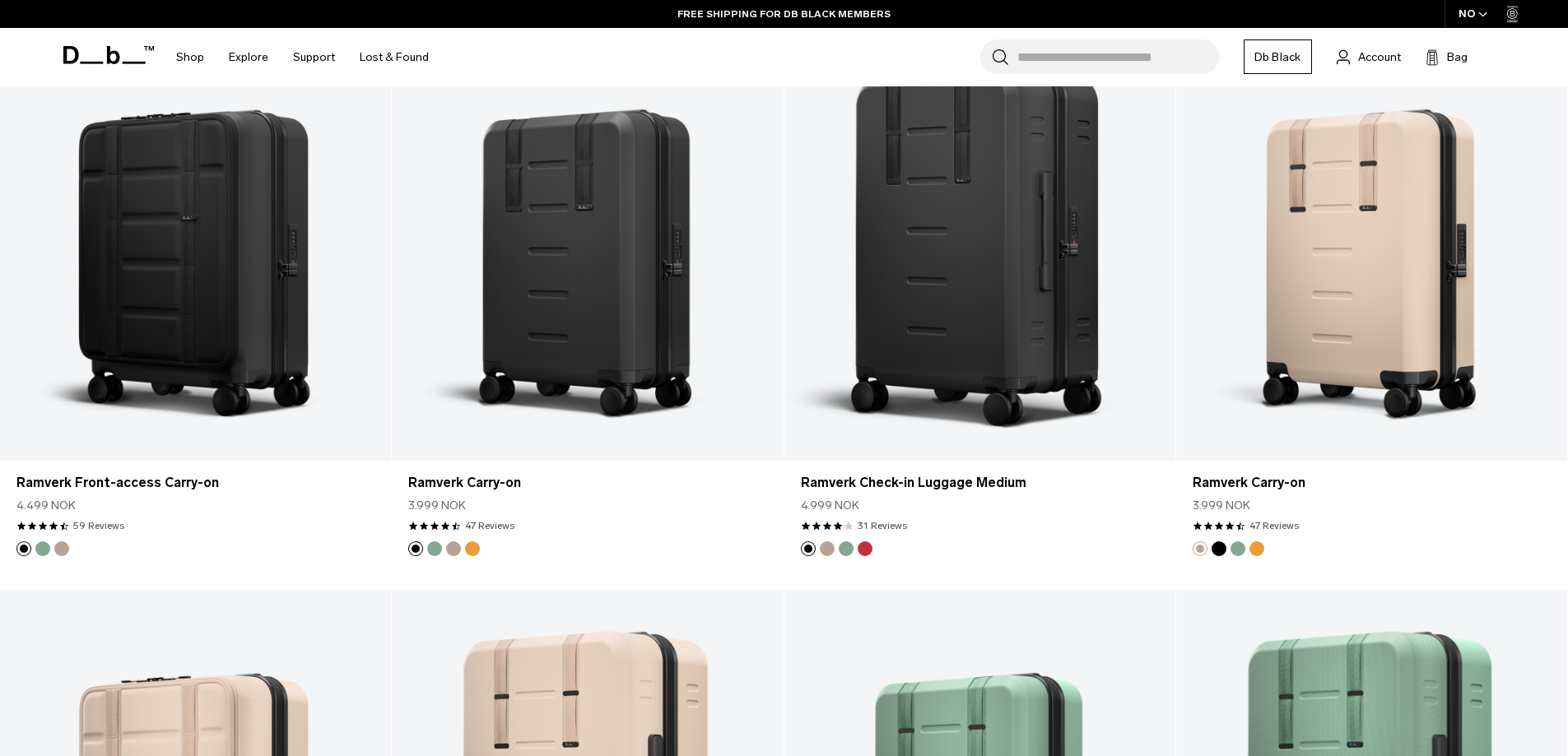
scroll to position [574, 0]
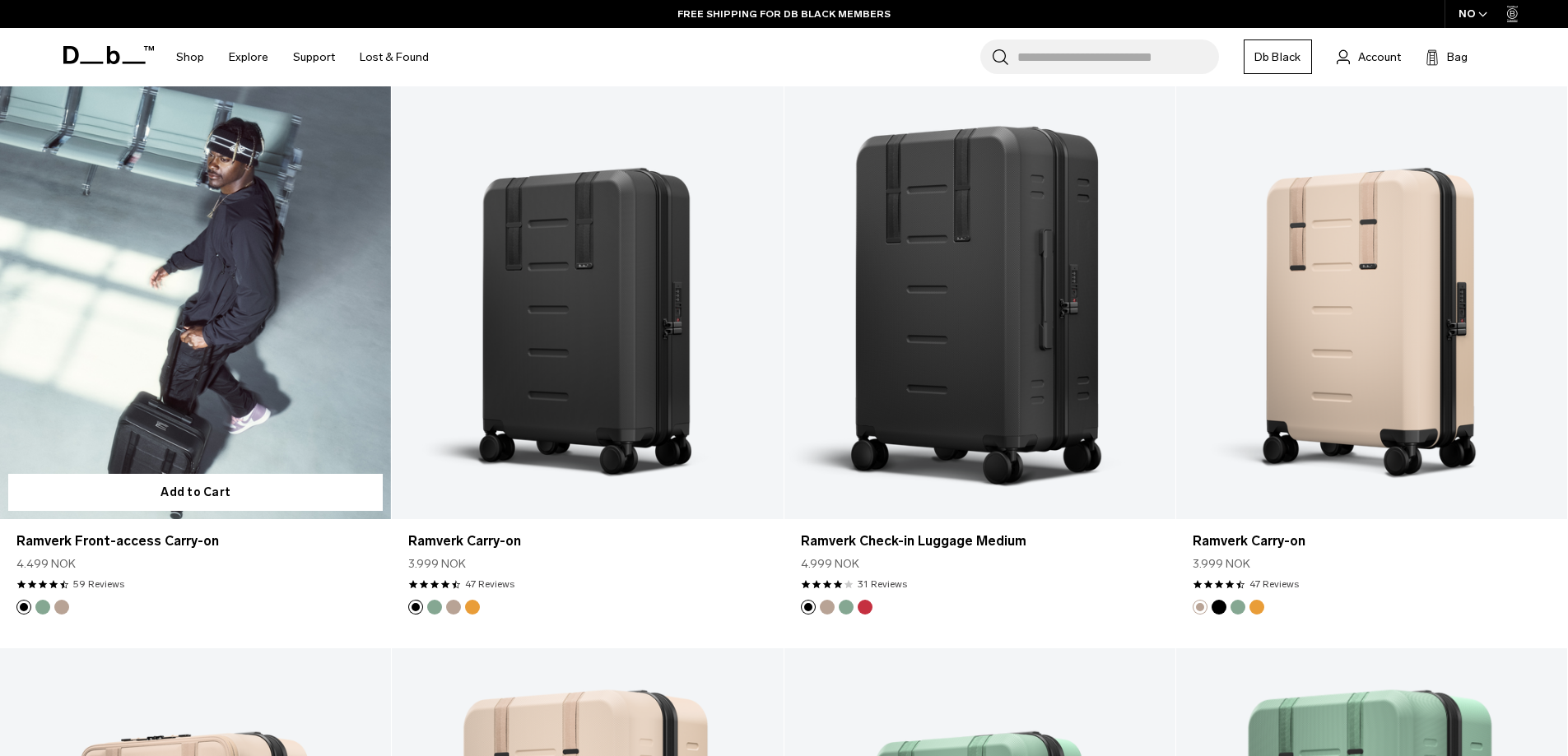
click at [197, 308] on link "Ramverk Front-access Carry-on" at bounding box center [195, 302] width 391 height 435
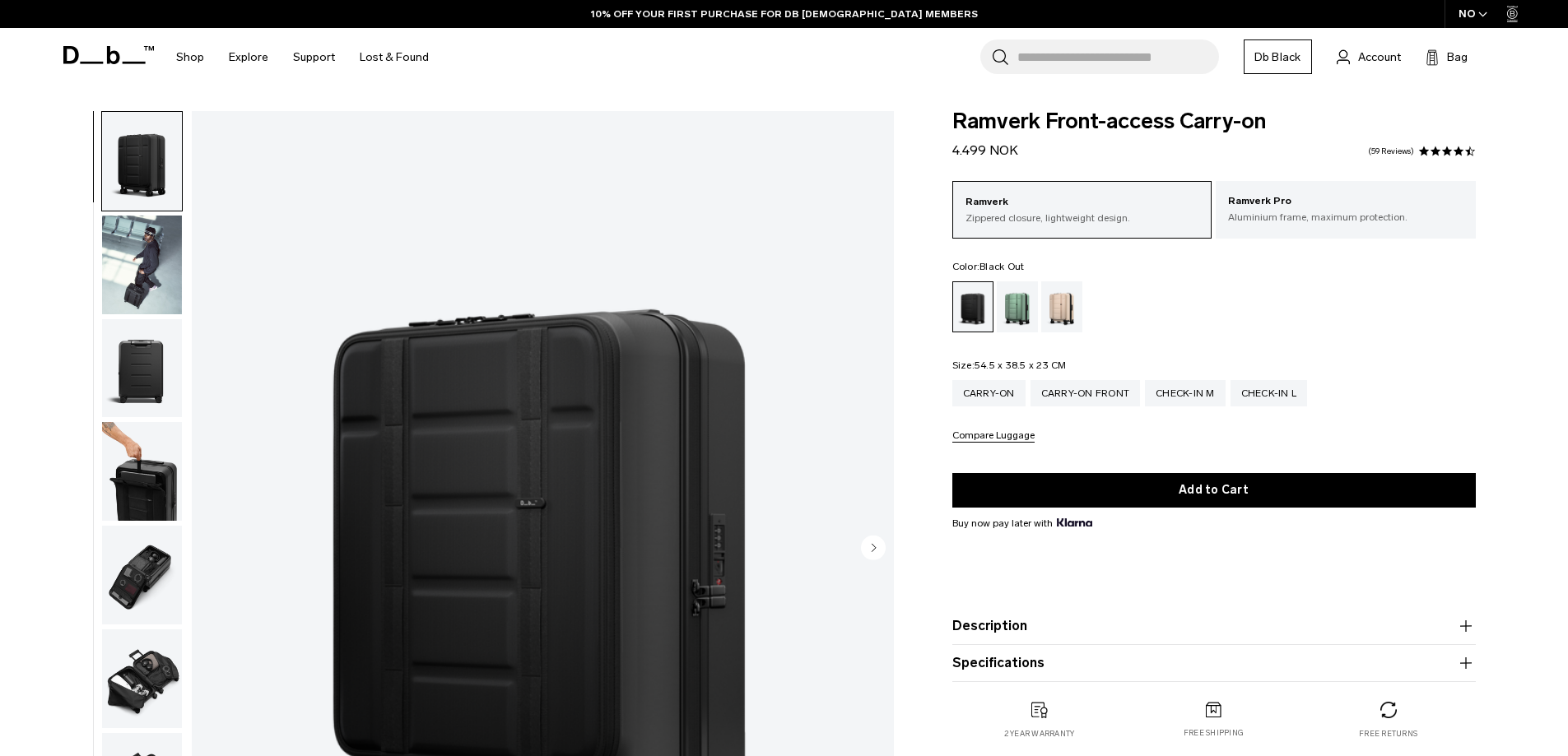
click at [156, 279] on img "button" at bounding box center [142, 264] width 80 height 98
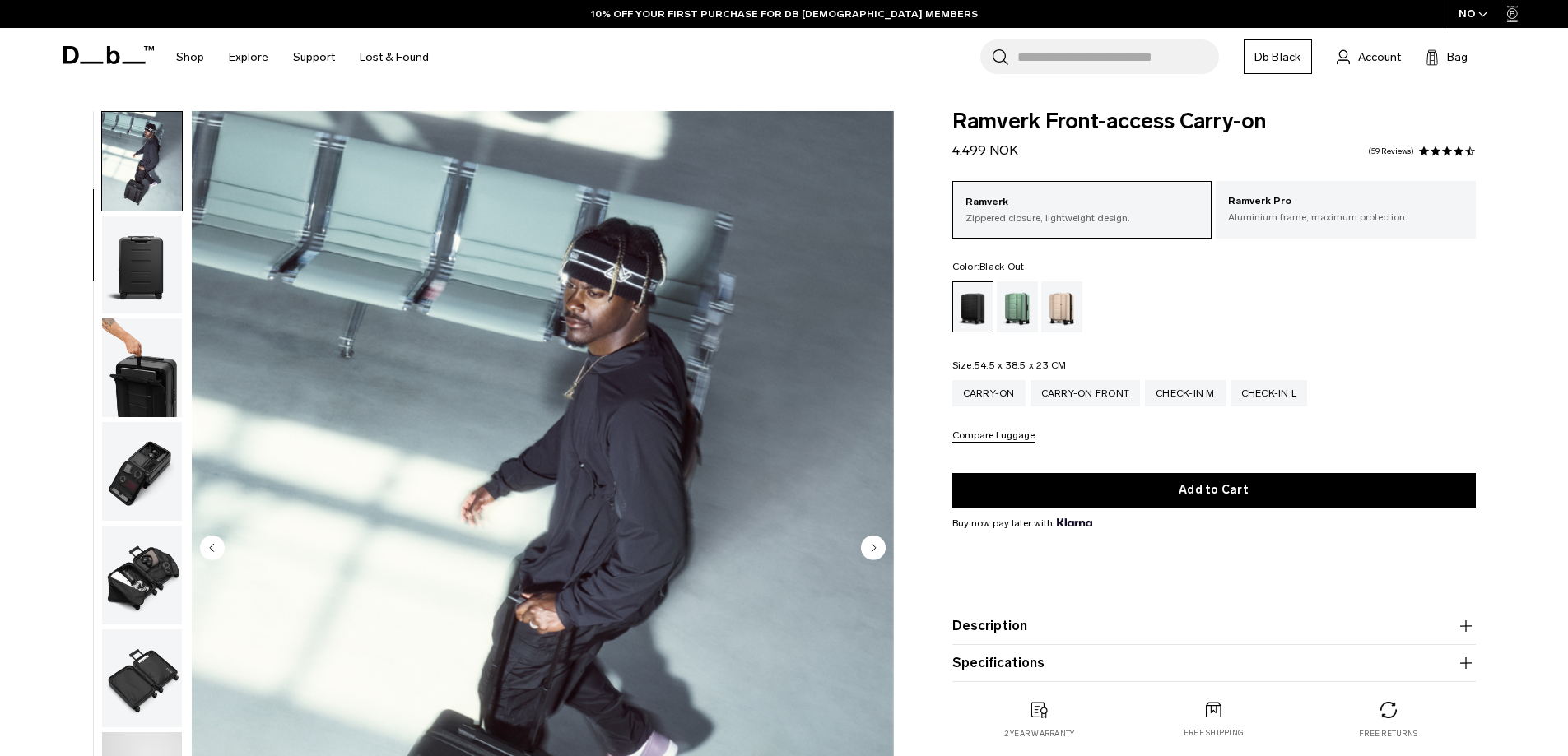
click at [136, 363] on img "button" at bounding box center [142, 367] width 80 height 98
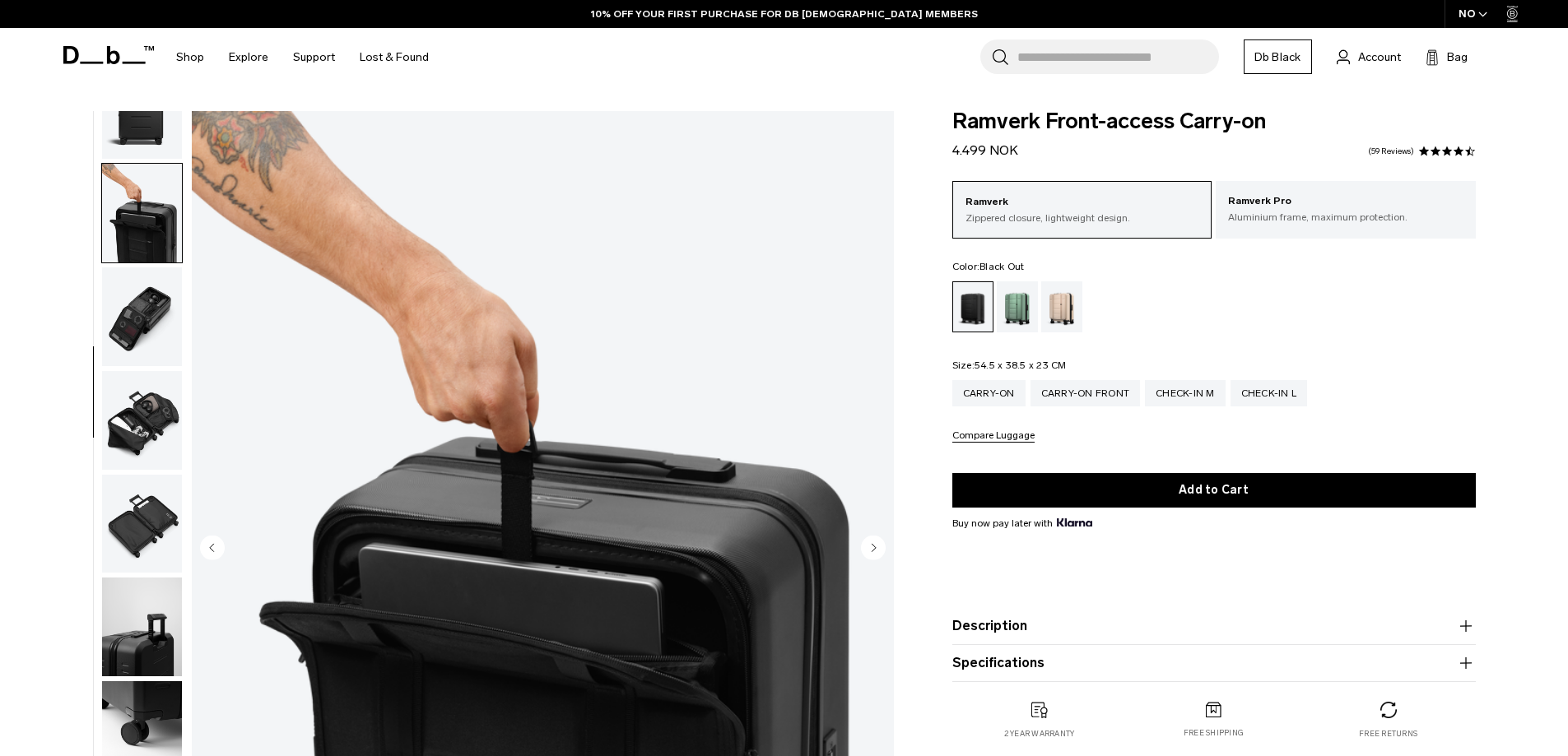
scroll to position [259, 0]
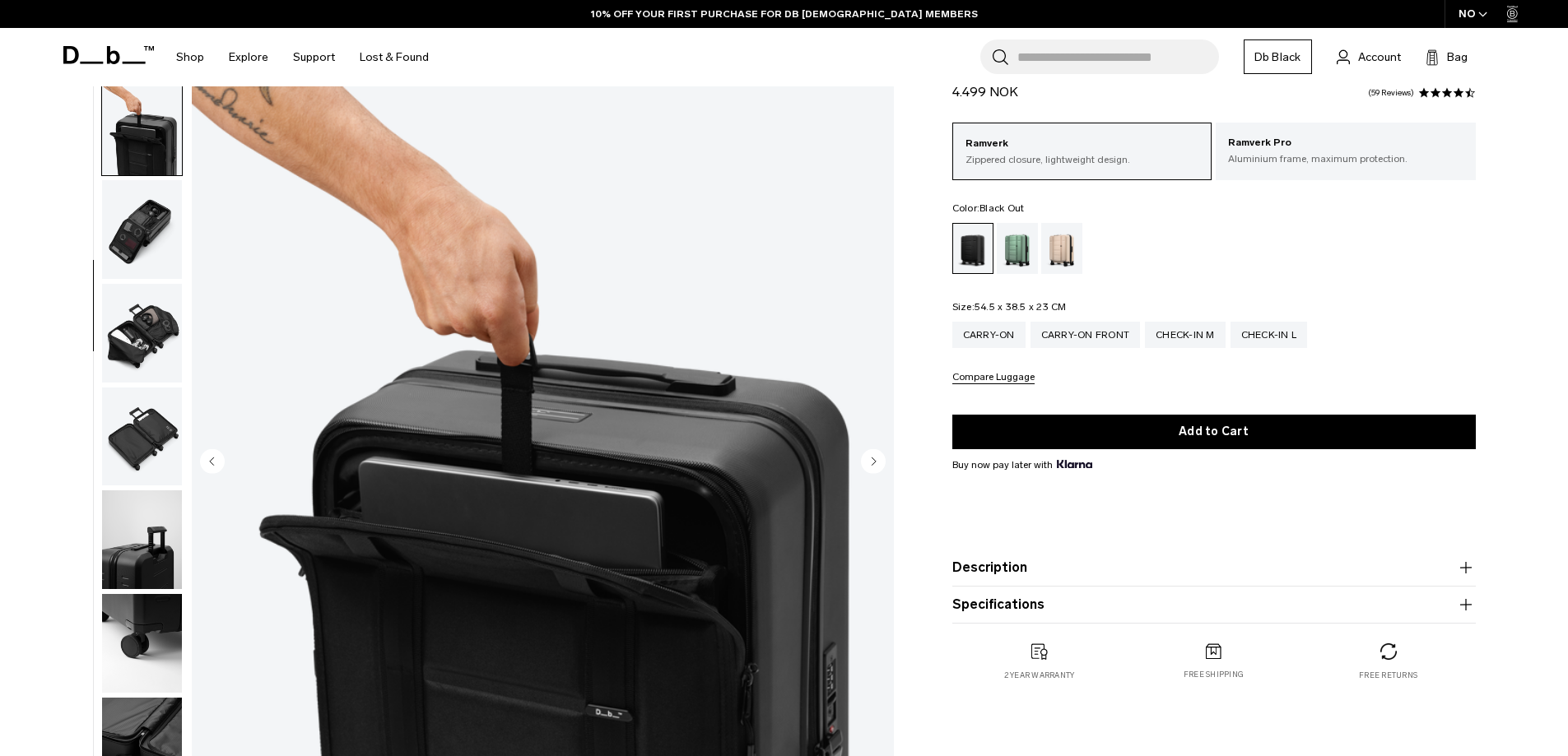
drag, startPoint x: 47, startPoint y: 403, endPoint x: 41, endPoint y: 444, distance: 41.4
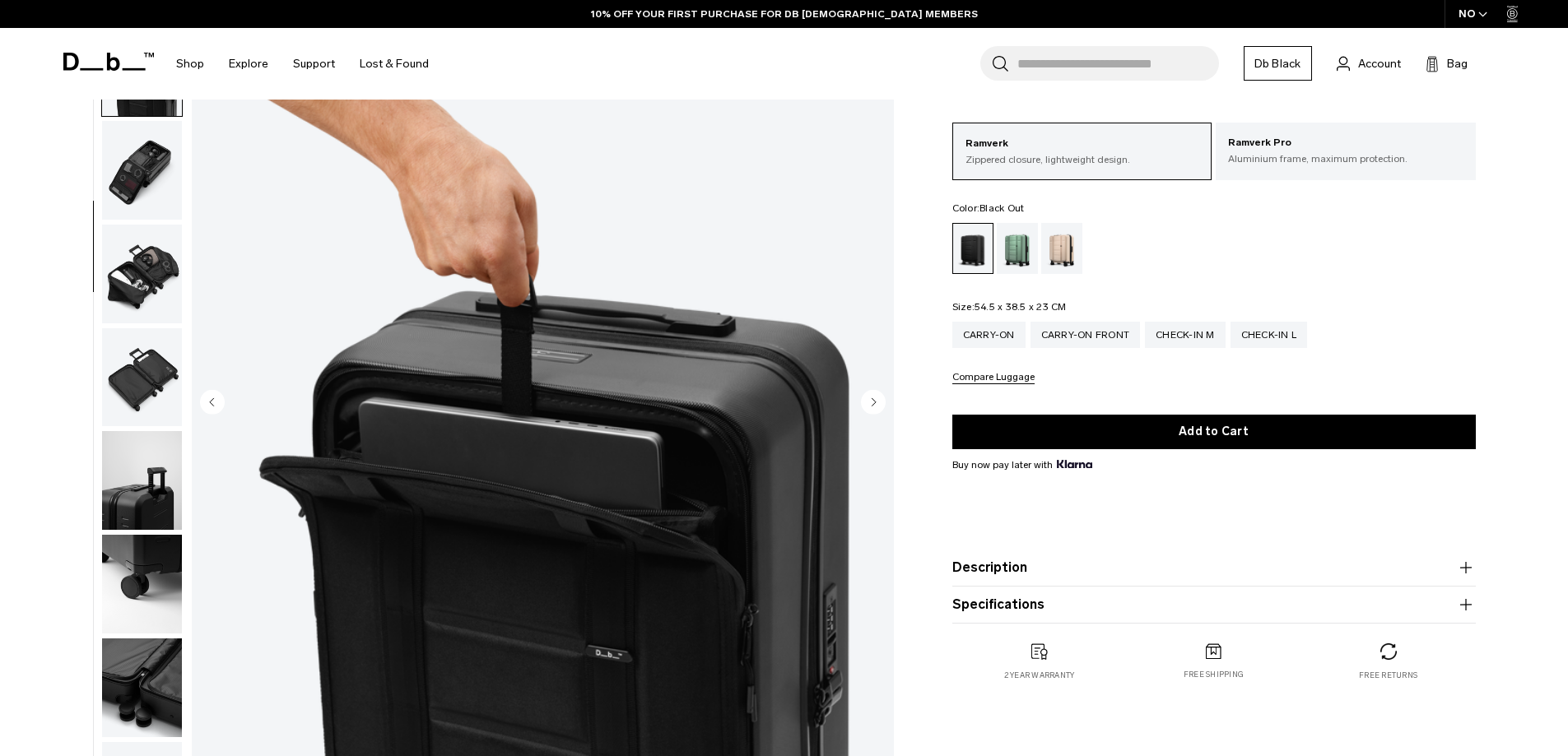
click at [105, 251] on img "button" at bounding box center [142, 274] width 80 height 98
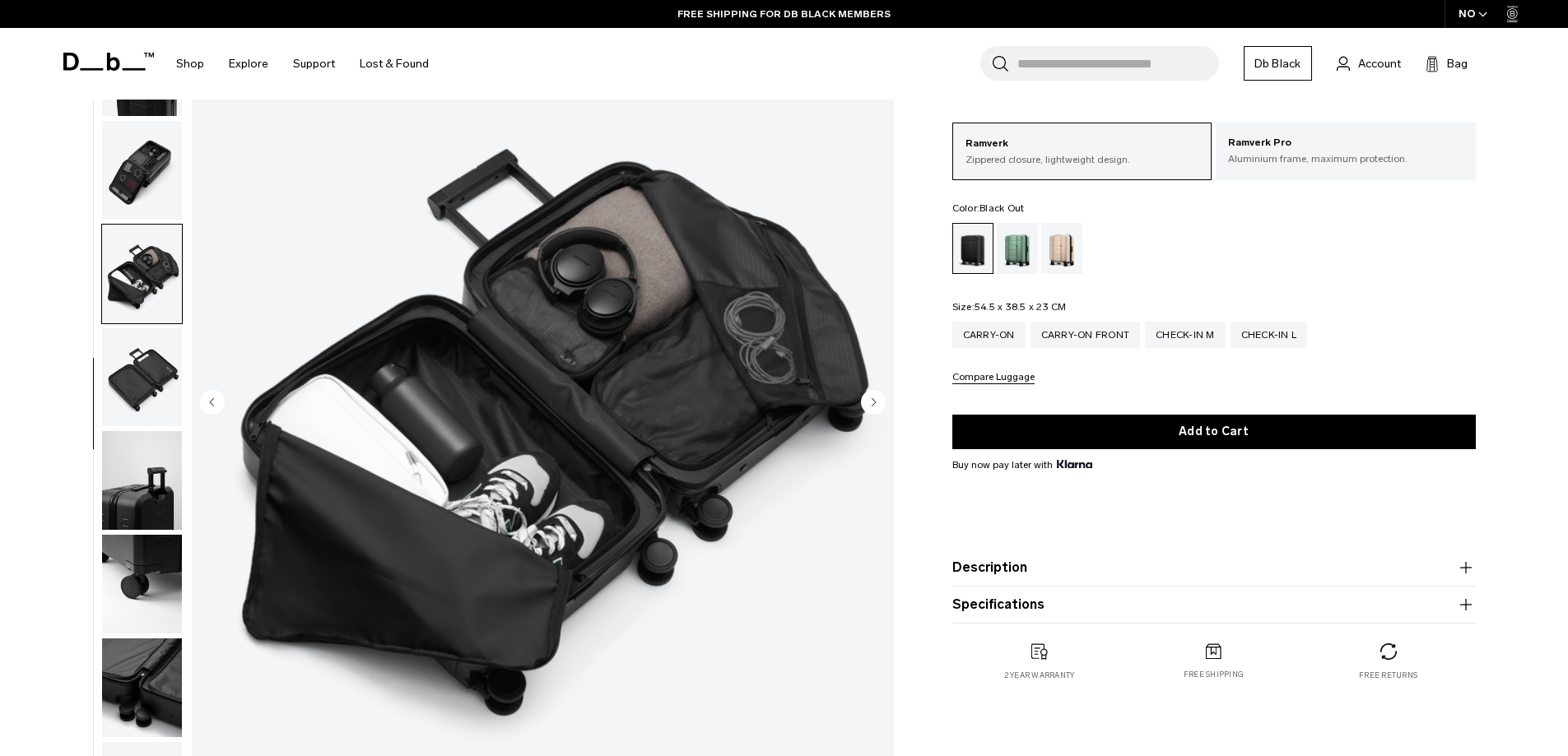
click at [150, 159] on img "button" at bounding box center [142, 170] width 80 height 98
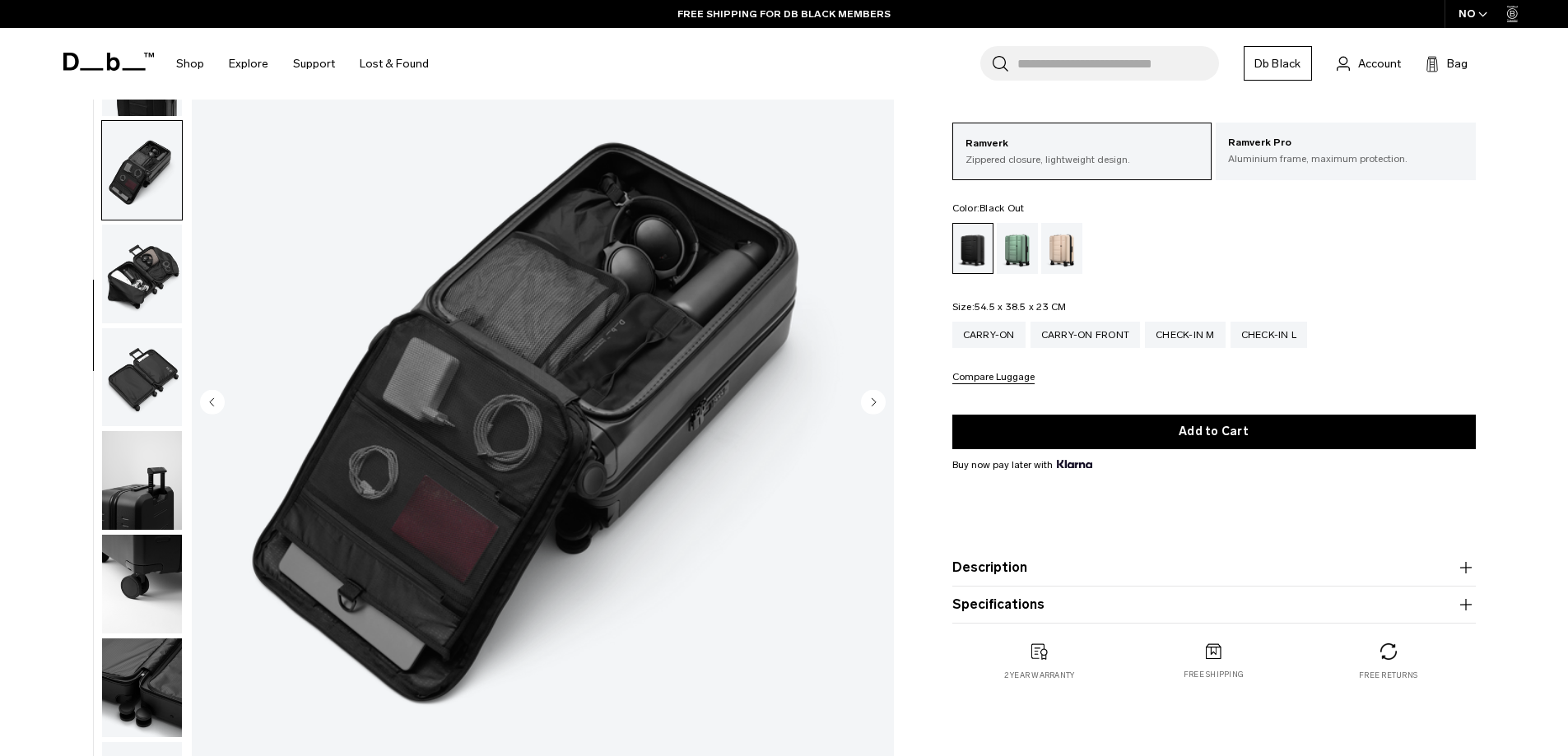
click at [150, 291] on img "button" at bounding box center [142, 274] width 80 height 98
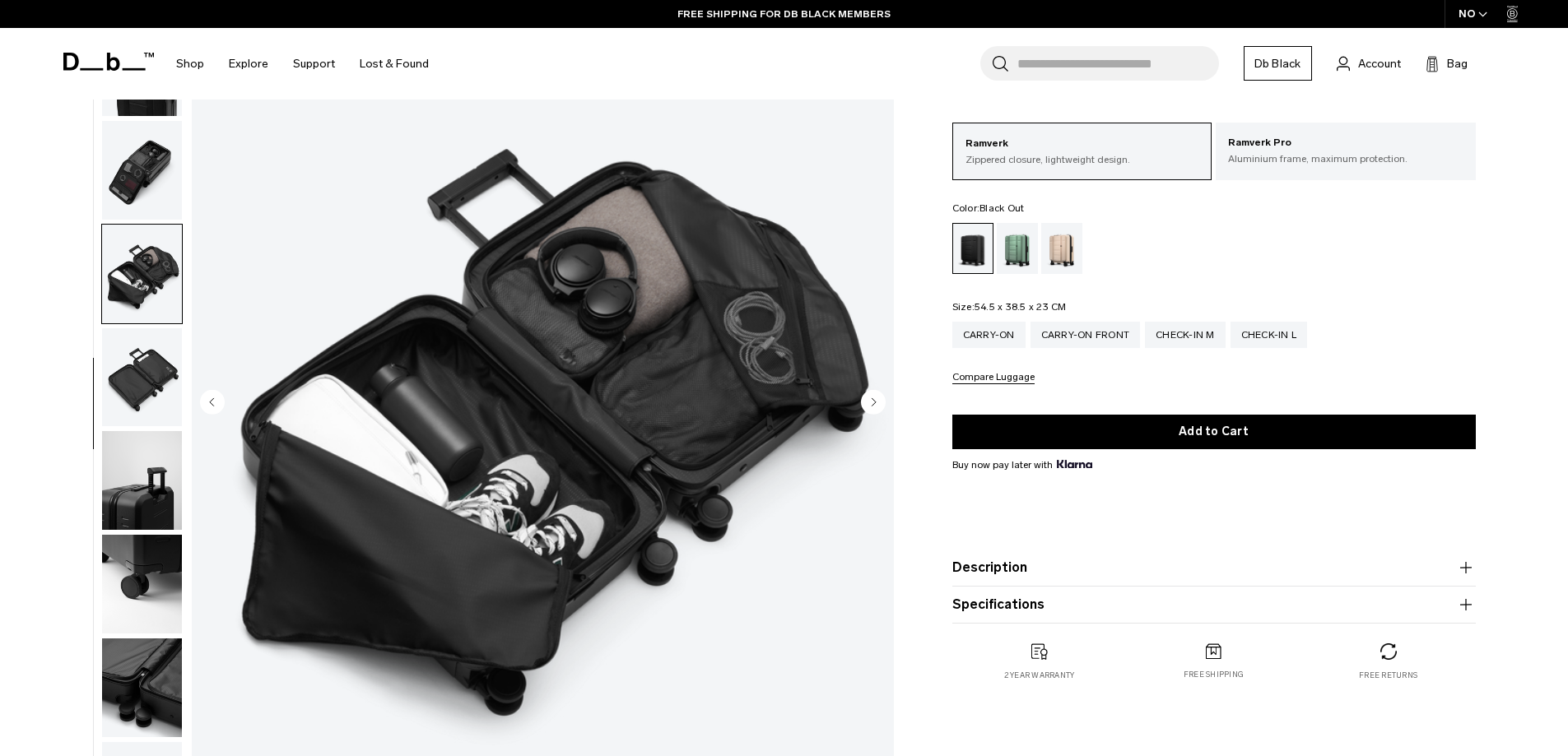
click at [150, 369] on img "button" at bounding box center [142, 378] width 80 height 98
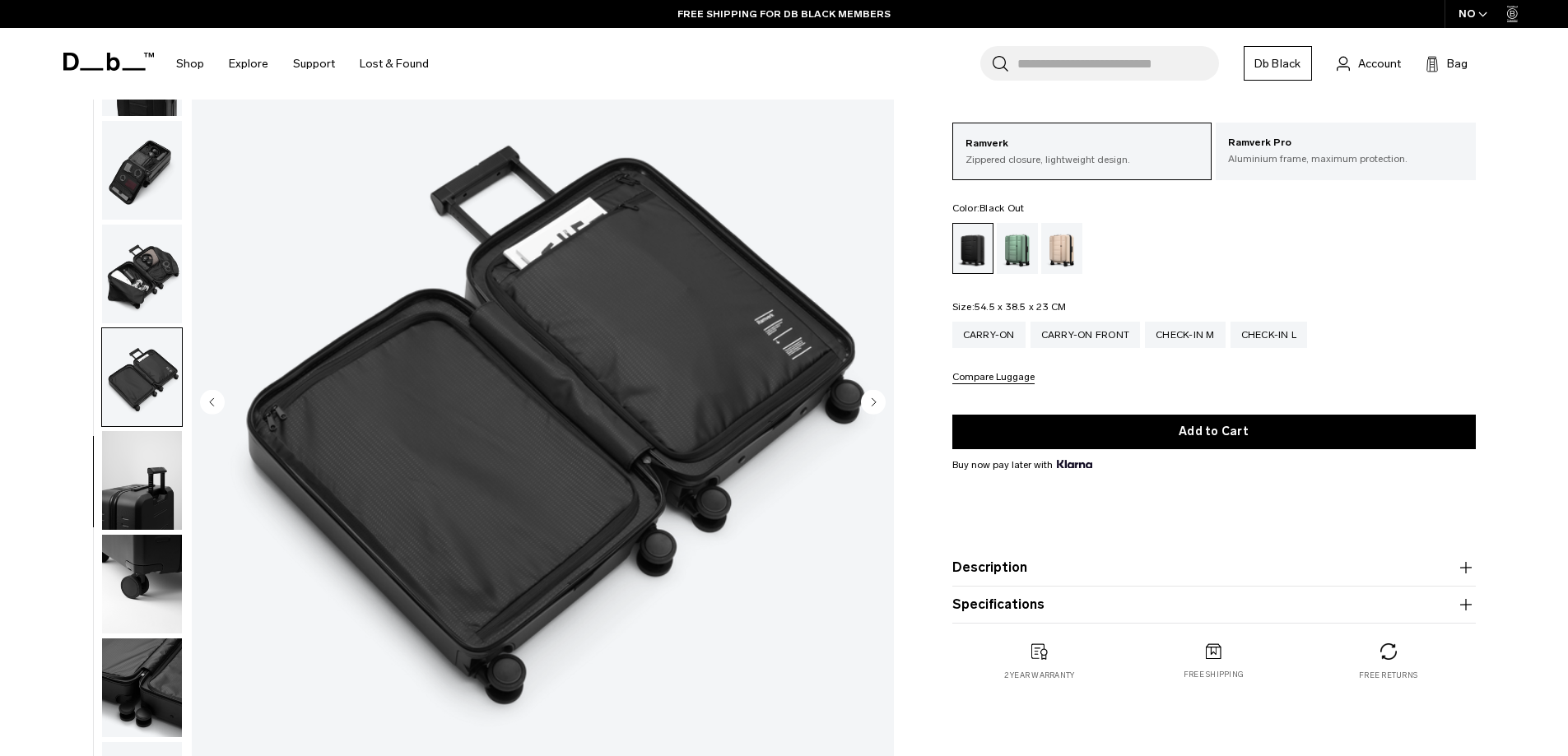
click at [149, 473] on img "button" at bounding box center [142, 480] width 80 height 98
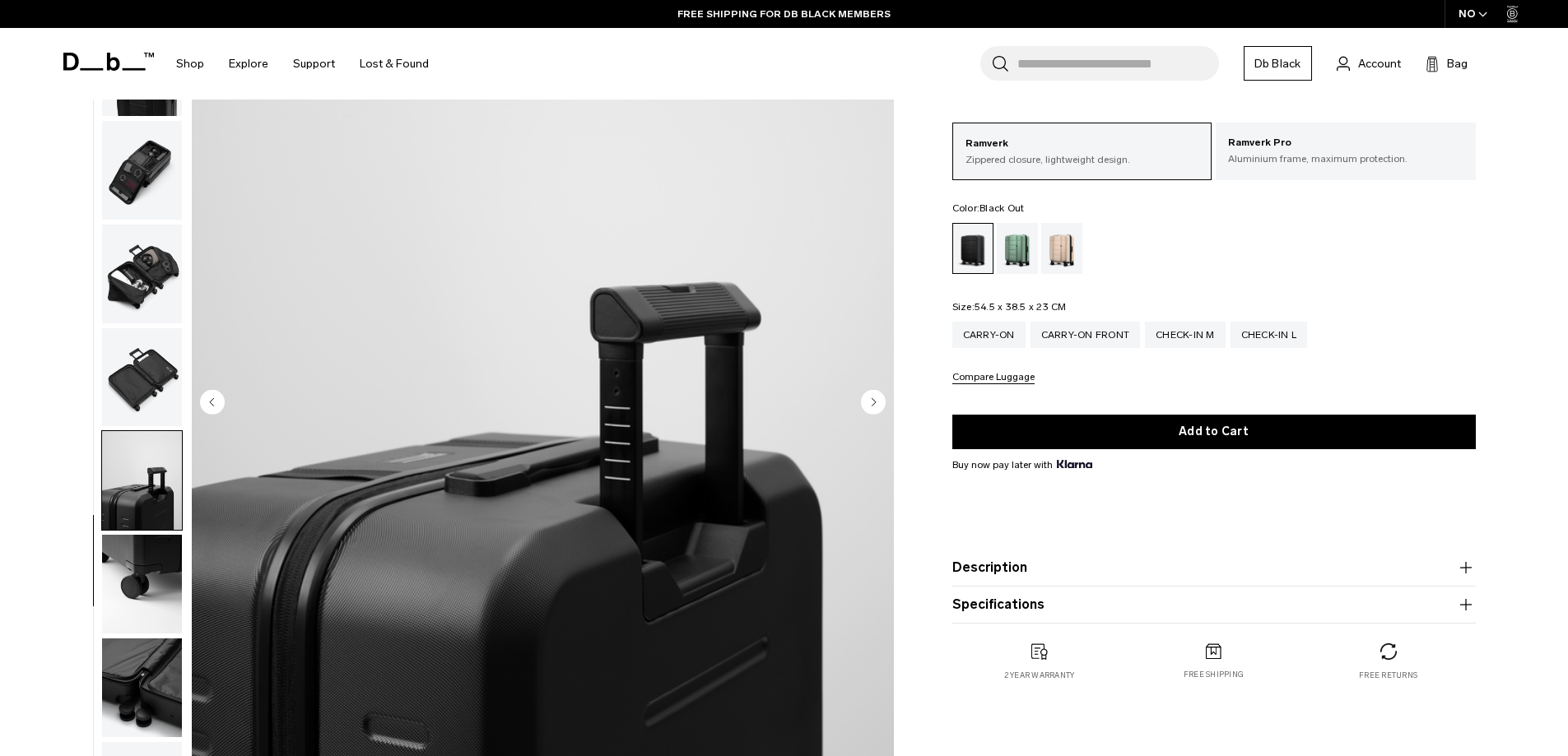
click at [150, 609] on img "button" at bounding box center [142, 584] width 80 height 98
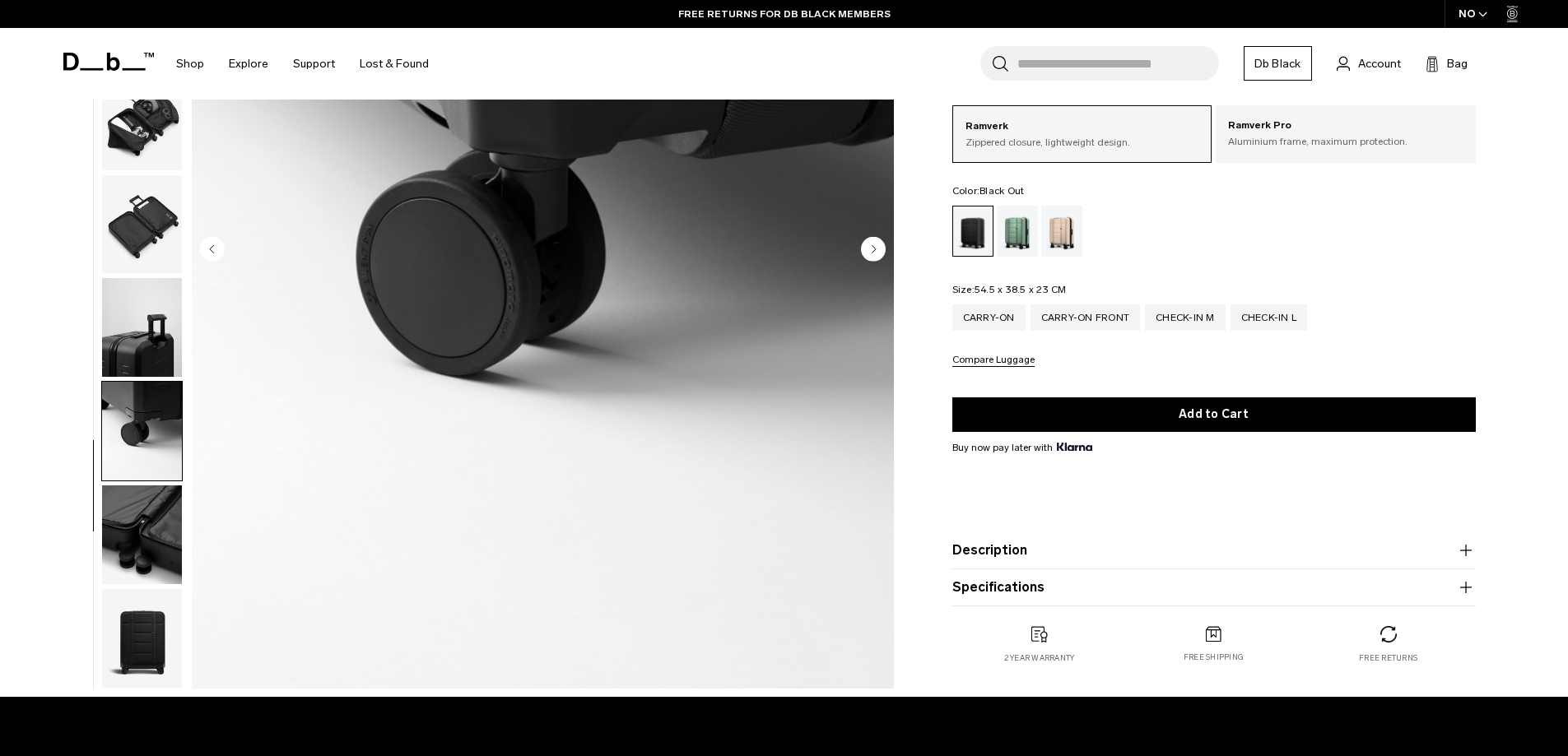
scroll to position [353, 0]
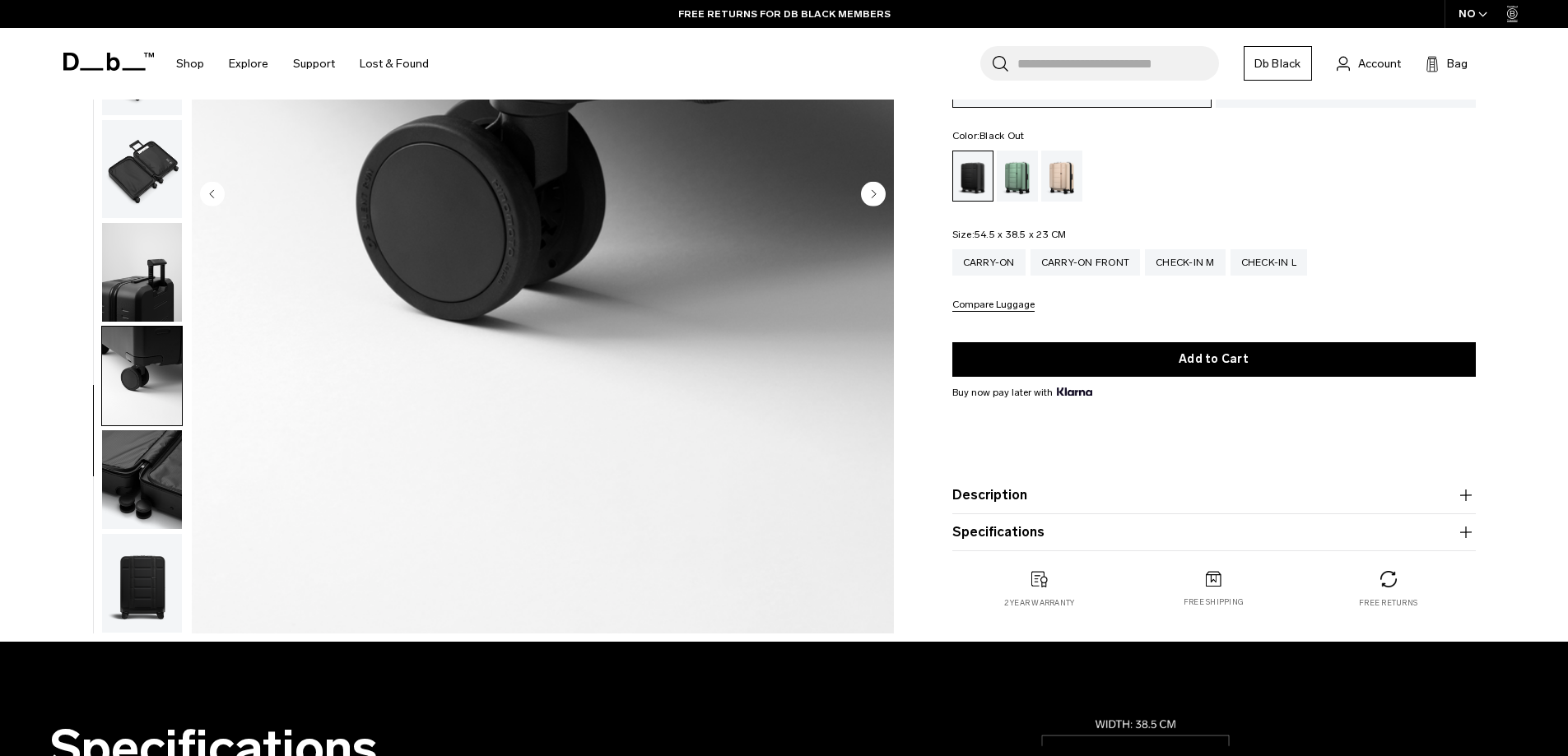
click at [163, 474] on img "button" at bounding box center [142, 480] width 80 height 98
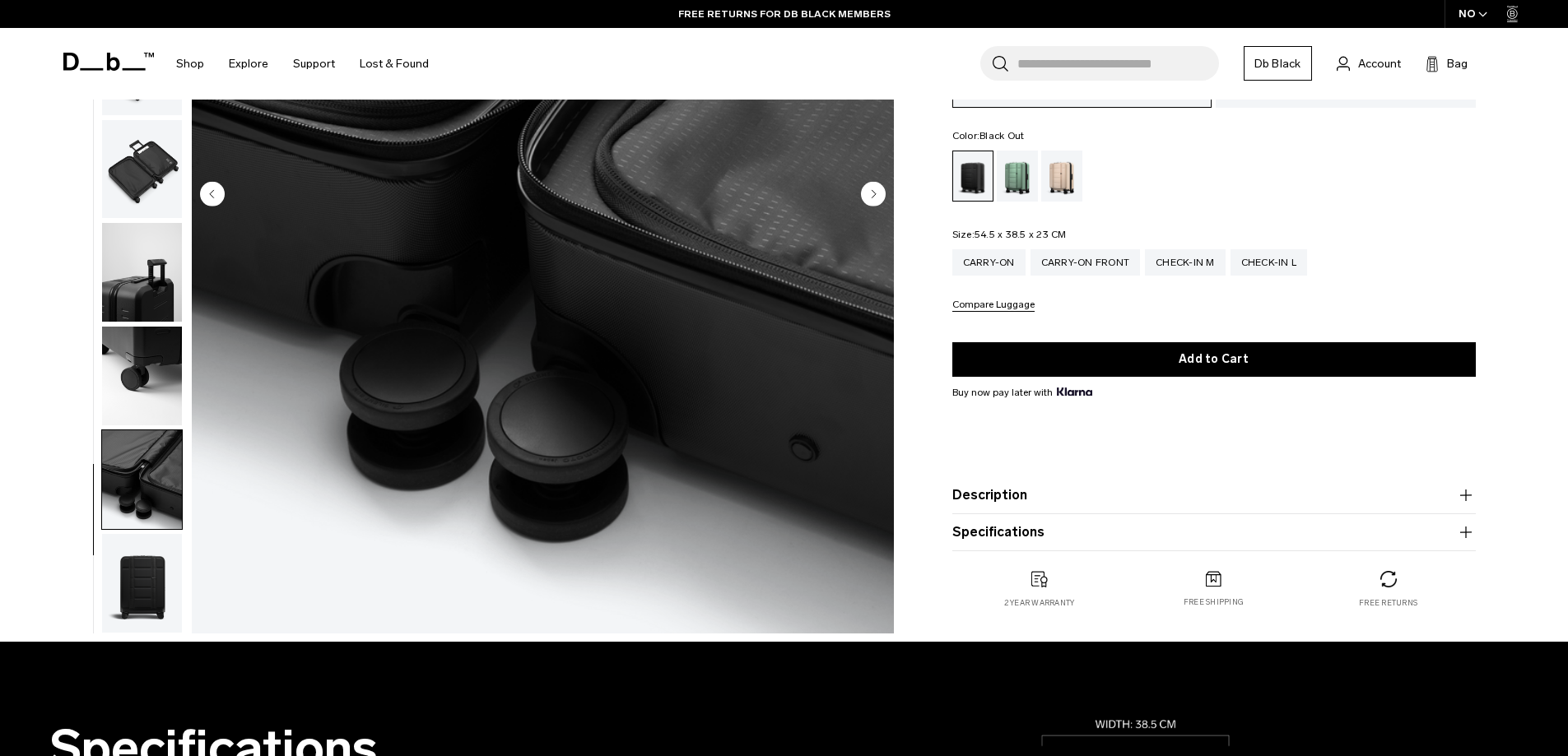
click at [168, 583] on img "button" at bounding box center [142, 583] width 80 height 98
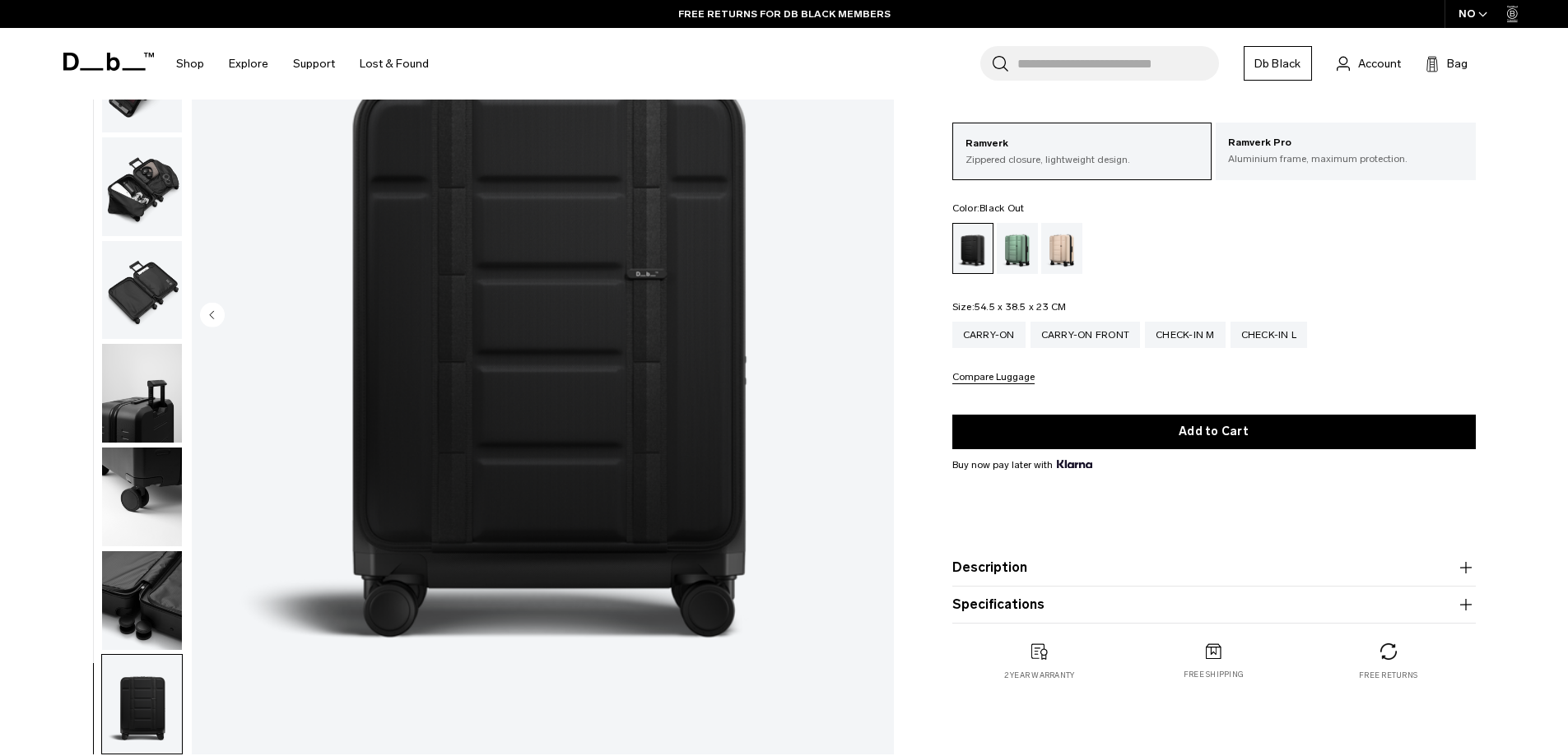
drag, startPoint x: 51, startPoint y: 549, endPoint x: 41, endPoint y: 468, distance: 81.6
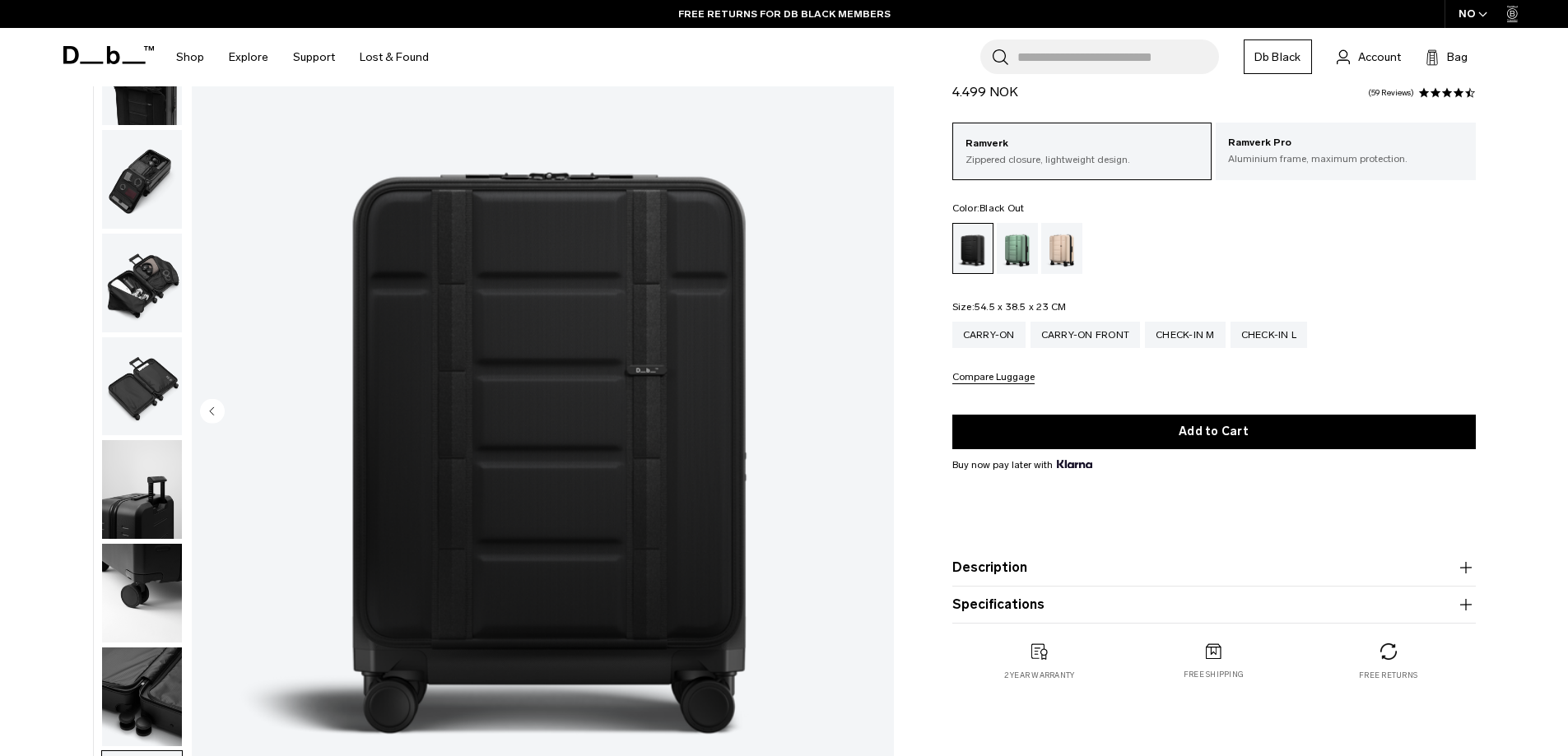
scroll to position [0, 0]
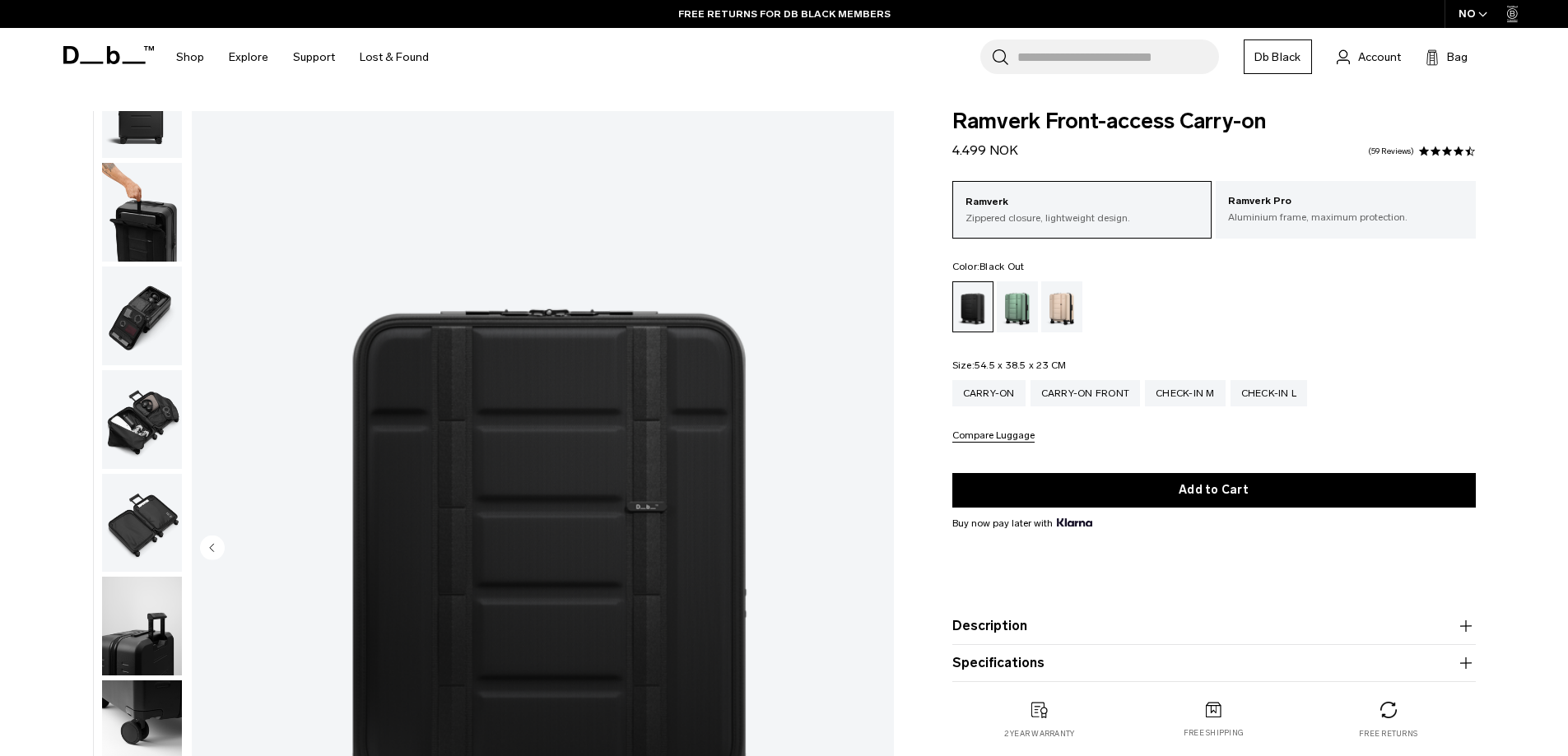
drag, startPoint x: 35, startPoint y: 521, endPoint x: 30, endPoint y: 424, distance: 97.1
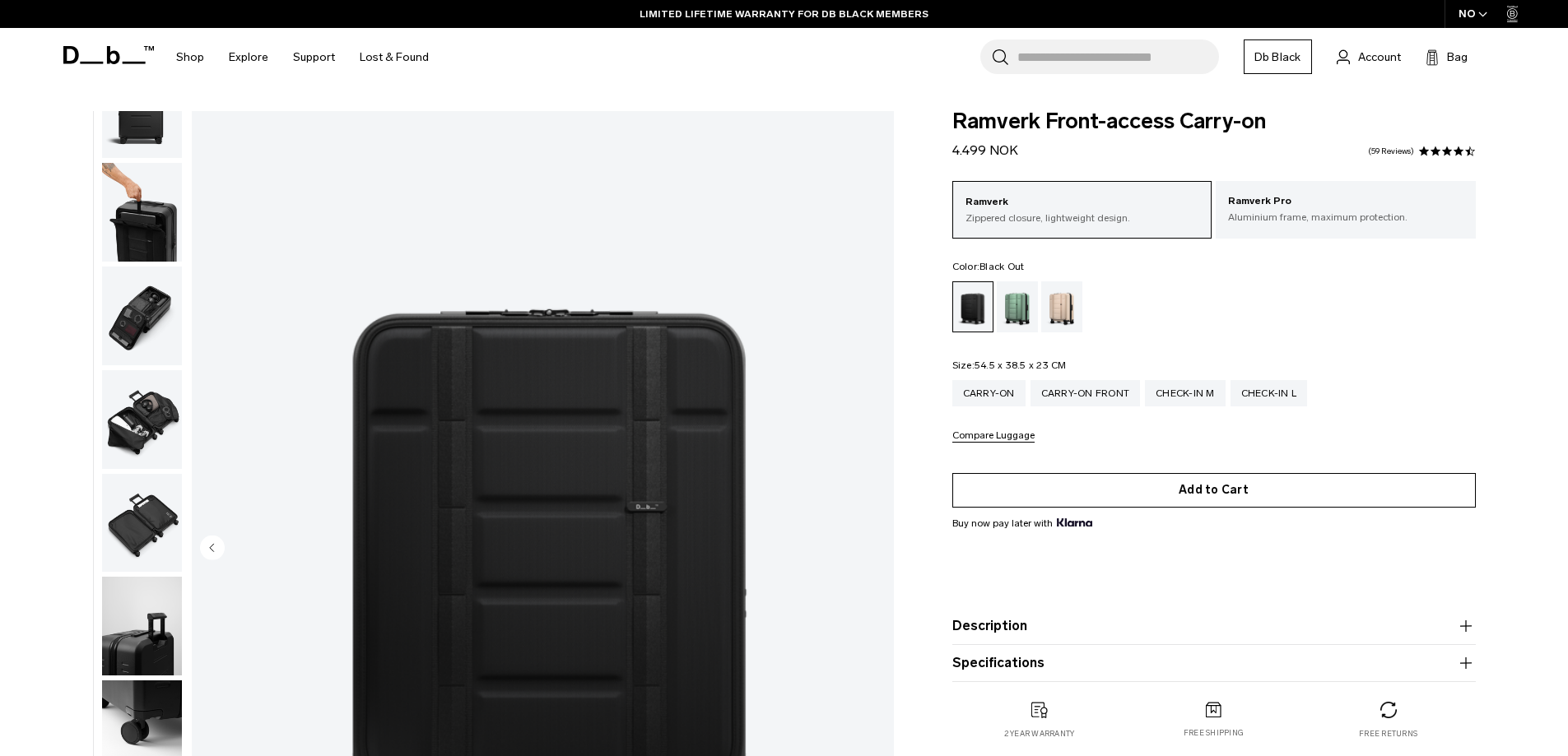
click at [1142, 492] on button "Add to Cart" at bounding box center [1214, 490] width 524 height 35
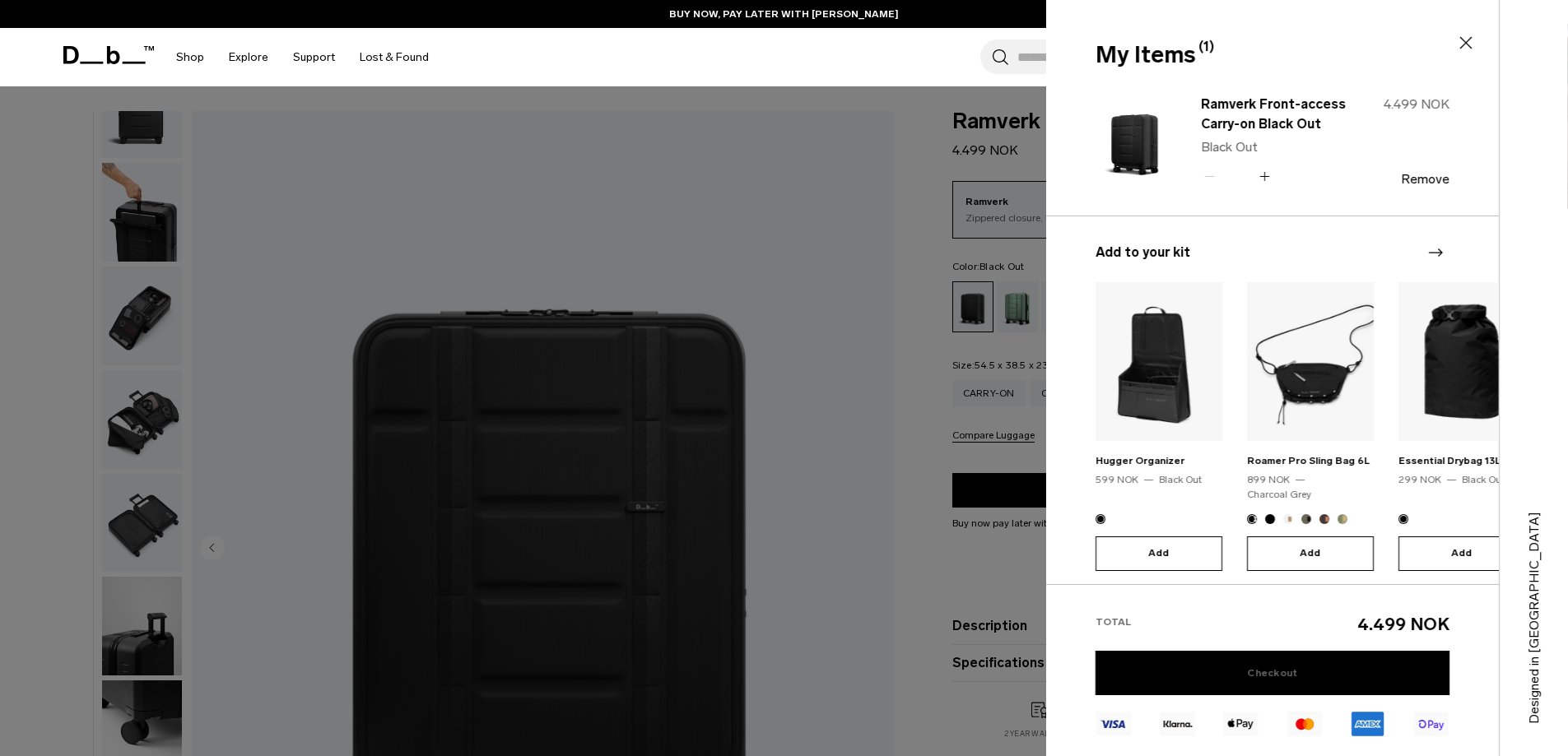
click at [1297, 673] on link "Checkout" at bounding box center [1272, 672] width 354 height 44
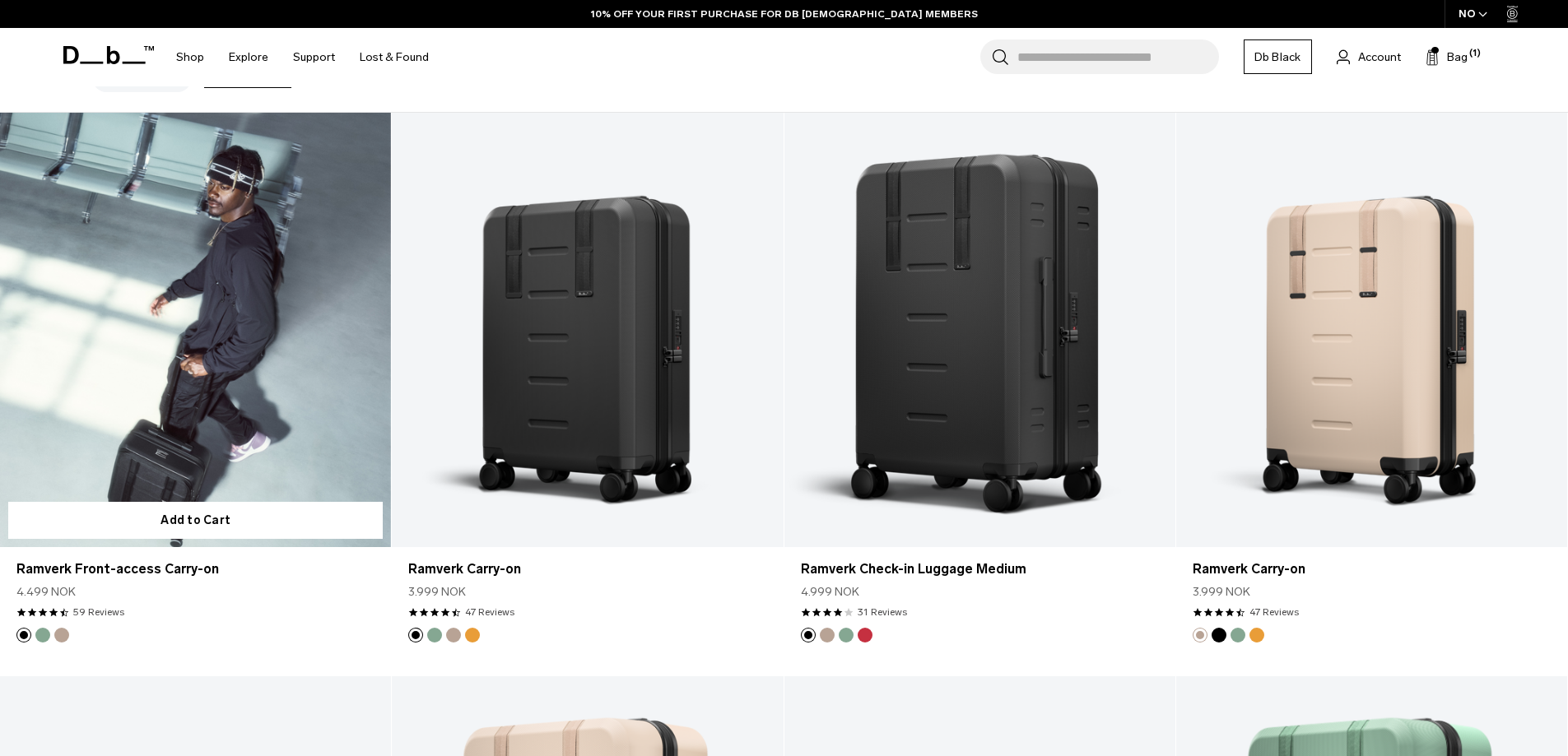
drag, startPoint x: 221, startPoint y: 755, endPoint x: 211, endPoint y: 609, distance: 146.3
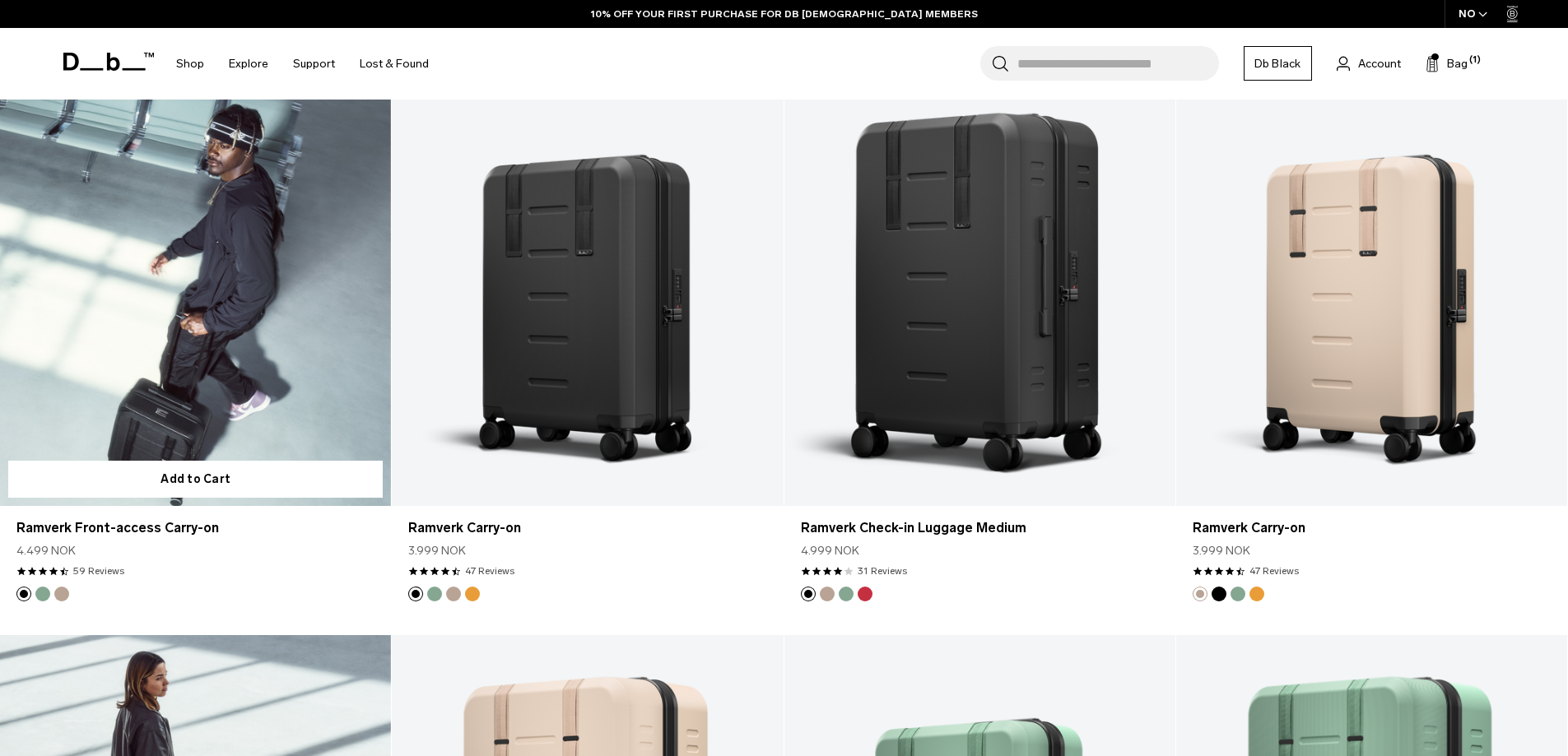
drag, startPoint x: 226, startPoint y: 656, endPoint x: 322, endPoint y: 369, distance: 302.6
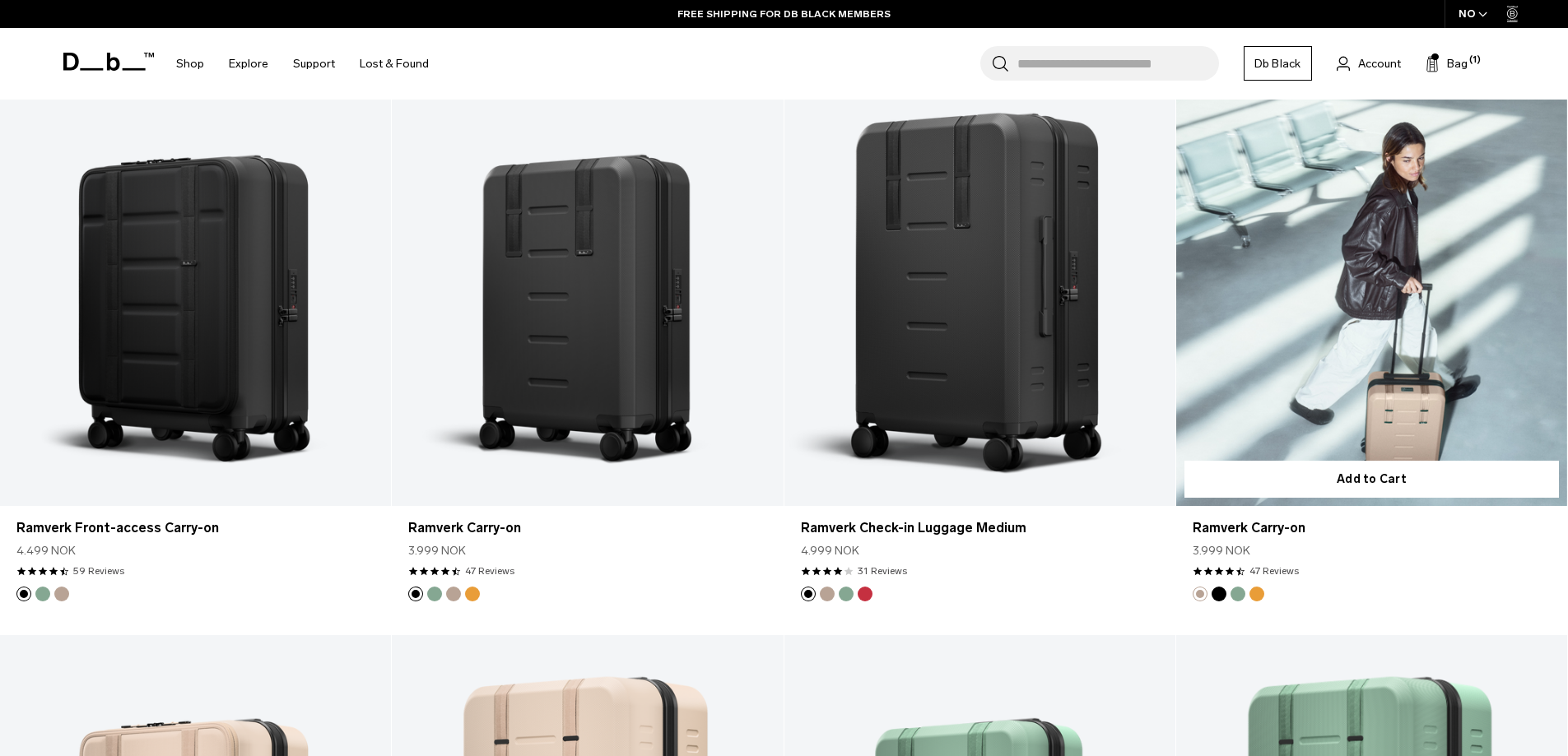
scroll to position [0, 0]
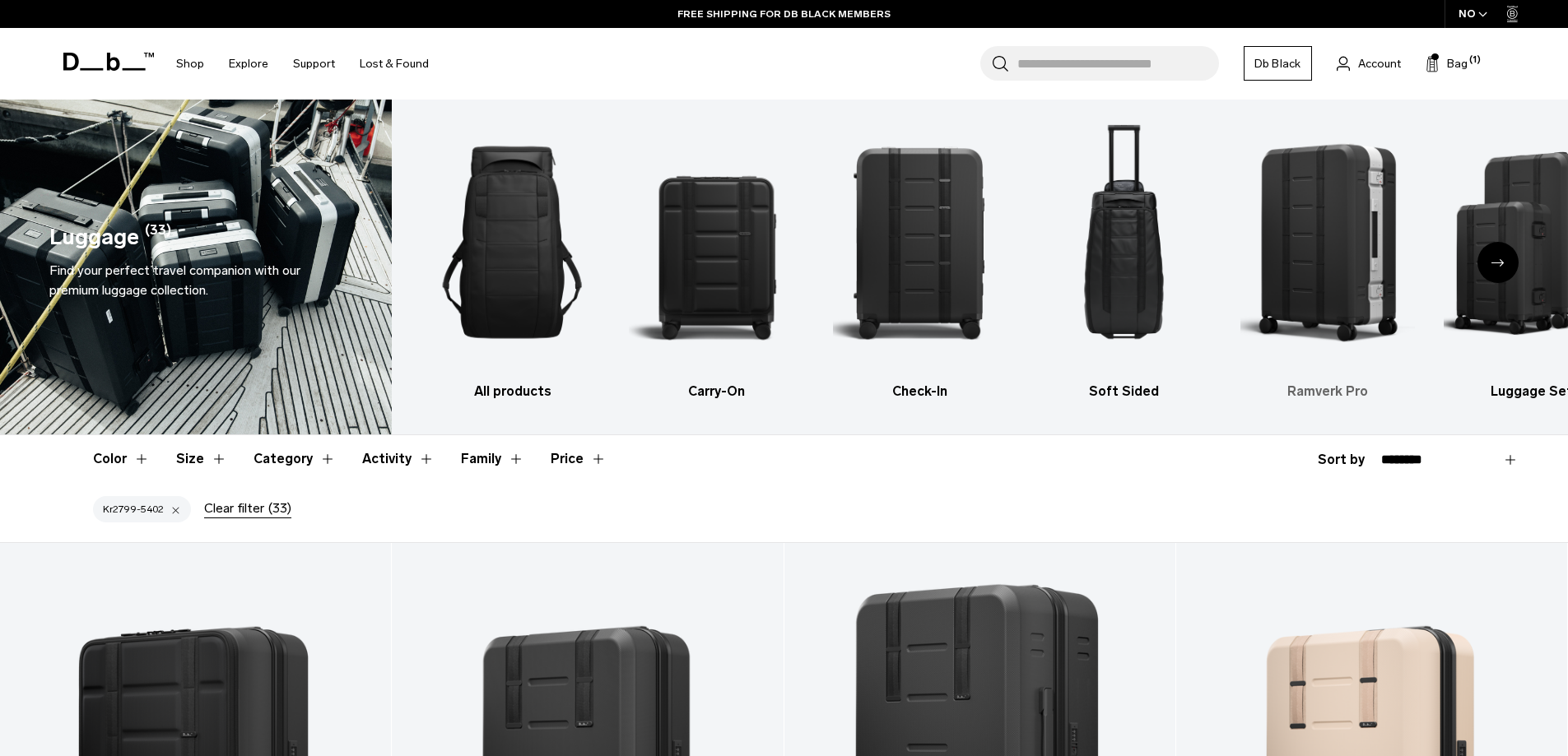
drag, startPoint x: 1323, startPoint y: 438, endPoint x: 1352, endPoint y: 248, distance: 192.2
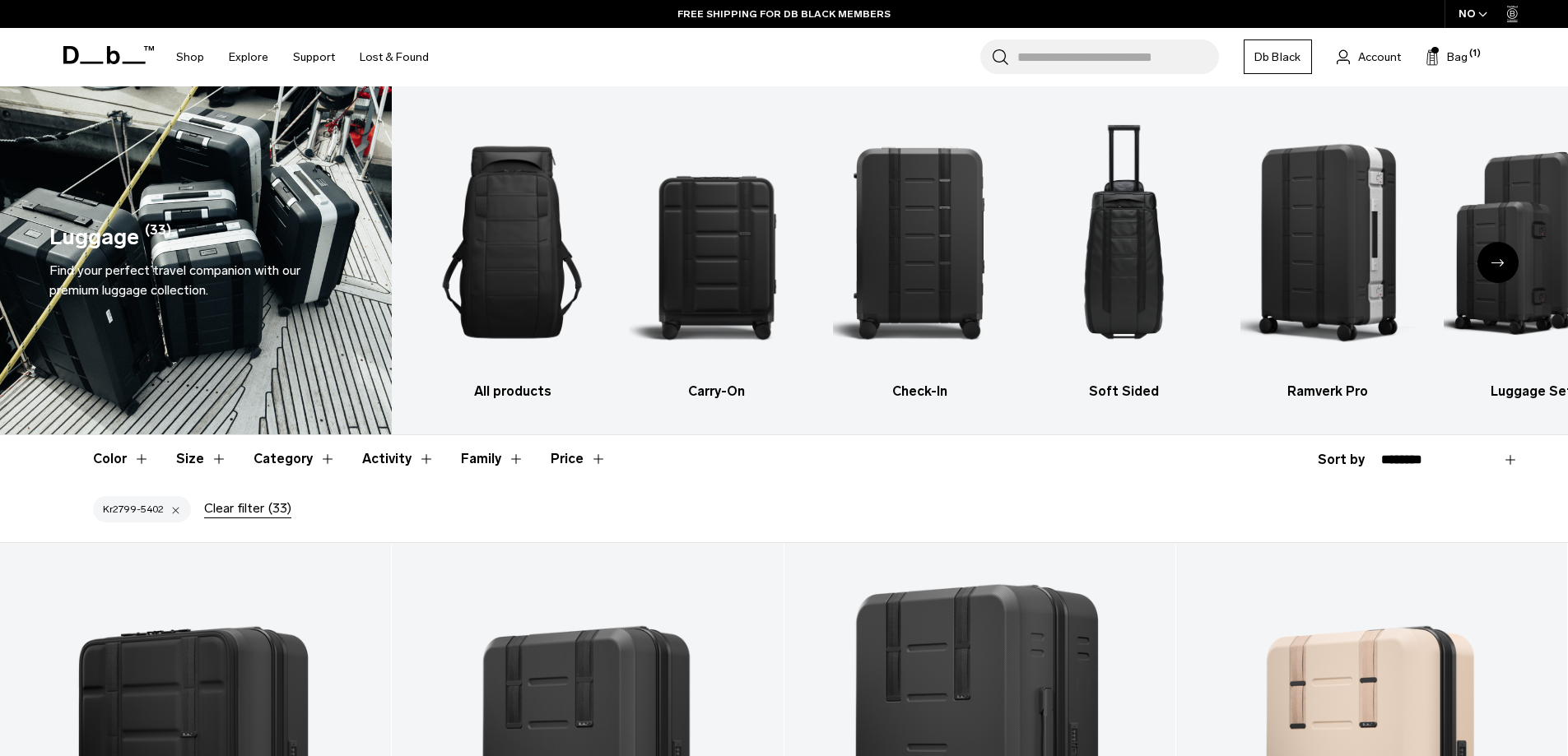
click at [589, 466] on button "Price" at bounding box center [578, 459] width 56 height 48
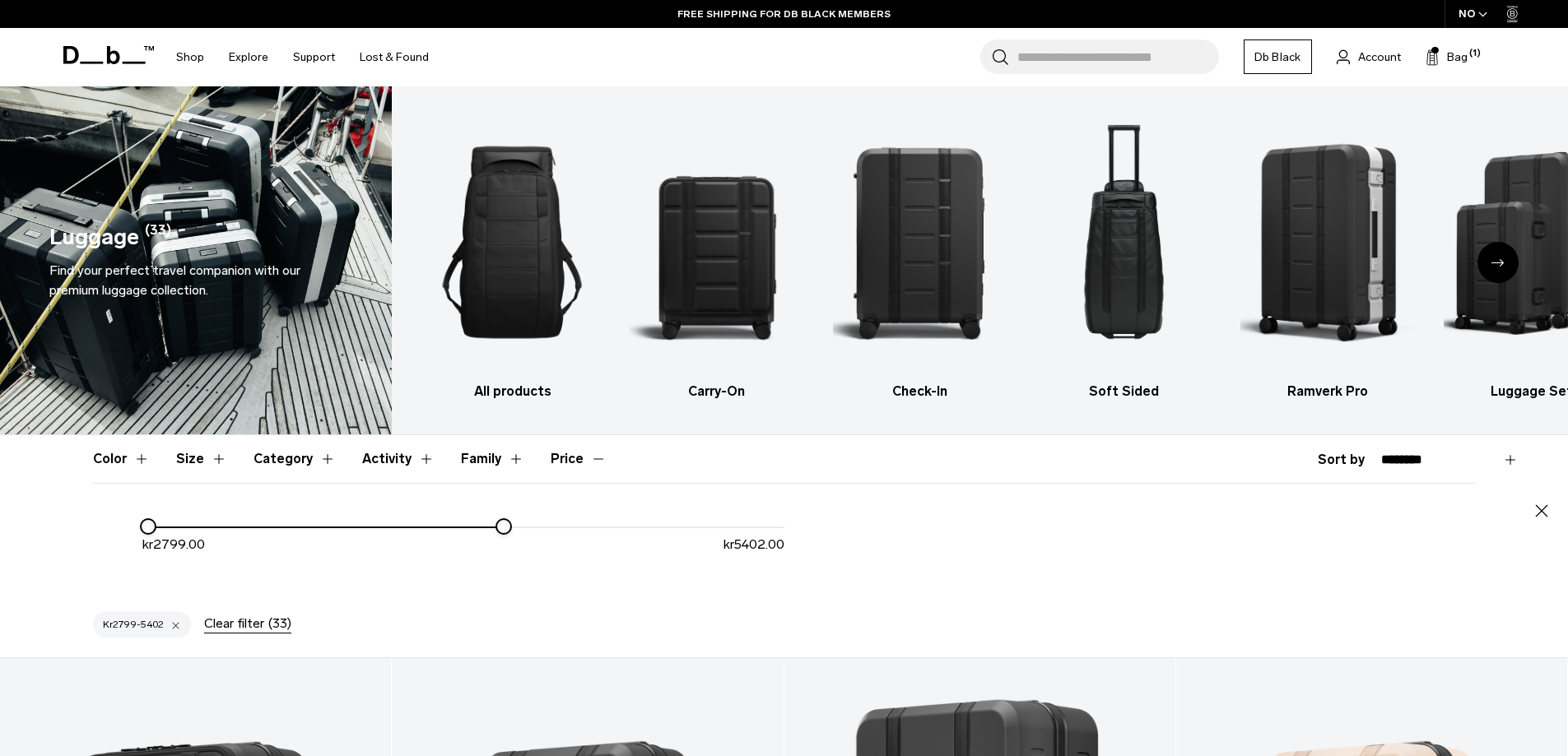
drag, startPoint x: 543, startPoint y: 527, endPoint x: 855, endPoint y: 530, distance: 312.0
click at [856, 528] on div "kr 2799.00 kr 5402.00" at bounding box center [784, 550] width 1382 height 68
drag, startPoint x: 558, startPoint y: 524, endPoint x: 584, endPoint y: 528, distance: 26.3
click at [660, 528] on div "kr 2799.00 kr 5402.00" at bounding box center [463, 542] width 642 height 51
drag, startPoint x: 504, startPoint y: 522, endPoint x: 767, endPoint y: 560, distance: 265.7
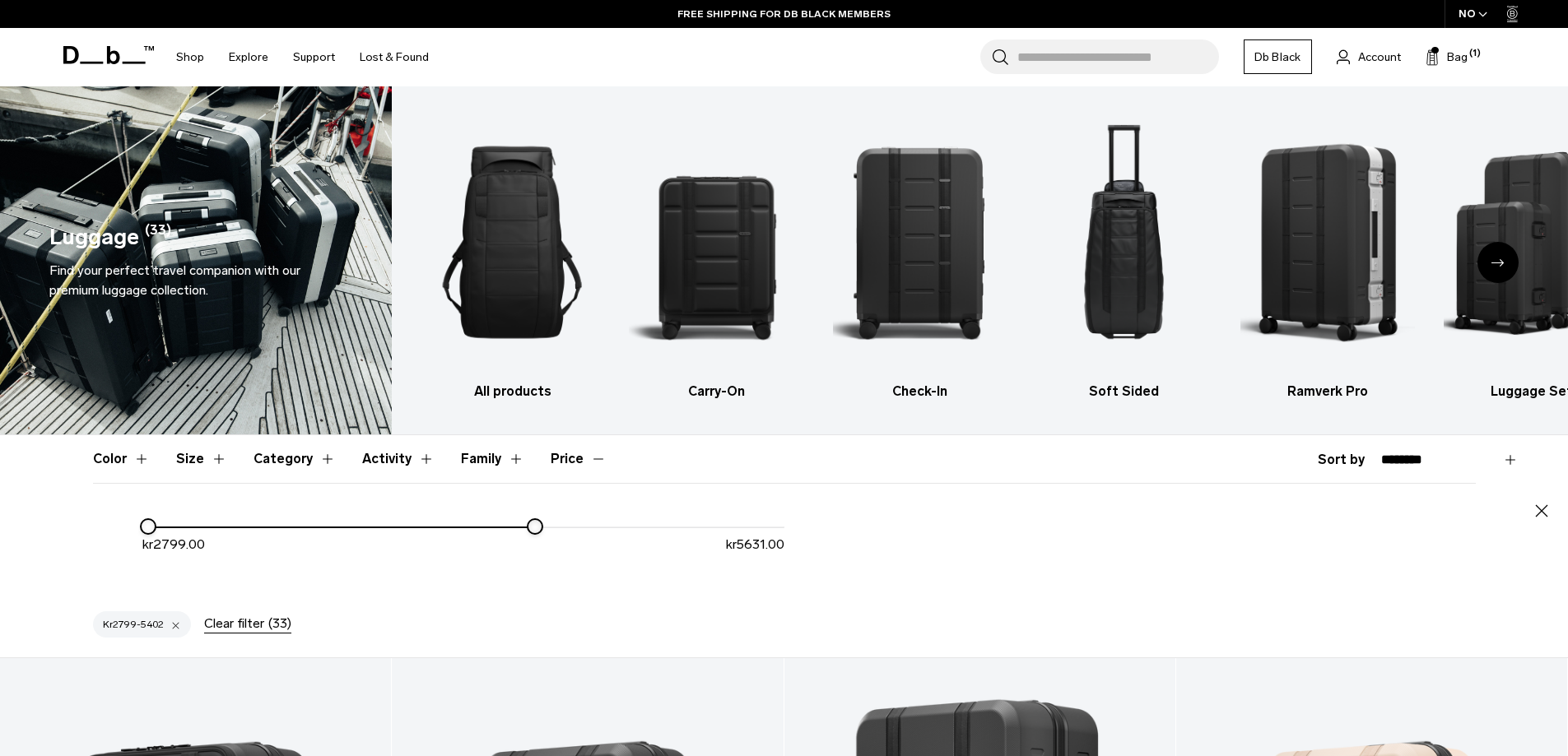
click at [847, 520] on div "kr 2799.00 kr 5631.00" at bounding box center [784, 550] width 1382 height 68
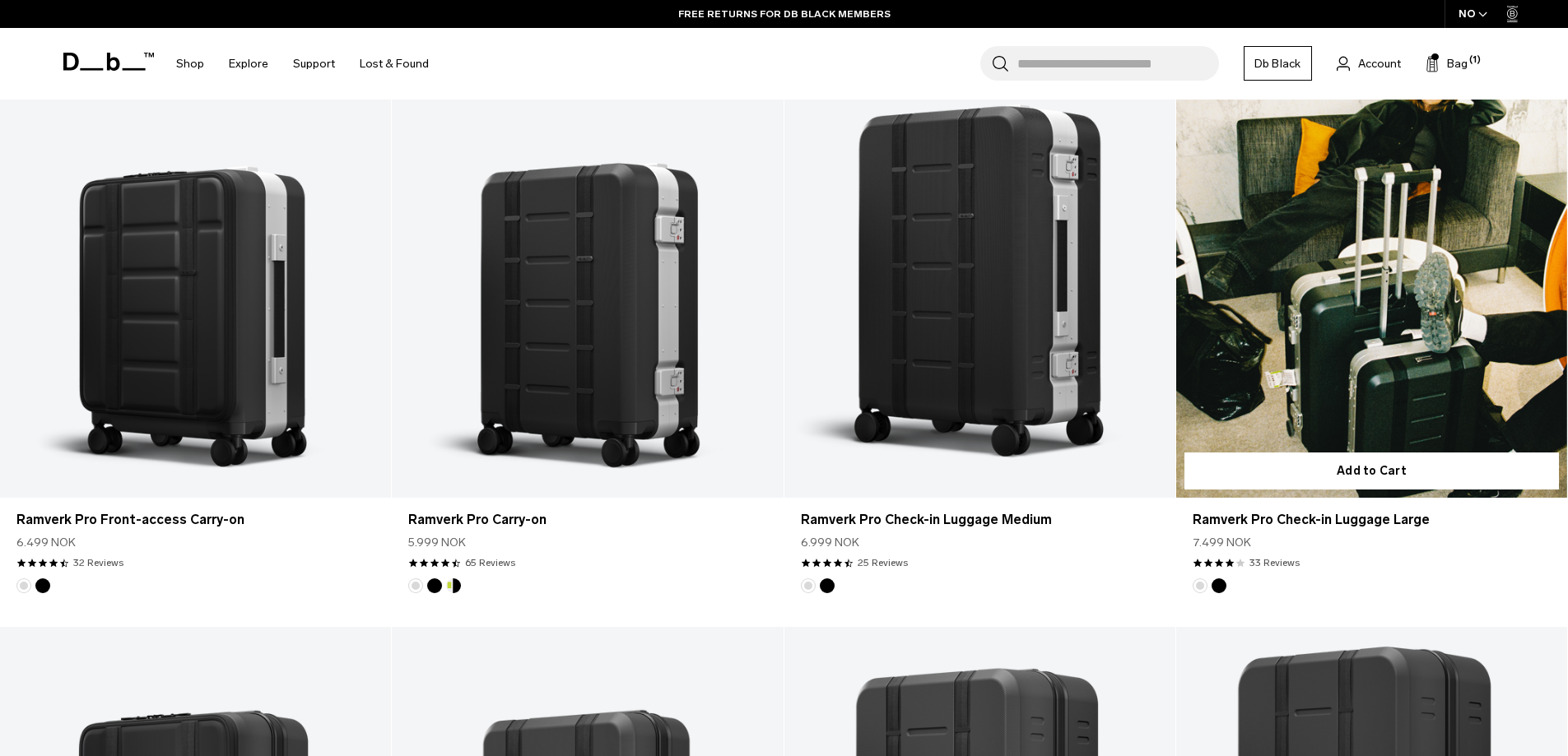
scroll to position [537, 0]
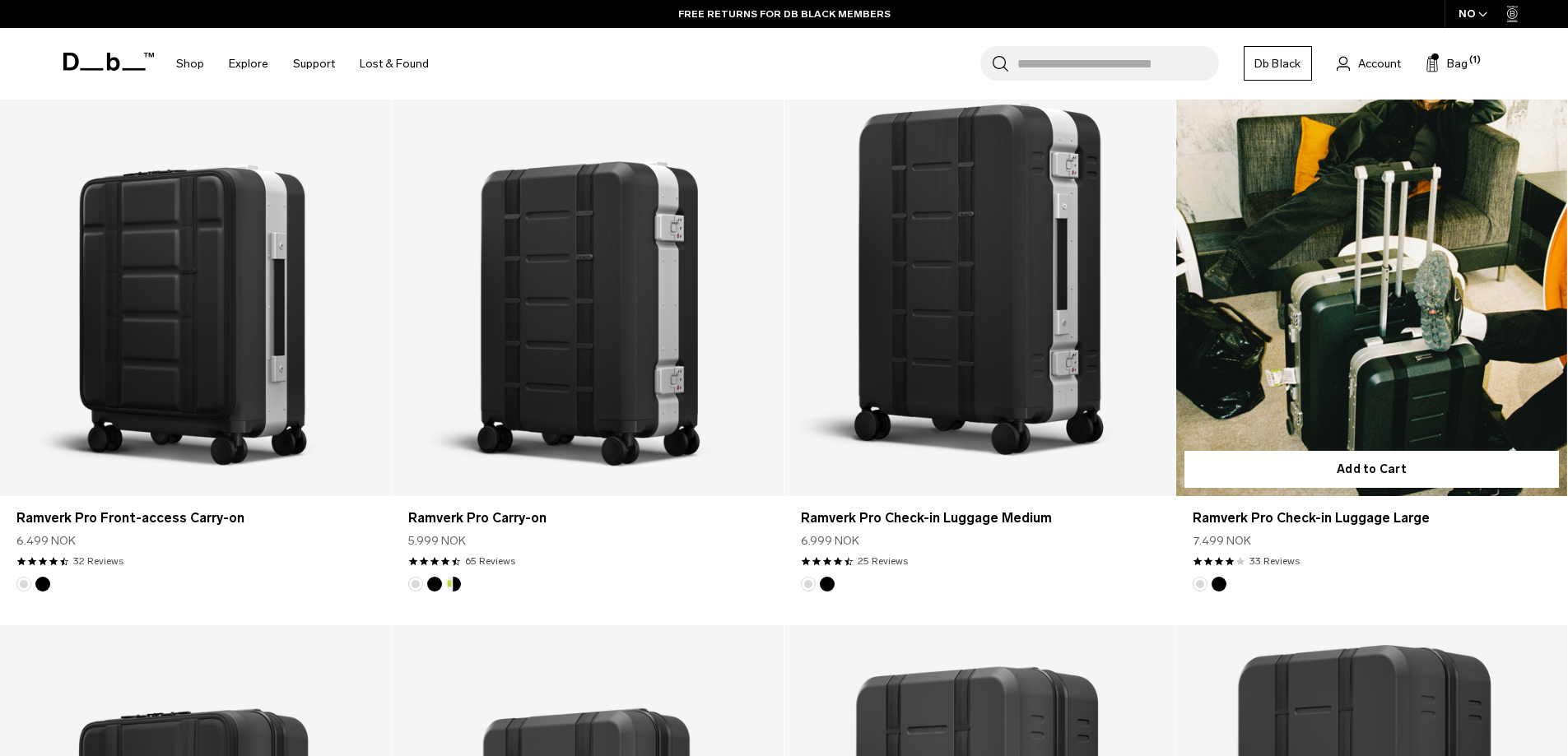
drag, startPoint x: 1279, startPoint y: 575, endPoint x: 1277, endPoint y: 496, distance: 79.0
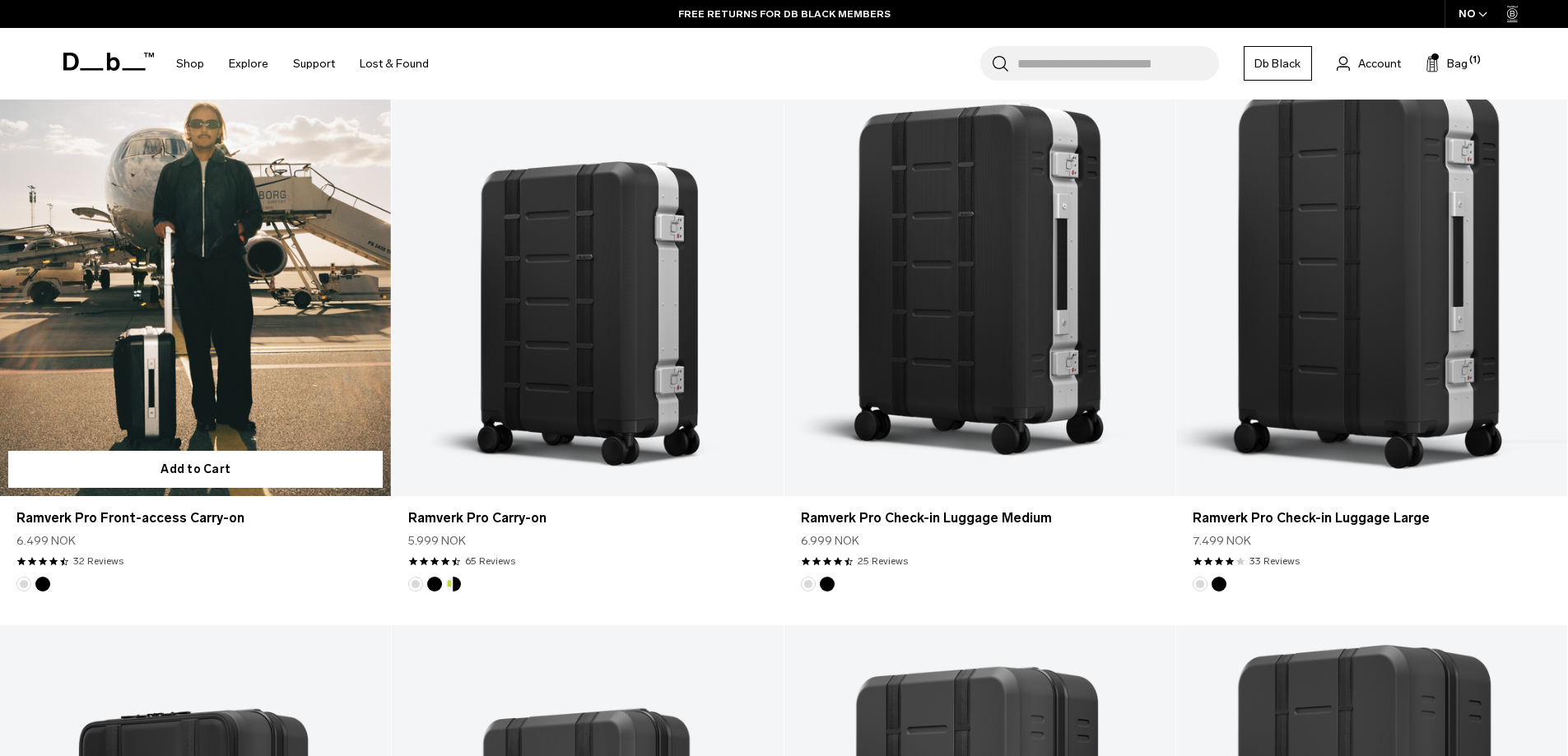
click at [210, 345] on link "Ramverk Pro Front-access Carry-on" at bounding box center [195, 278] width 391 height 435
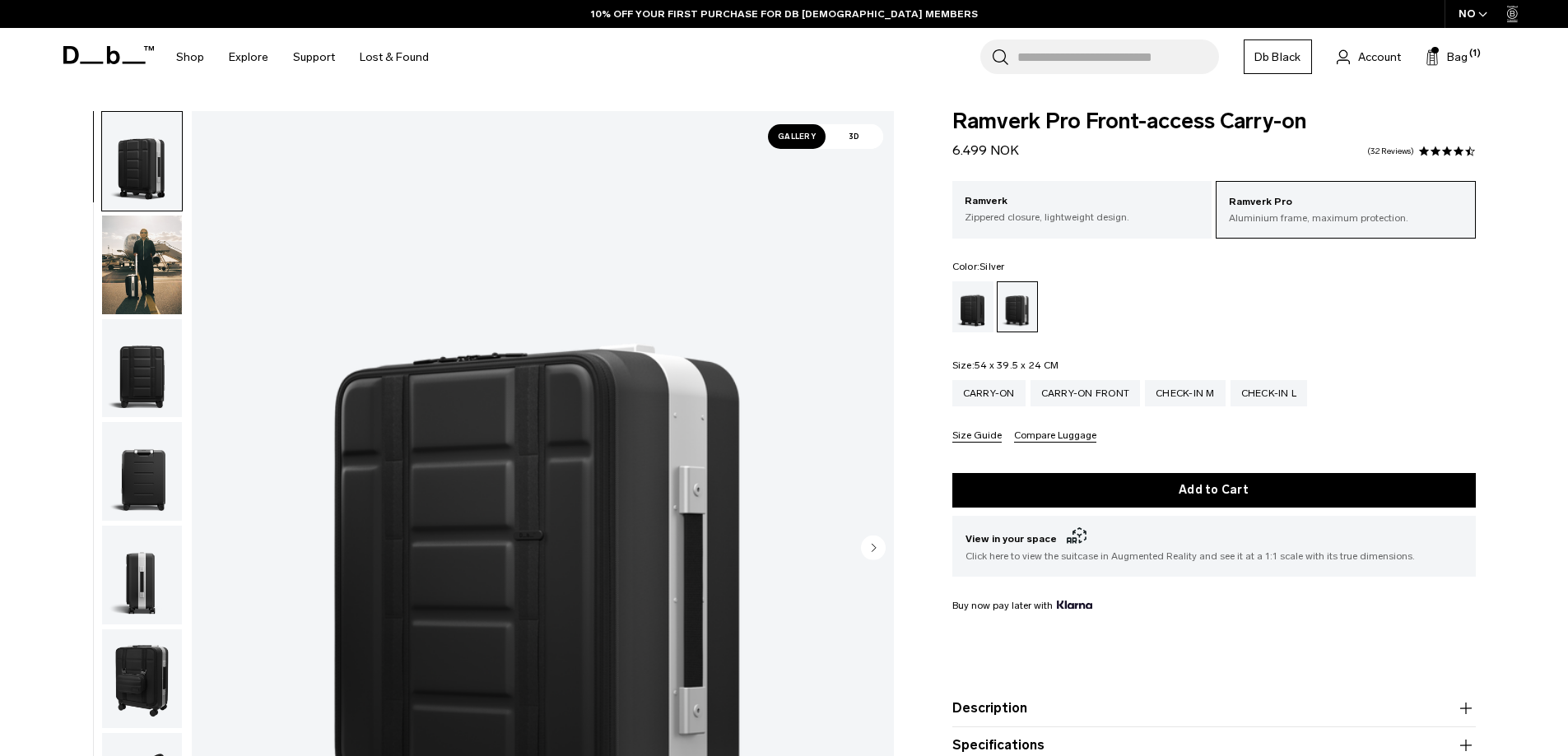
scroll to position [92, 0]
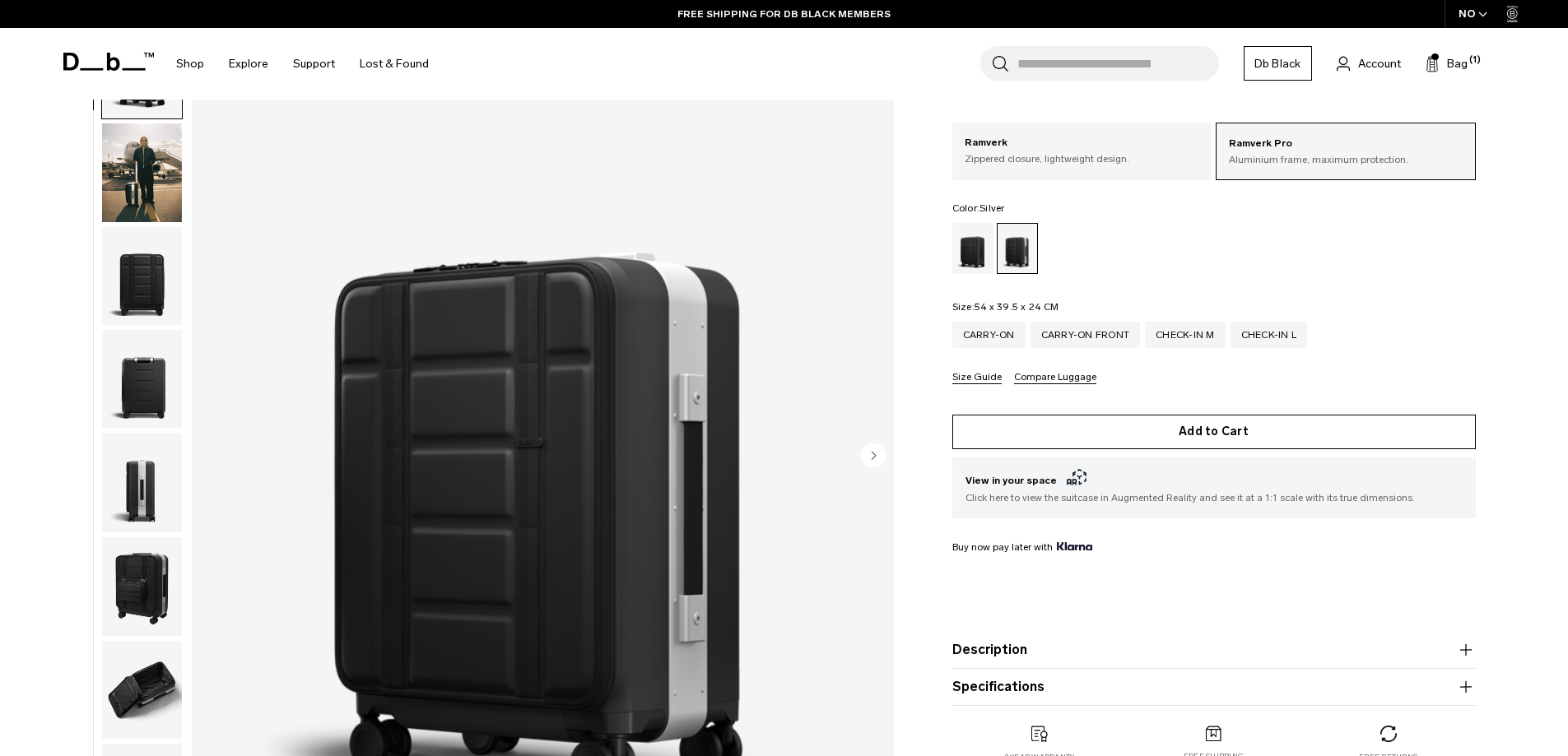
click at [1394, 435] on button "Add to Cart" at bounding box center [1214, 432] width 524 height 35
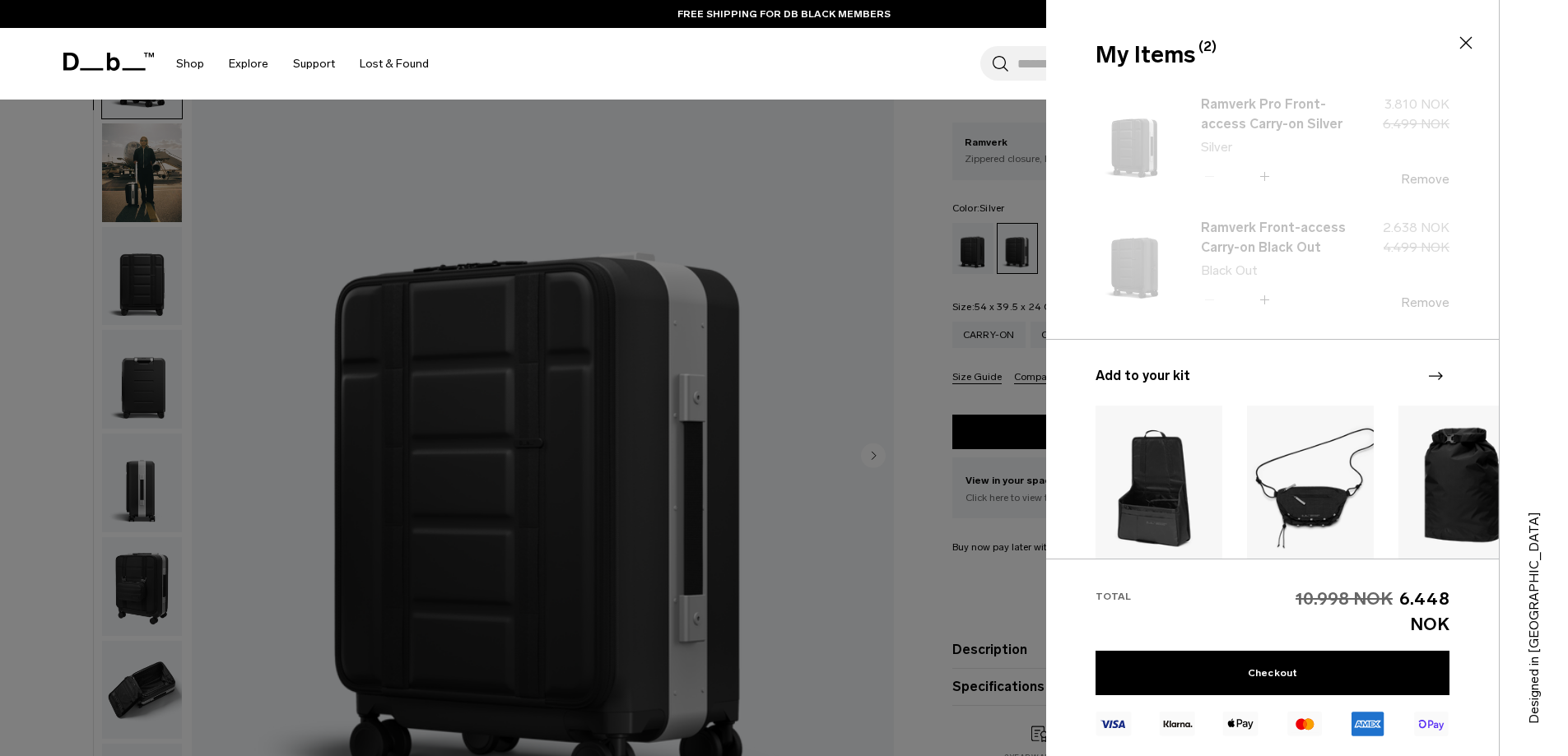
click at [1446, 67] on div "My Items (2) Close" at bounding box center [1271, 55] width 351 height 35
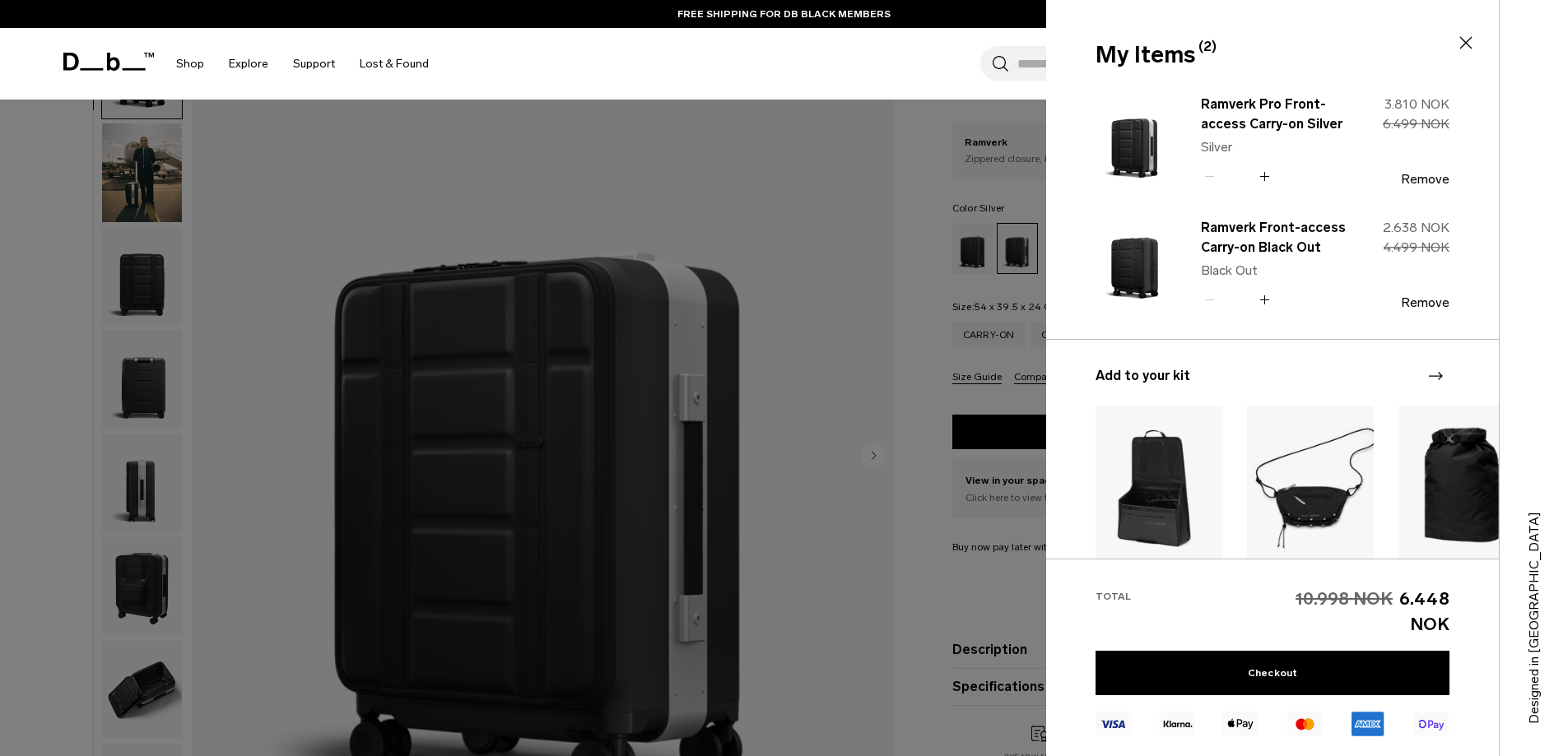
click at [1469, 67] on div "My Items (2) Close" at bounding box center [1271, 55] width 449 height 35
click at [1437, 301] on button "Remove" at bounding box center [1425, 302] width 48 height 15
click at [959, 217] on div at bounding box center [784, 378] width 1568 height 756
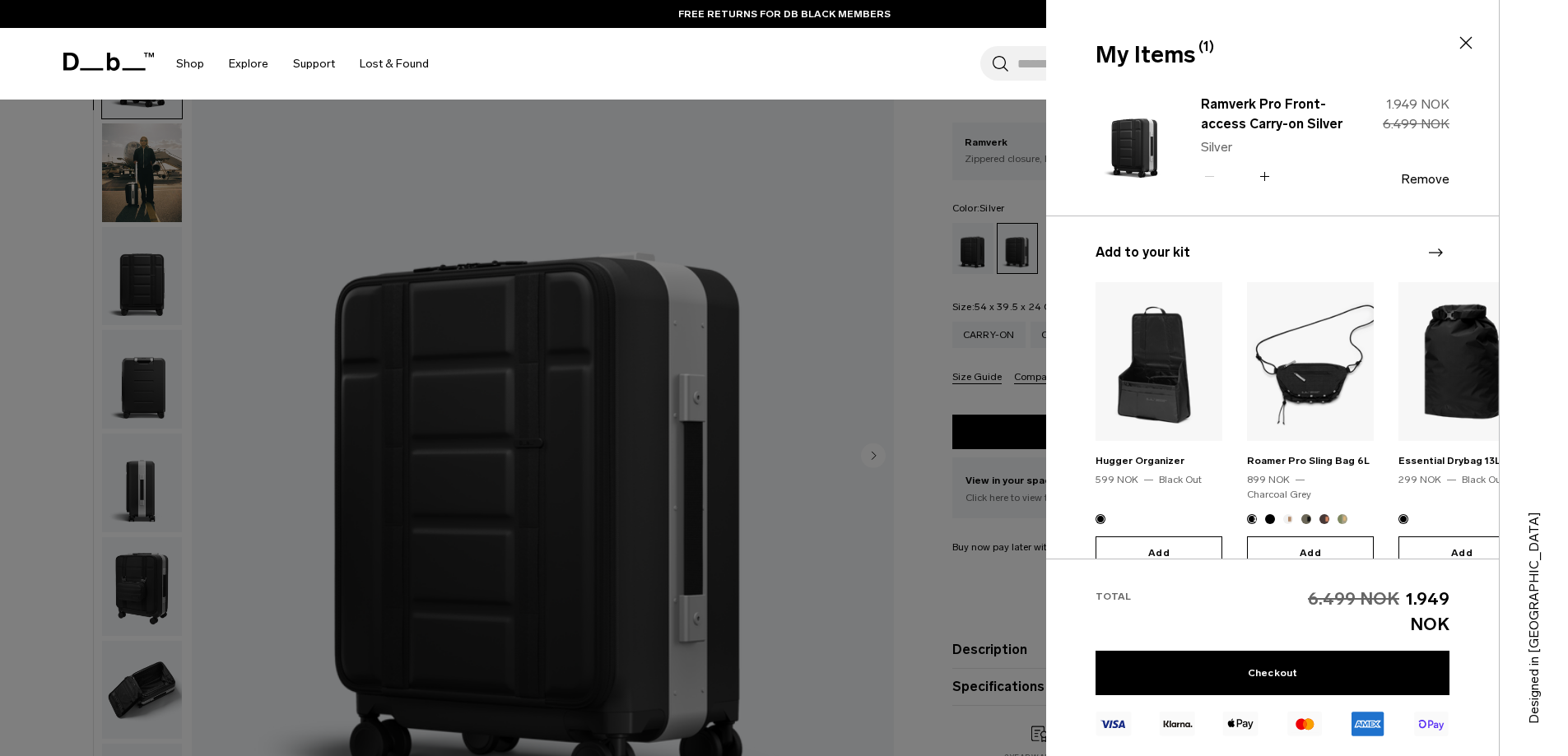
click at [840, 181] on div at bounding box center [784, 378] width 1568 height 756
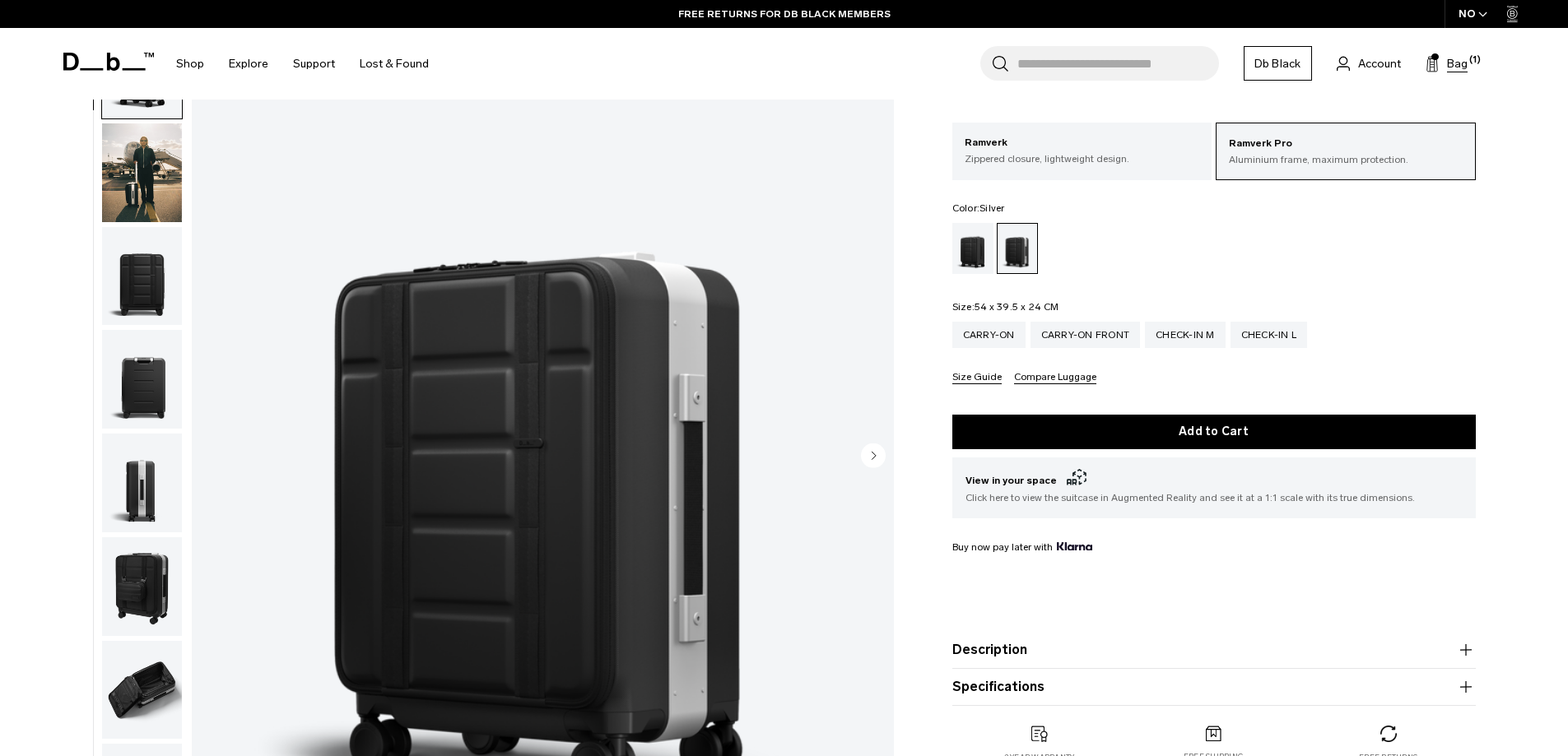
click at [1439, 67] on button "Bag (1)" at bounding box center [1446, 63] width 42 height 20
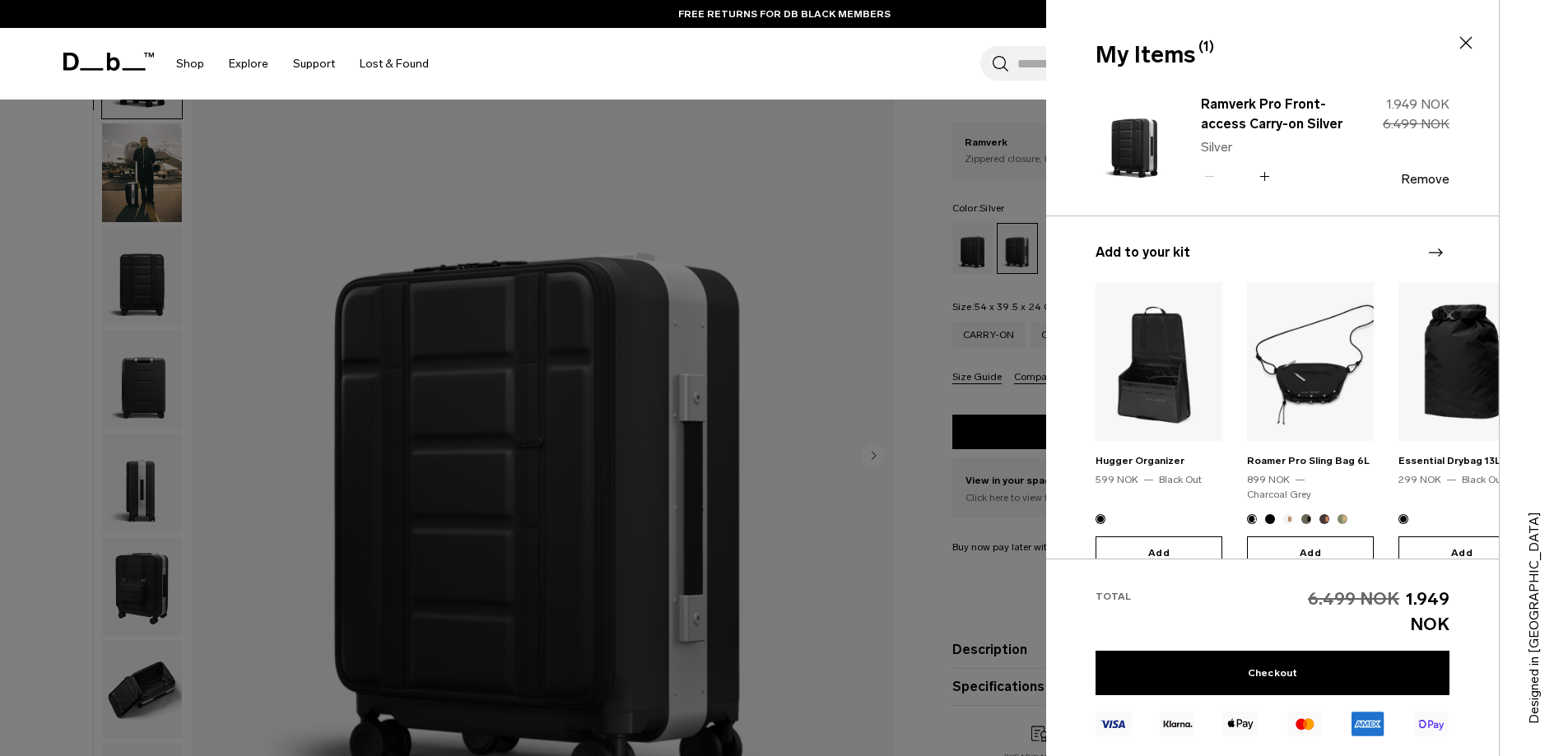
click at [781, 166] on div at bounding box center [784, 378] width 1568 height 756
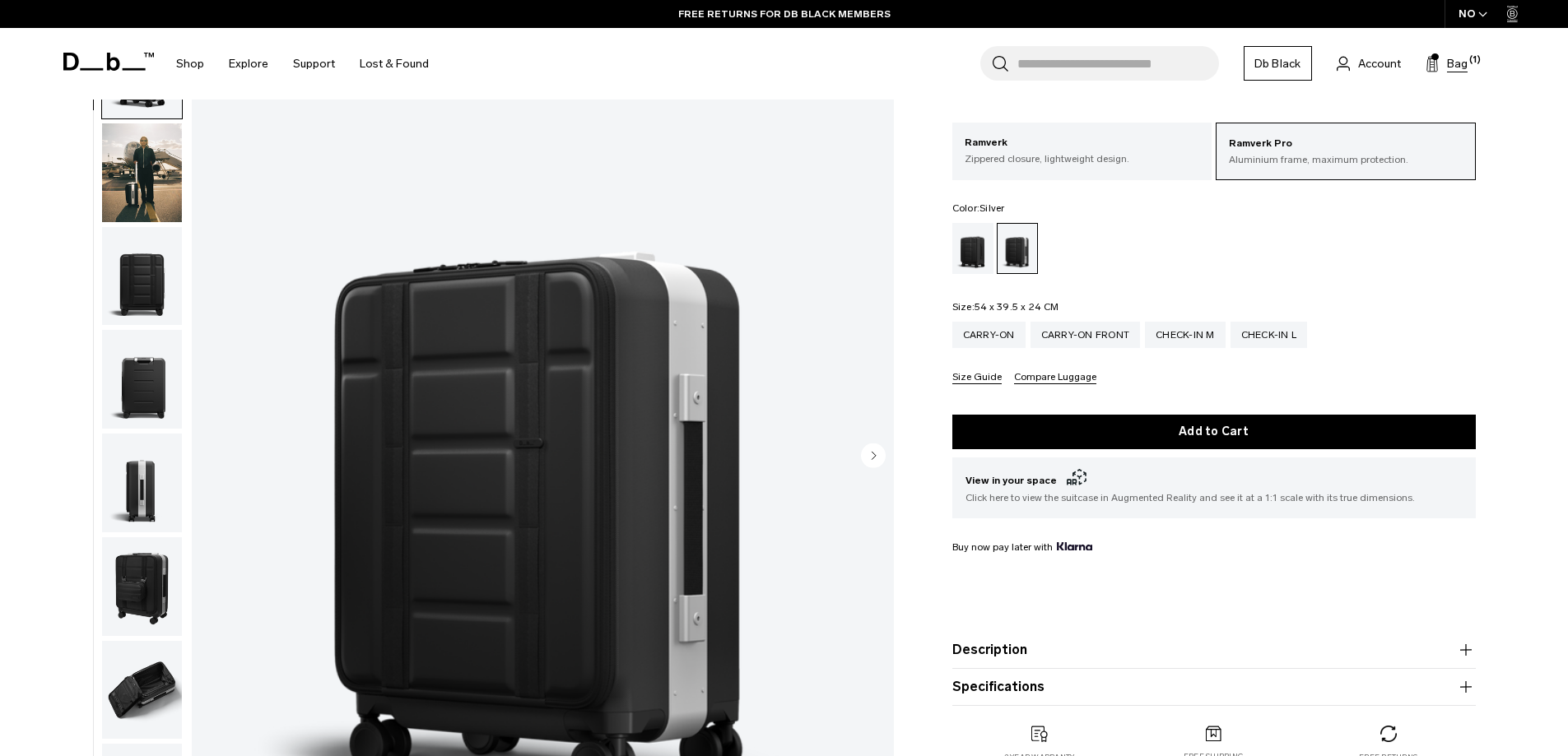
click at [1433, 64] on icon at bounding box center [1431, 64] width 13 height 16
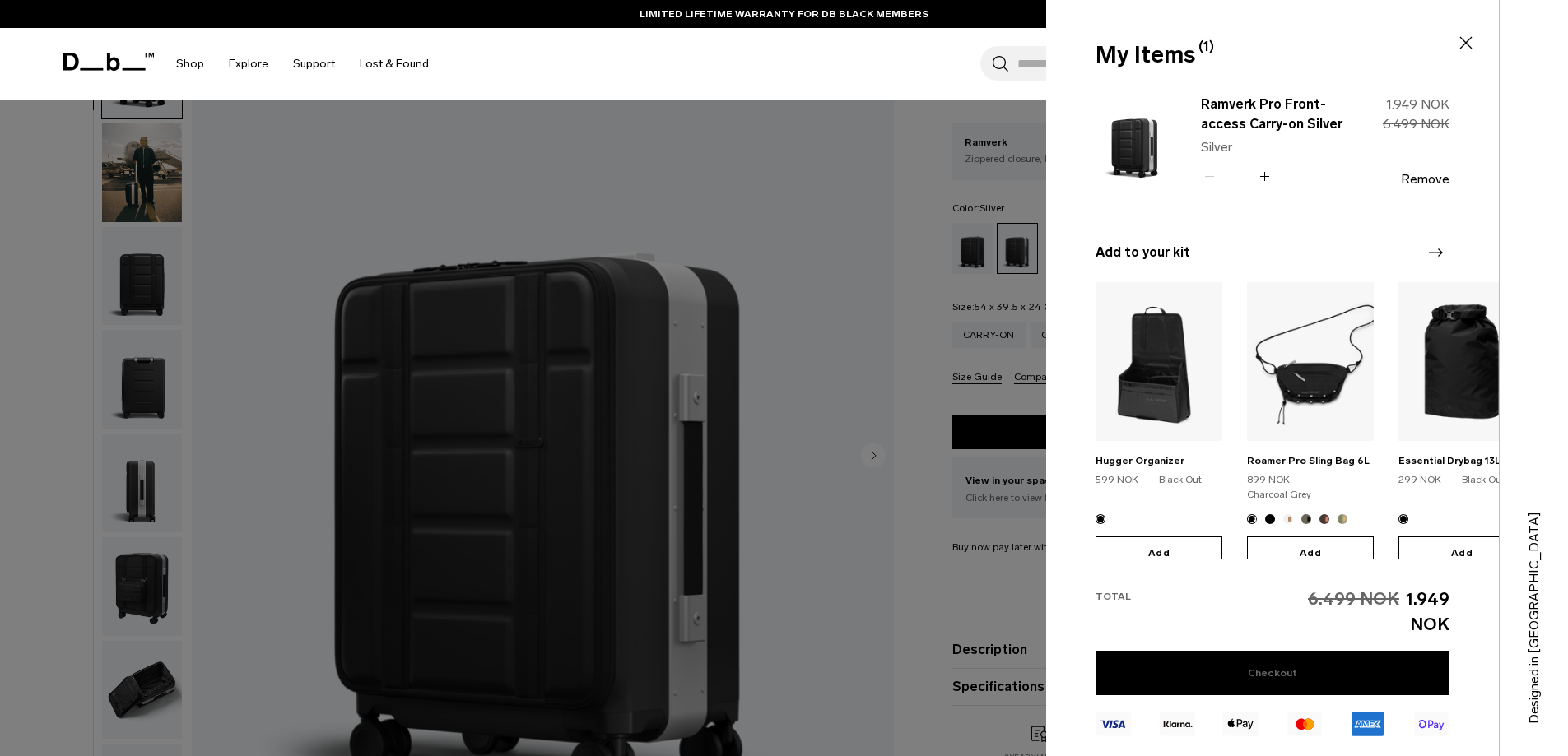
click at [1287, 681] on link "Checkout" at bounding box center [1272, 672] width 354 height 44
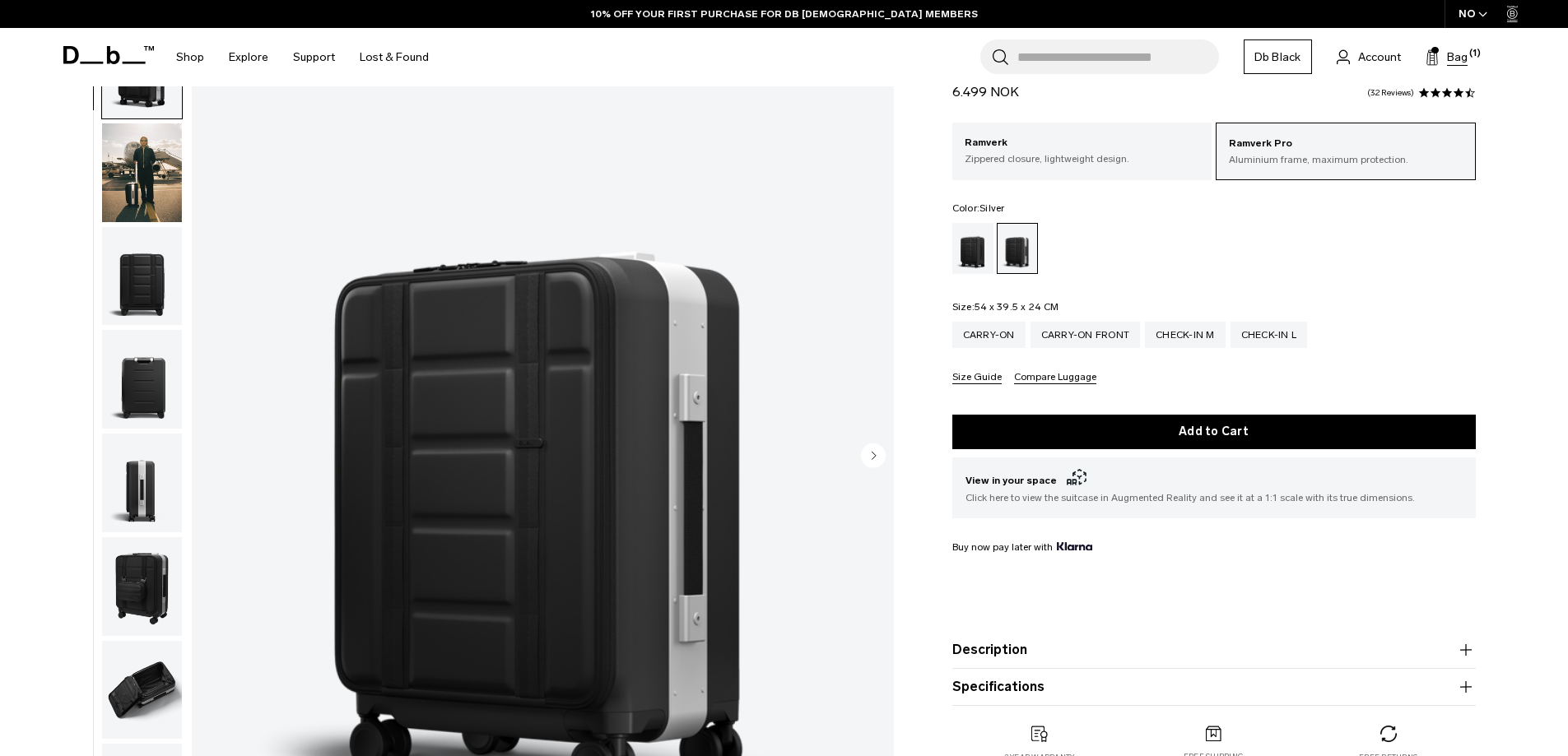
click at [1429, 51] on icon at bounding box center [1431, 57] width 13 height 16
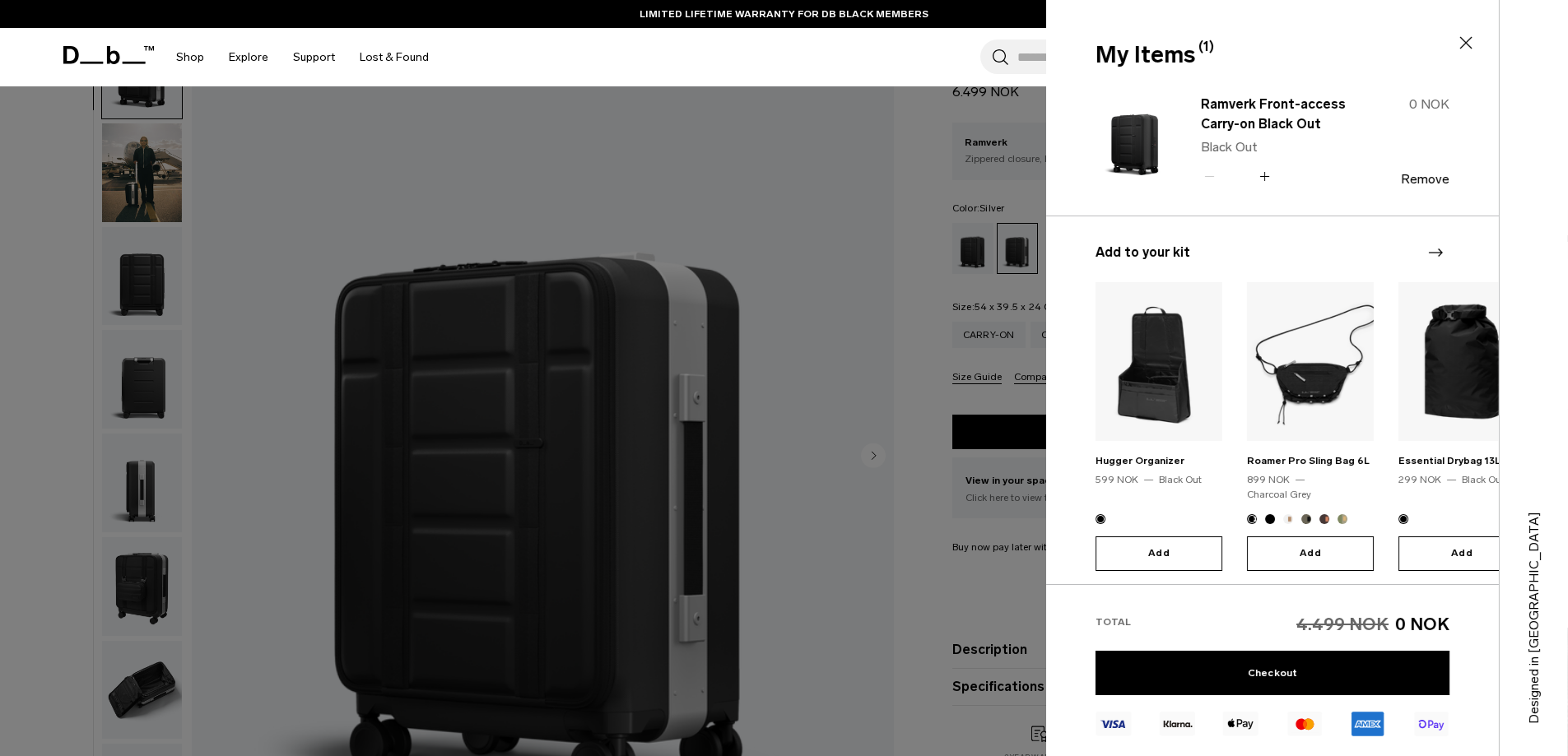
click at [895, 295] on div at bounding box center [784, 378] width 1568 height 756
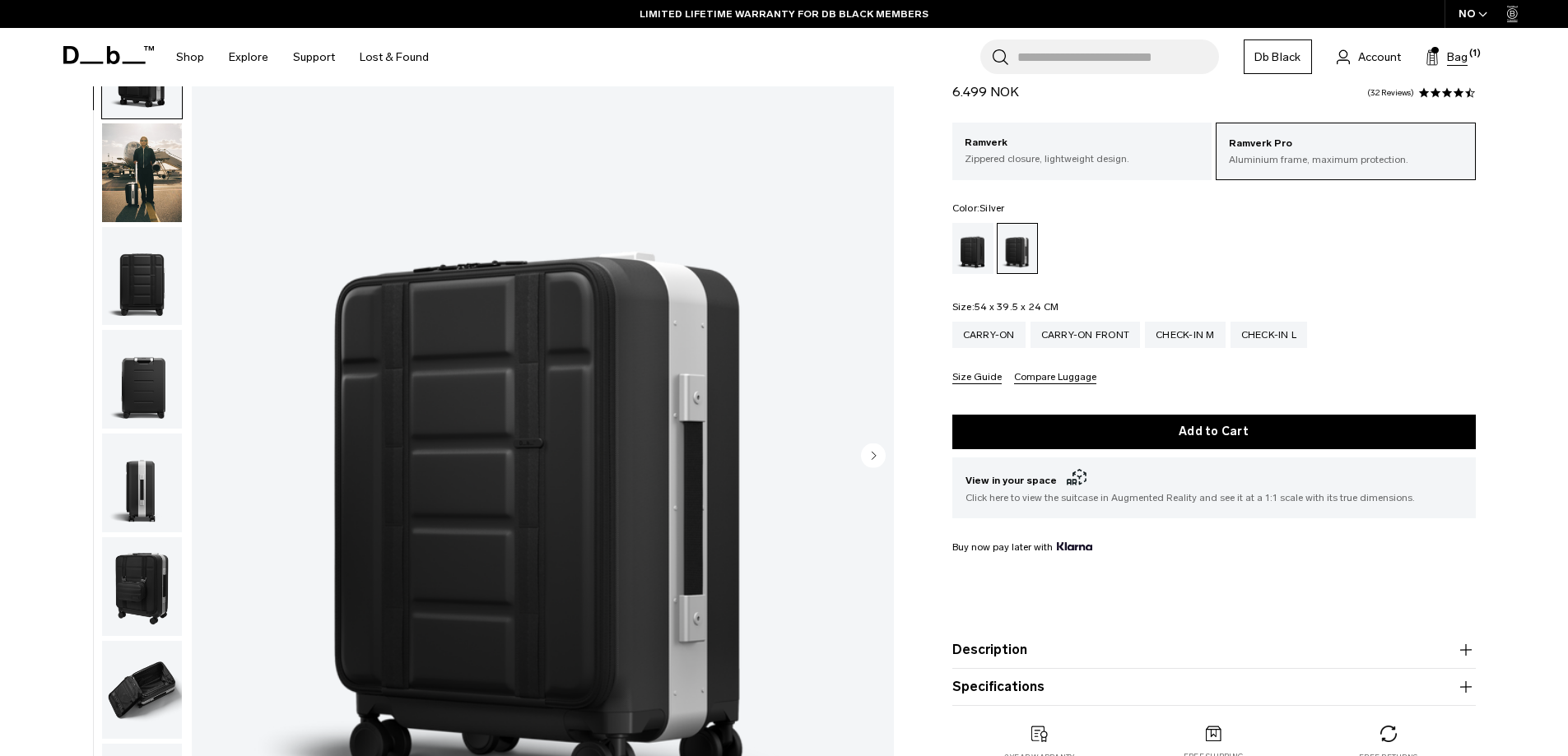
click at [1438, 59] on button "Bag (1)" at bounding box center [1446, 56] width 42 height 20
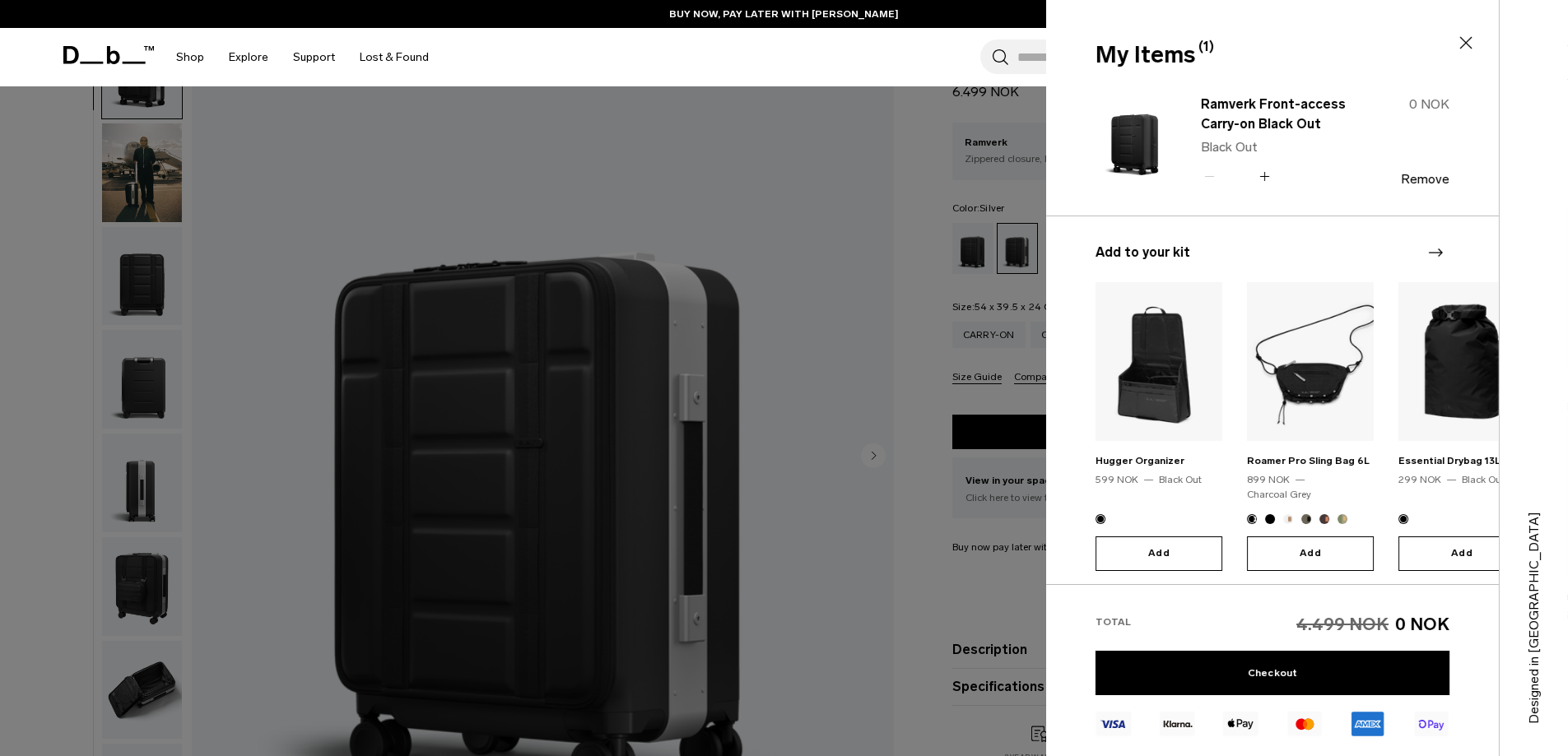
click at [927, 346] on div at bounding box center [784, 378] width 1568 height 756
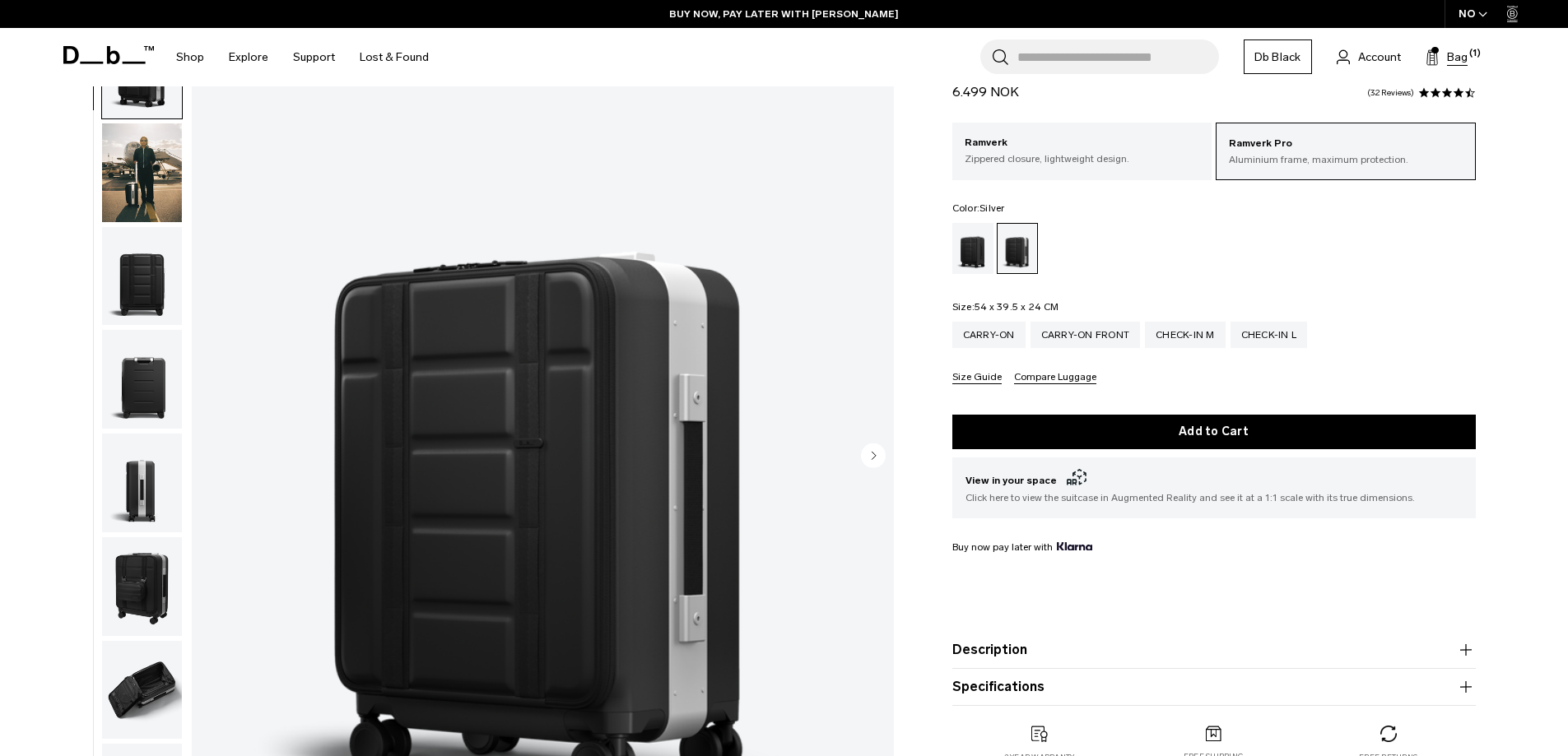
click at [1450, 54] on span "Bag" at bounding box center [1457, 57] width 21 height 17
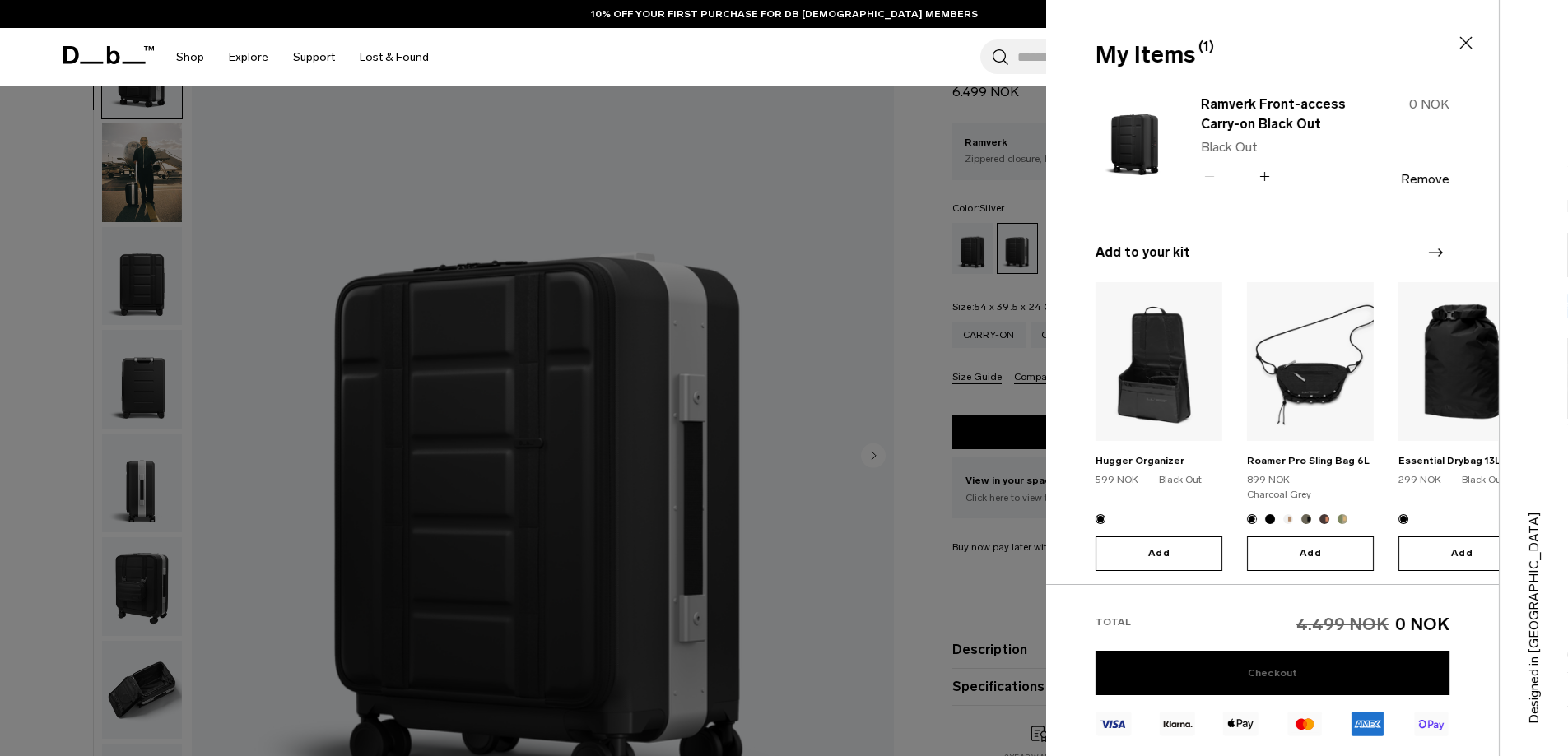
click at [1353, 675] on link "Checkout" at bounding box center [1272, 672] width 354 height 44
